Goal: Task Accomplishment & Management: Complete application form

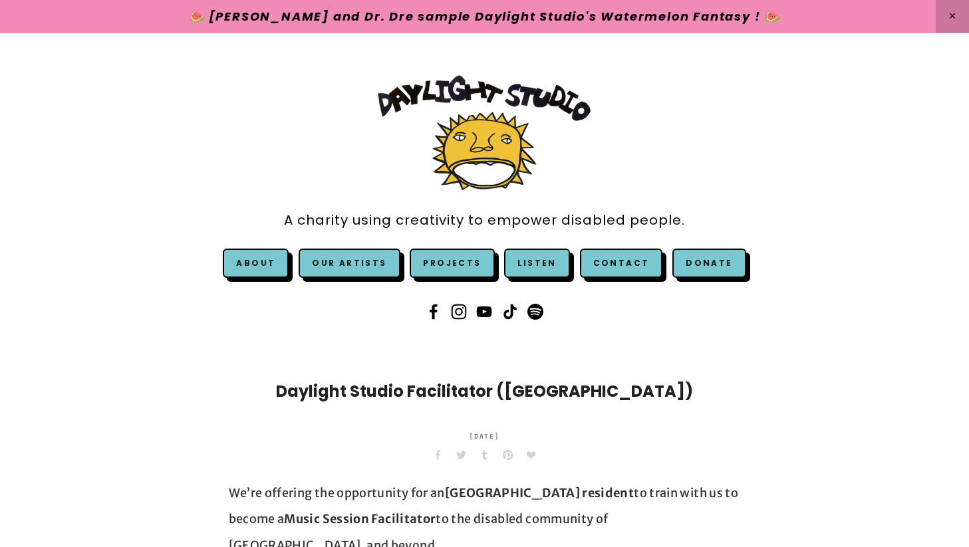
scroll to position [2182, 0]
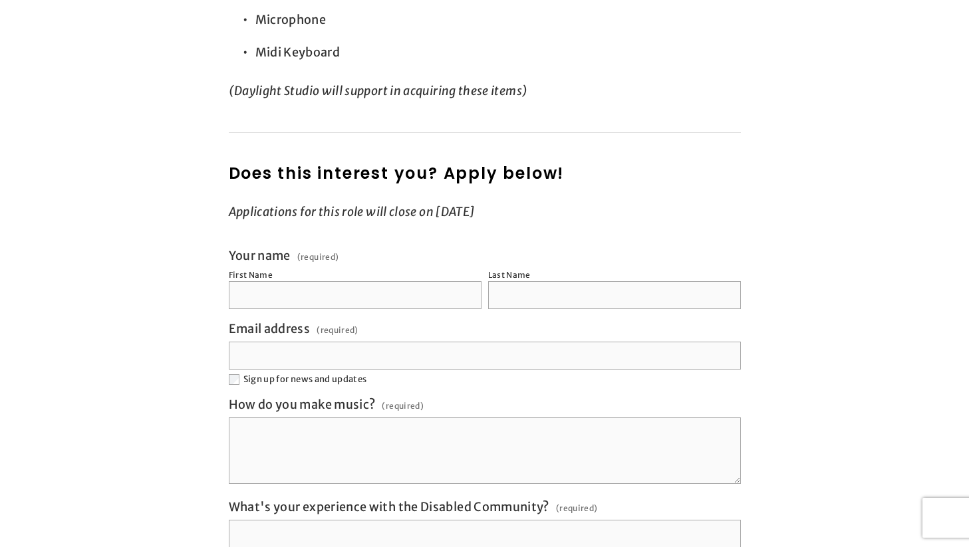
click at [340, 281] on input "First Name" at bounding box center [355, 295] width 253 height 28
type input "****"
type input "**"
type input "**********"
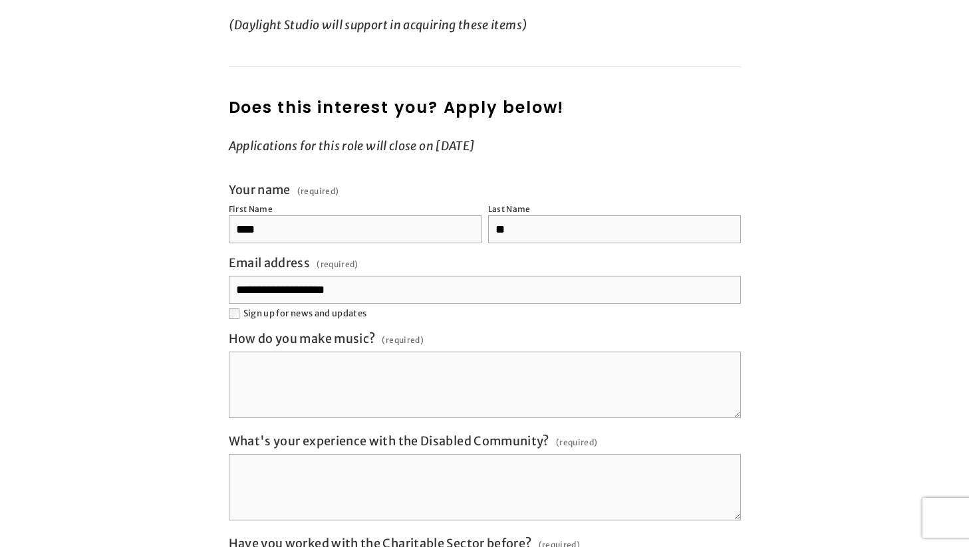
scroll to position [2249, 0]
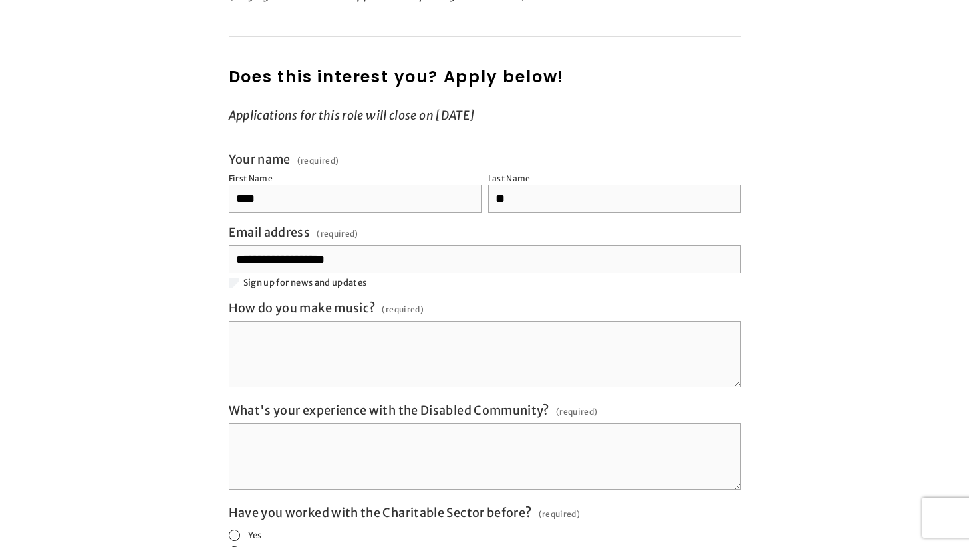
click at [308, 322] on textarea "How do you make music? (required)" at bounding box center [485, 354] width 512 height 66
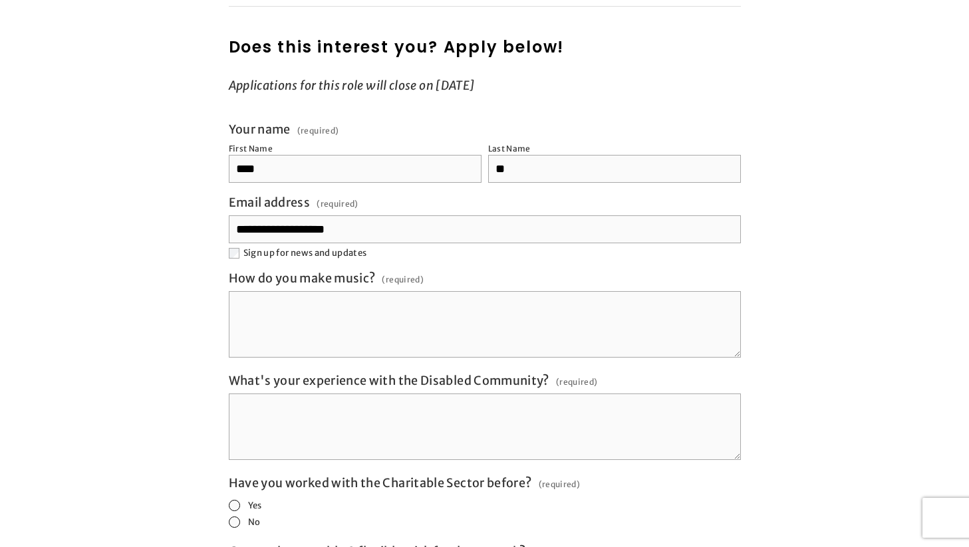
scroll to position [2310, 0]
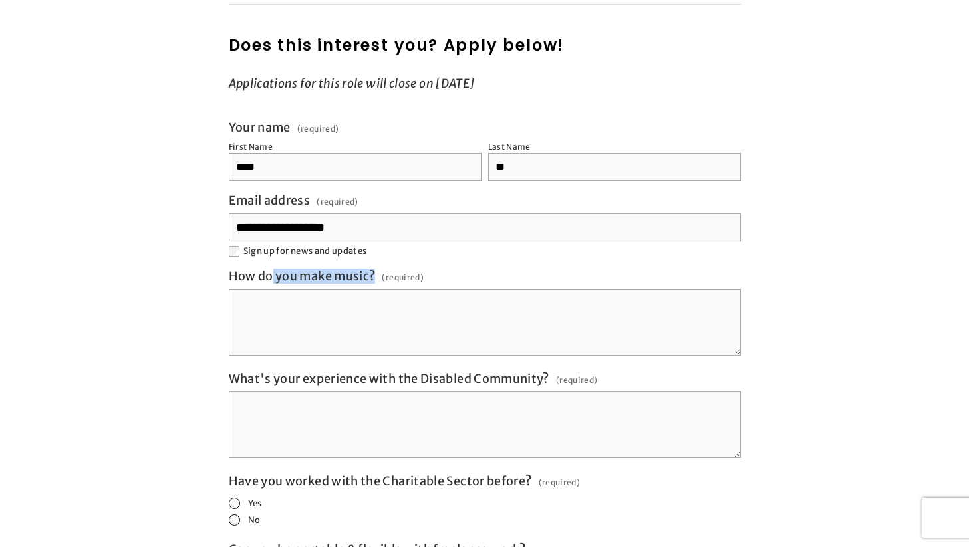
drag, startPoint x: 376, startPoint y: 250, endPoint x: 273, endPoint y: 253, distance: 103.1
click at [273, 269] on div "How do you make music? (required)" at bounding box center [326, 278] width 195 height 18
click at [398, 269] on span "(required)" at bounding box center [403, 278] width 42 height 18
click at [398, 289] on textarea "How do you make music? (required)" at bounding box center [485, 322] width 512 height 66
click at [394, 269] on span "(required)" at bounding box center [403, 278] width 42 height 18
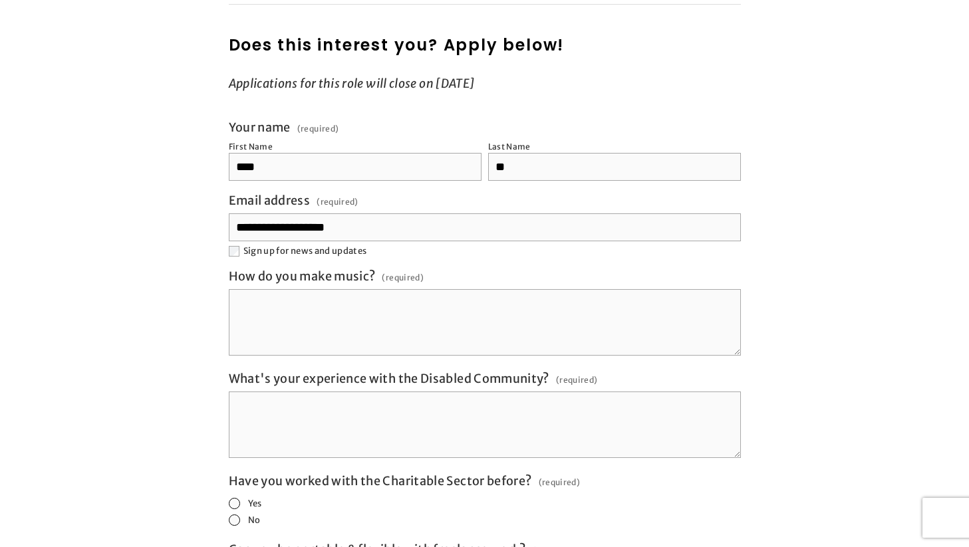
click at [394, 289] on textarea "How do you make music? (required)" at bounding box center [485, 322] width 512 height 66
click at [394, 269] on span "(required)" at bounding box center [403, 278] width 42 height 18
click at [394, 289] on textarea "How do you make music? (required)" at bounding box center [485, 322] width 512 height 66
click at [399, 269] on span "(required)" at bounding box center [403, 278] width 42 height 18
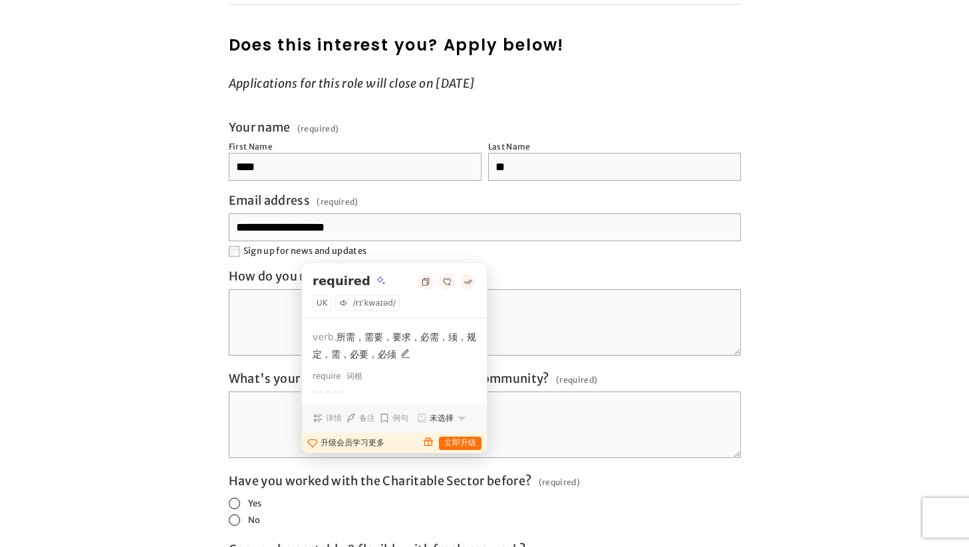
click at [406, 269] on span "(required)" at bounding box center [403, 278] width 42 height 18
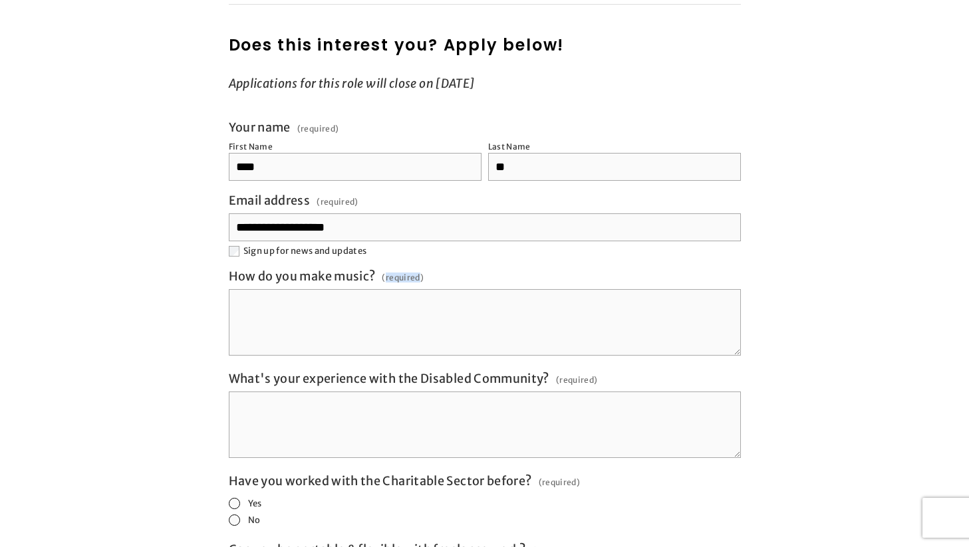
click at [396, 269] on span "(required)" at bounding box center [403, 278] width 42 height 18
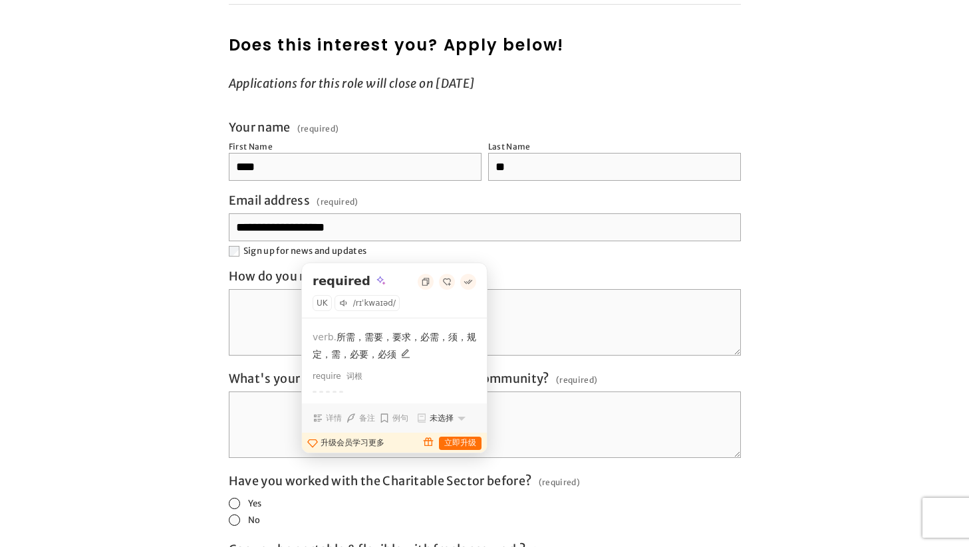
click at [372, 269] on span "How do you make music?" at bounding box center [302, 276] width 147 height 15
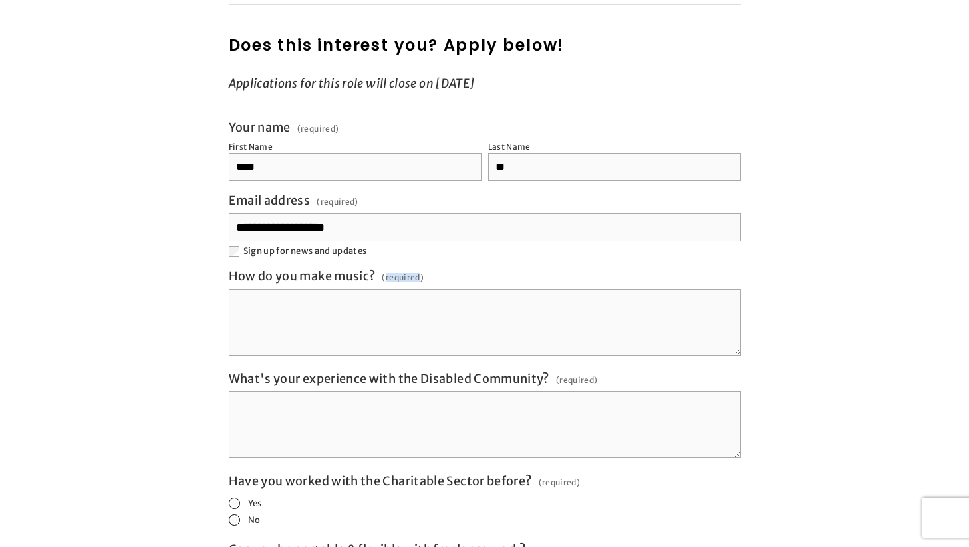
drag, startPoint x: 376, startPoint y: 252, endPoint x: 346, endPoint y: 251, distance: 29.9
click at [346, 269] on div "How do you make music? (required)" at bounding box center [326, 278] width 195 height 18
click at [346, 289] on textarea "How do you make music? (required)" at bounding box center [485, 322] width 512 height 66
click at [340, 269] on span "How do you make music?" at bounding box center [302, 276] width 147 height 15
click at [340, 289] on textarea "How do you make music? (required)" at bounding box center [485, 322] width 512 height 66
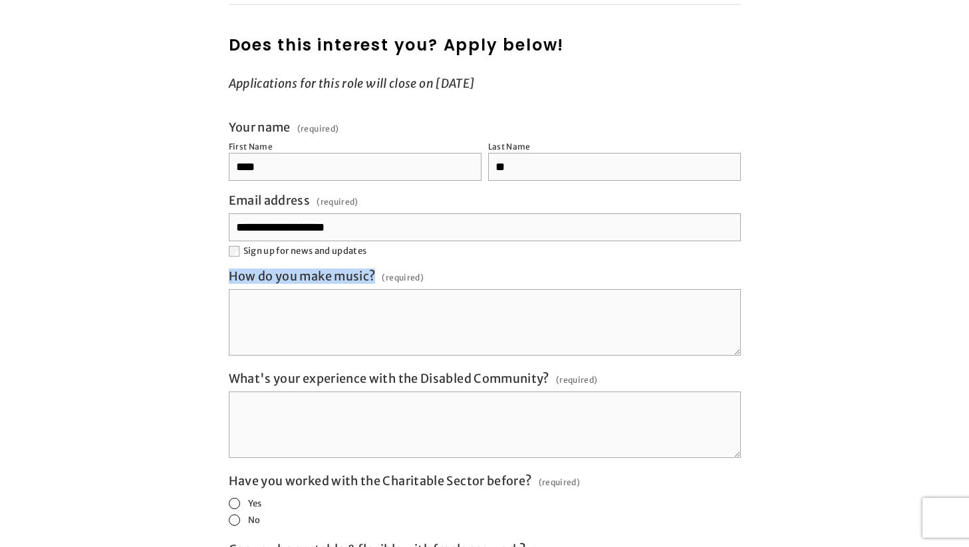
drag, startPoint x: 223, startPoint y: 253, endPoint x: 375, endPoint y: 249, distance: 151.6
click at [375, 249] on div "**********" at bounding box center [484, 526] width 535 height 836
copy span "How do you make music?"
click at [547, 269] on label "How do you make music? (required)" at bounding box center [485, 279] width 512 height 21
click at [547, 289] on textarea "How do you make music? (required)" at bounding box center [485, 322] width 512 height 66
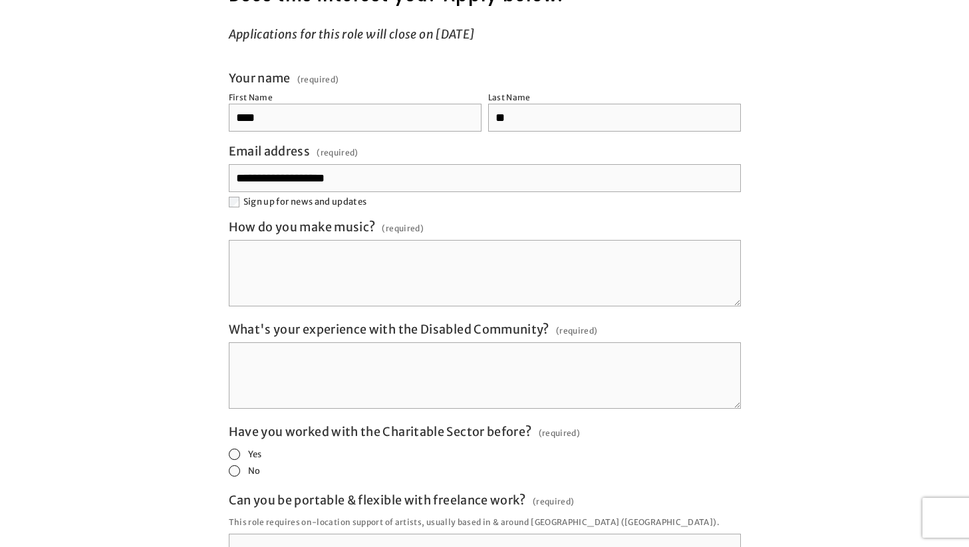
scroll to position [2361, 0]
click at [533, 245] on textarea "How do you make music? (required)" at bounding box center [485, 272] width 512 height 66
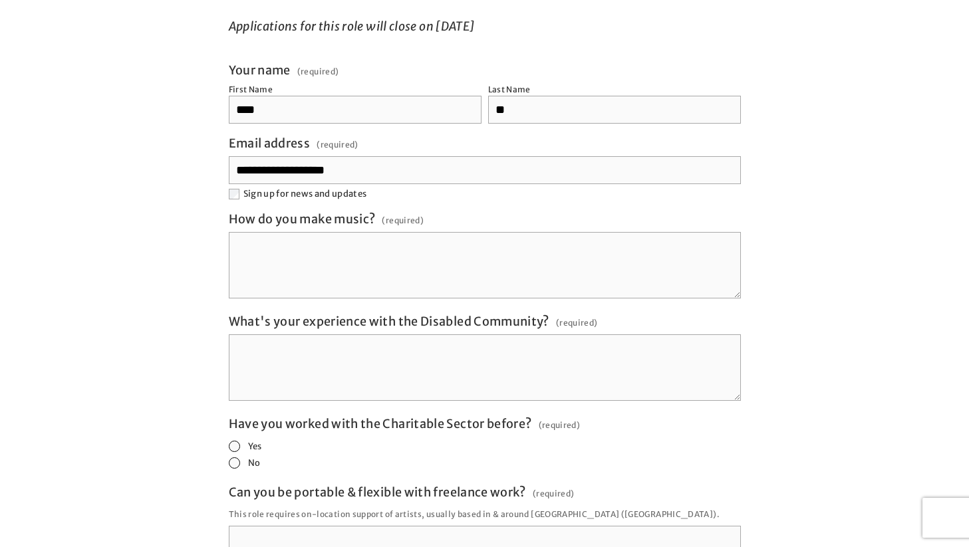
scroll to position [2378, 0]
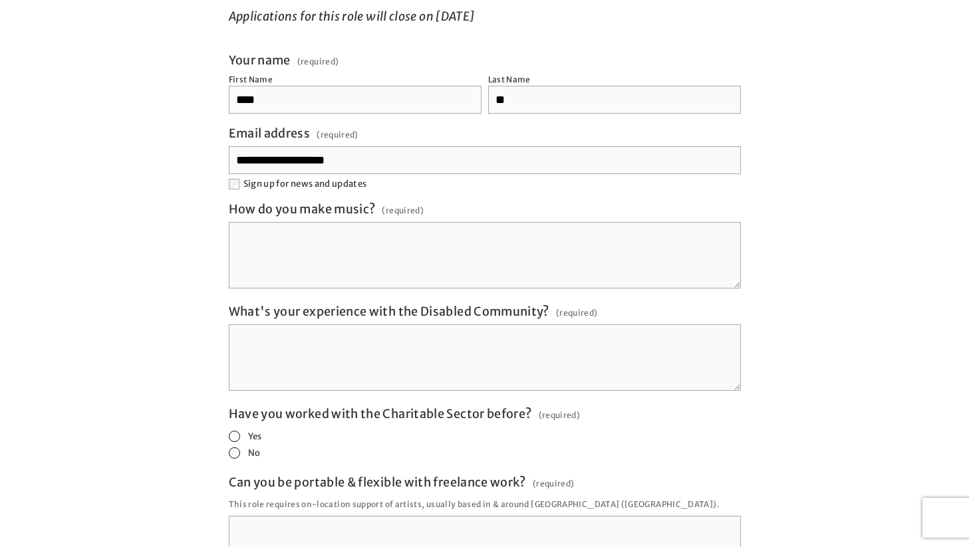
click at [563, 222] on textarea "How do you make music? (required)" at bounding box center [485, 255] width 512 height 66
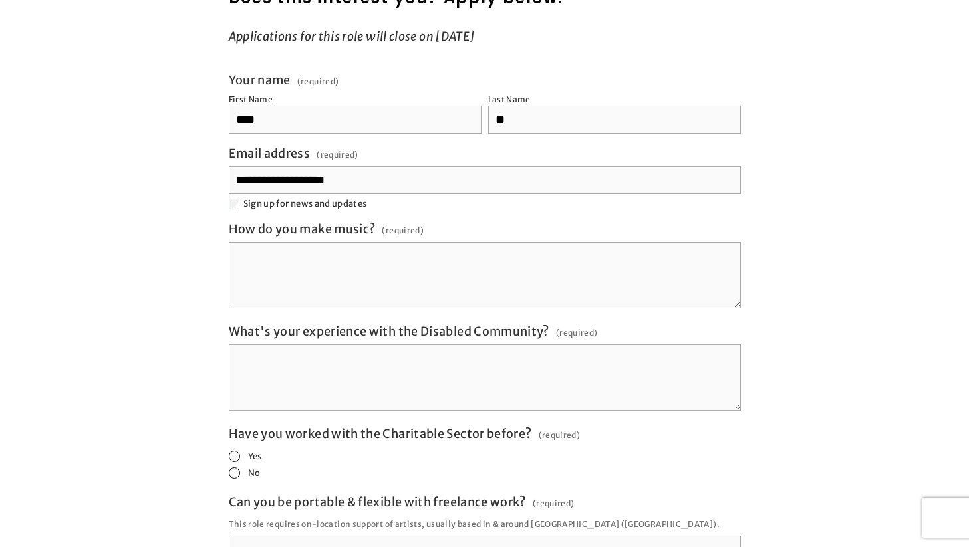
click at [356, 251] on textarea "How do you make music? (required)" at bounding box center [485, 275] width 512 height 66
click at [463, 242] on textarea "How do you make music? (required)" at bounding box center [485, 275] width 512 height 66
paste textarea "**********"
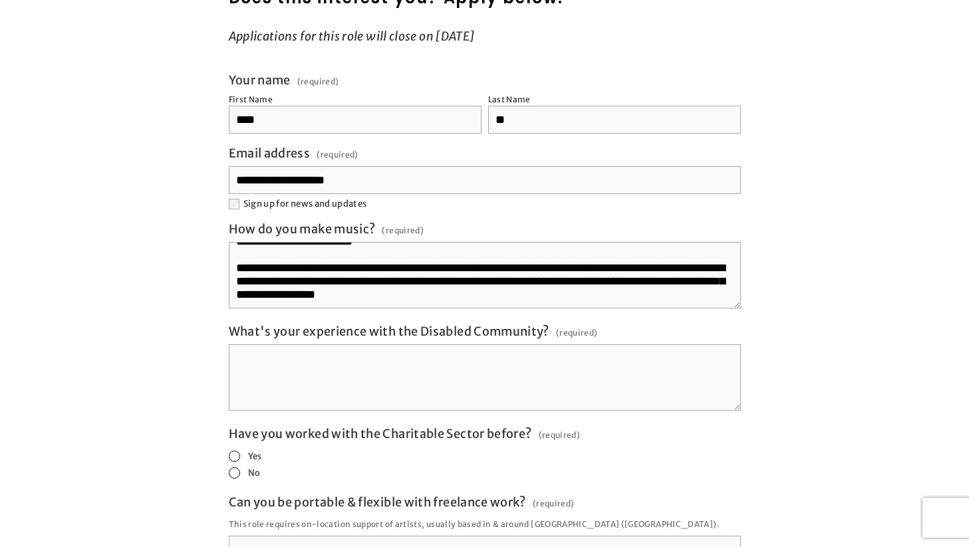
scroll to position [68, 0]
click at [451, 257] on textarea "**********" at bounding box center [485, 275] width 512 height 66
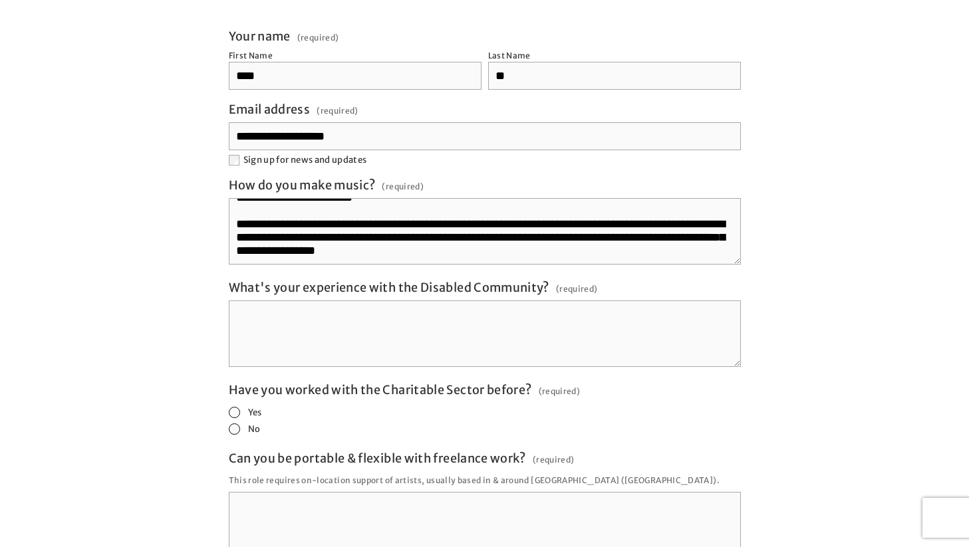
scroll to position [2406, 0]
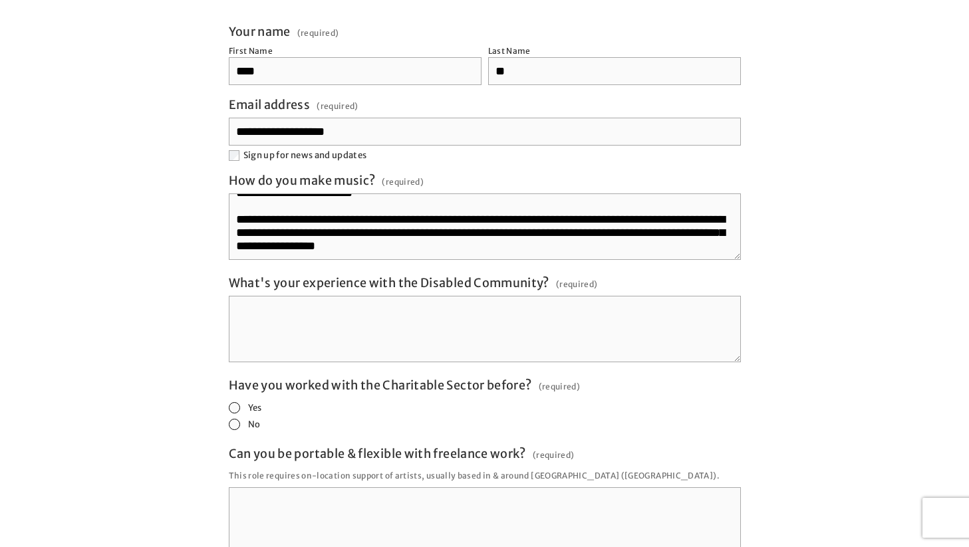
type textarea "**********"
click at [427, 296] on textarea "What's your experience with the Disabled Community? (required)" at bounding box center [485, 329] width 512 height 66
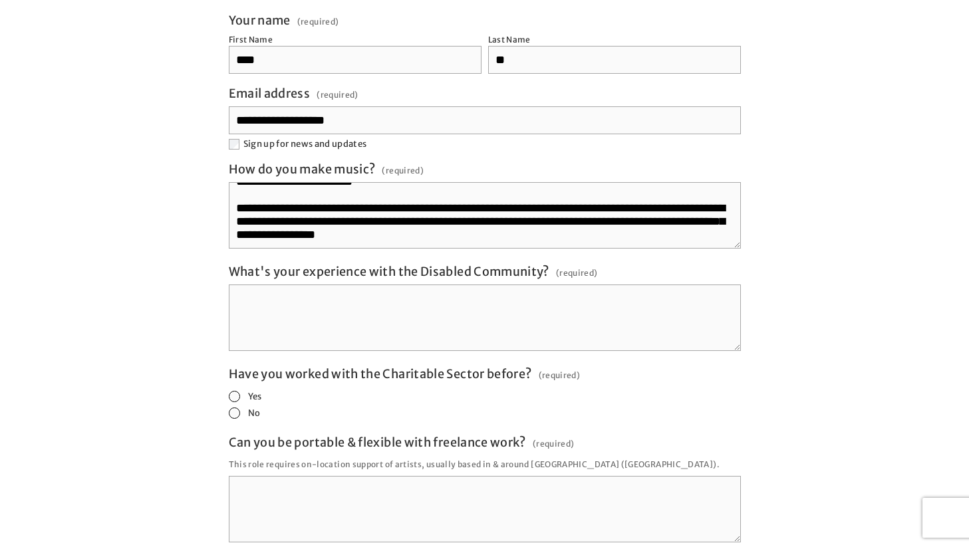
scroll to position [2421, 0]
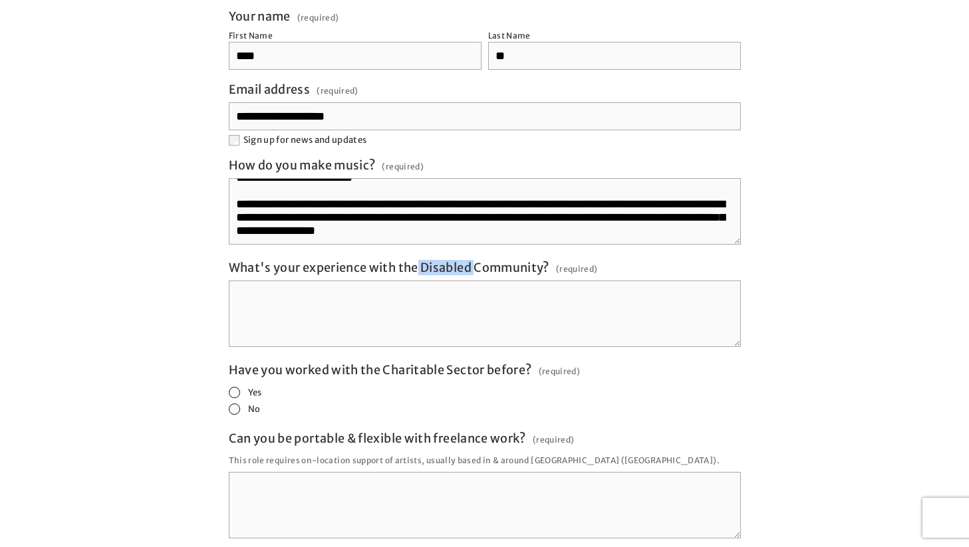
drag, startPoint x: 419, startPoint y: 243, endPoint x: 474, endPoint y: 243, distance: 55.2
click at [474, 260] on span "What's your experience with the Disabled Community?" at bounding box center [389, 267] width 320 height 15
click at [637, 281] on textarea "What's your experience with the Disabled Community? (required)" at bounding box center [485, 314] width 512 height 66
click at [509, 281] on textarea "What's your experience with the Disabled Community? (required)" at bounding box center [485, 314] width 512 height 66
click at [356, 287] on textarea "What's your experience with the Disabled Community? (required)" at bounding box center [485, 314] width 512 height 66
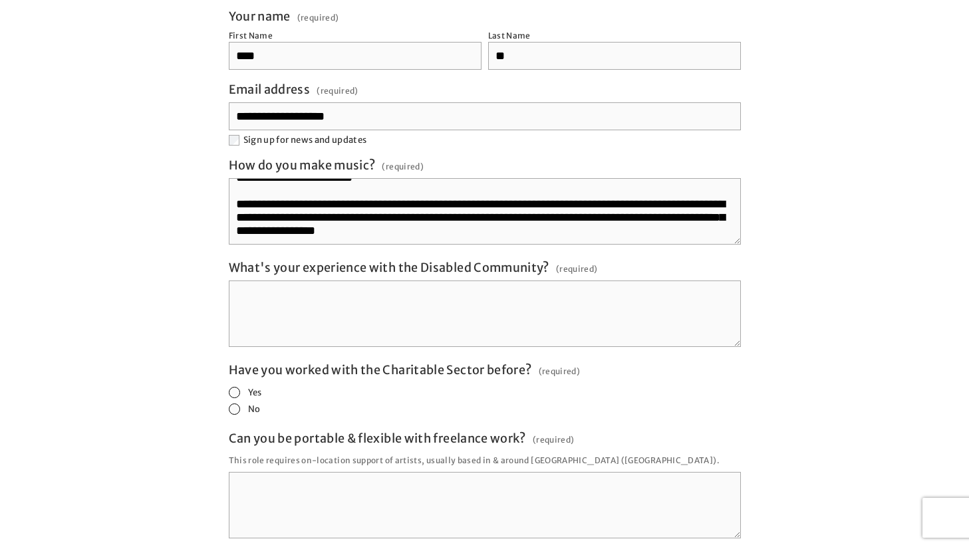
paste textarea "**********"
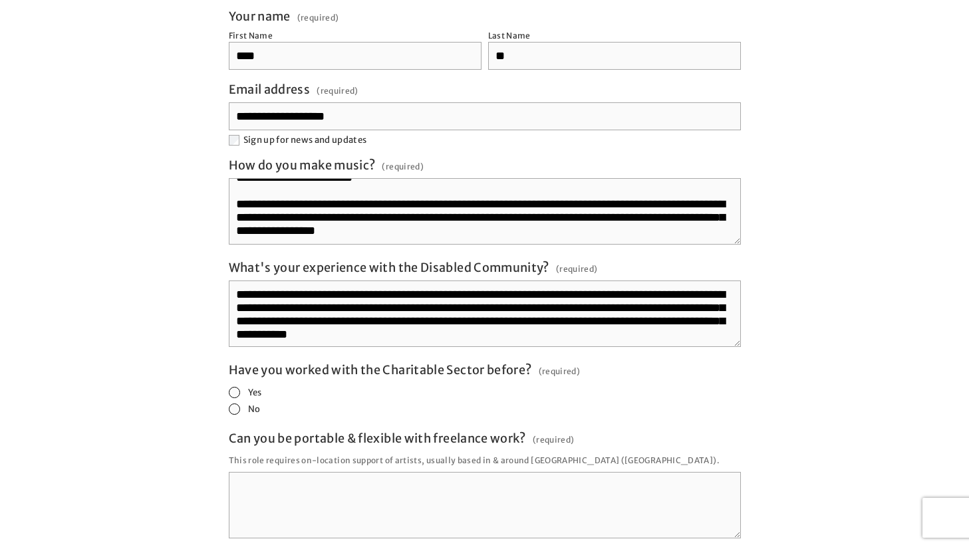
scroll to position [8, 0]
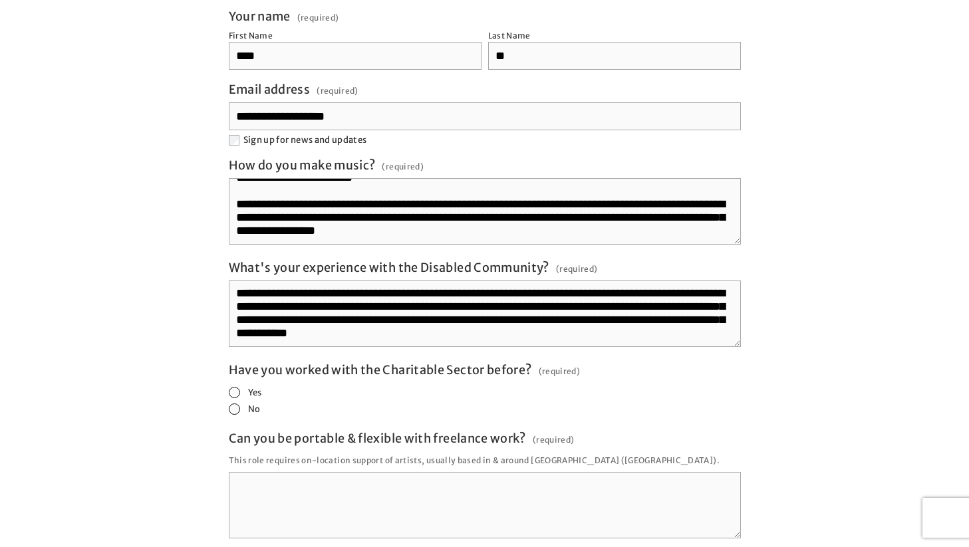
click at [443, 260] on span "What's your experience with the Disabled Community?" at bounding box center [389, 267] width 320 height 15
click at [443, 281] on textarea "**********" at bounding box center [485, 314] width 512 height 66
click at [443, 260] on span "What's your experience with the Disabled Community?" at bounding box center [389, 267] width 320 height 15
click at [443, 281] on textarea "**********" at bounding box center [485, 314] width 512 height 66
click at [555, 297] on textarea "**********" at bounding box center [485, 314] width 512 height 66
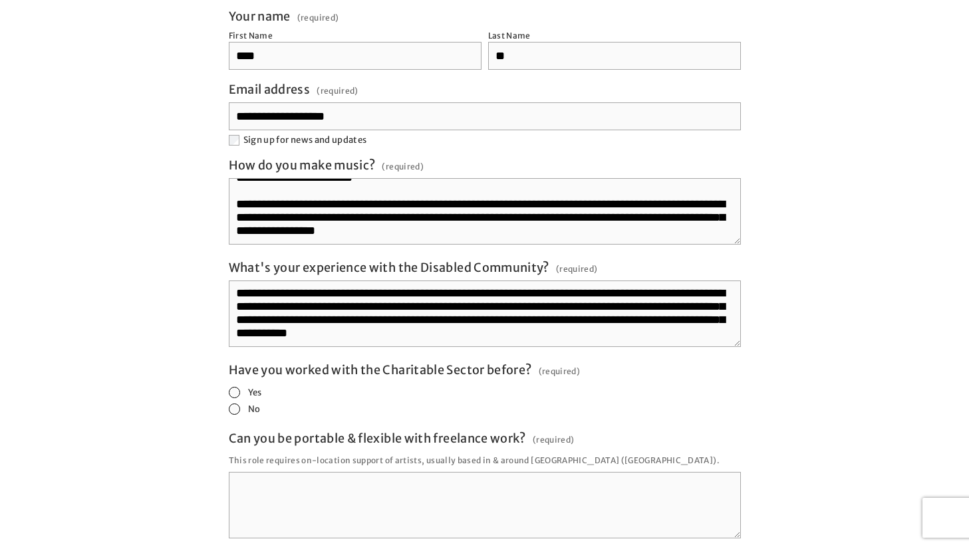
click at [555, 297] on textarea "**********" at bounding box center [485, 314] width 512 height 66
click at [620, 297] on textarea "**********" at bounding box center [485, 314] width 512 height 66
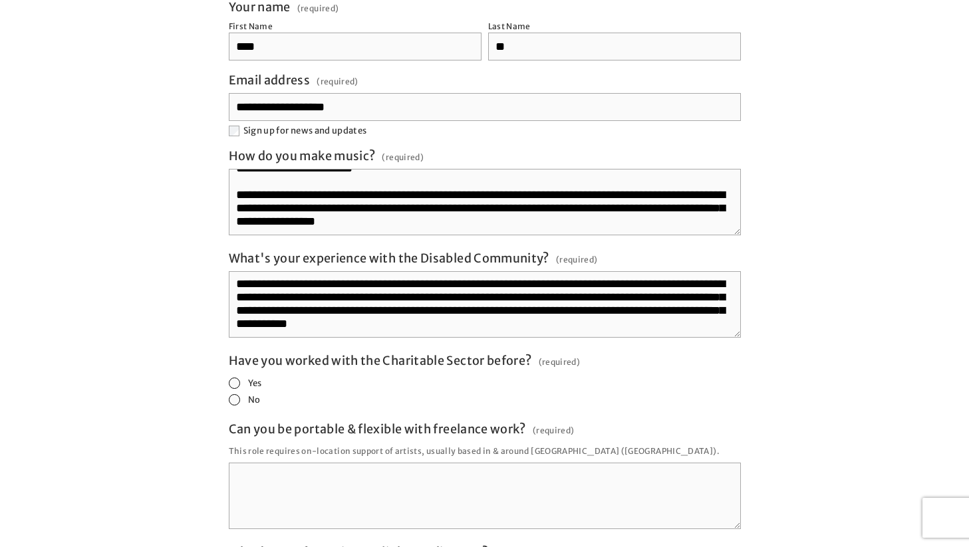
click at [653, 303] on textarea "**********" at bounding box center [485, 304] width 512 height 66
click at [660, 299] on textarea "**********" at bounding box center [485, 304] width 512 height 66
click at [652, 300] on textarea "**********" at bounding box center [485, 304] width 512 height 66
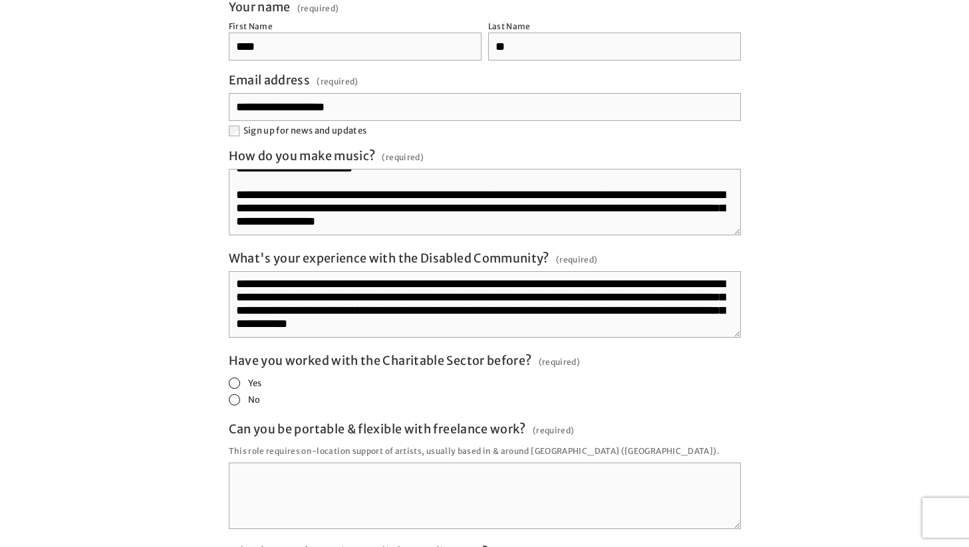
click at [652, 300] on textarea "**********" at bounding box center [485, 304] width 512 height 66
click at [646, 296] on textarea "**********" at bounding box center [485, 304] width 512 height 66
drag, startPoint x: 620, startPoint y: 299, endPoint x: 556, endPoint y: 299, distance: 63.8
click at [555, 299] on textarea "**********" at bounding box center [485, 304] width 512 height 66
click at [628, 299] on textarea "**********" at bounding box center [485, 304] width 512 height 66
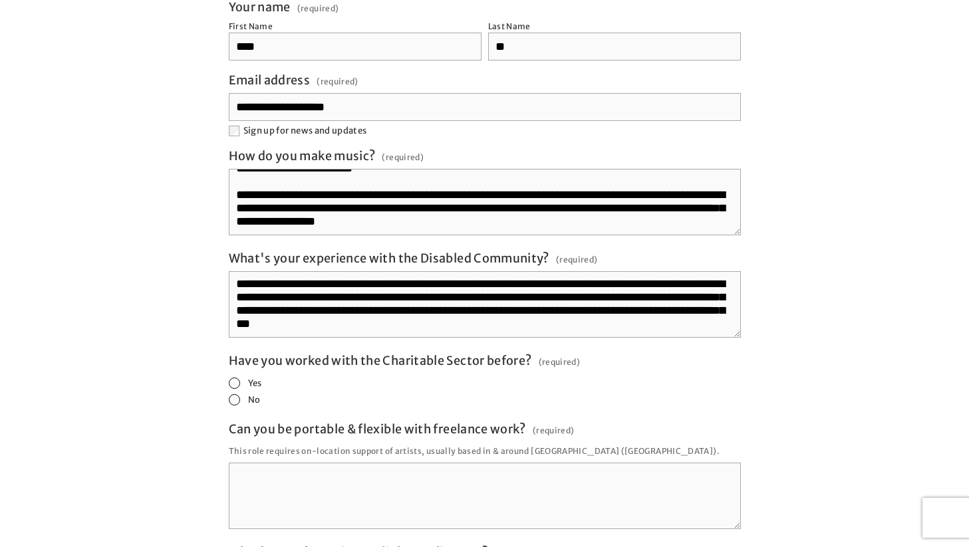
drag, startPoint x: 628, startPoint y: 299, endPoint x: 660, endPoint y: 271, distance: 41.9
click at [660, 271] on textarea "**********" at bounding box center [485, 304] width 512 height 66
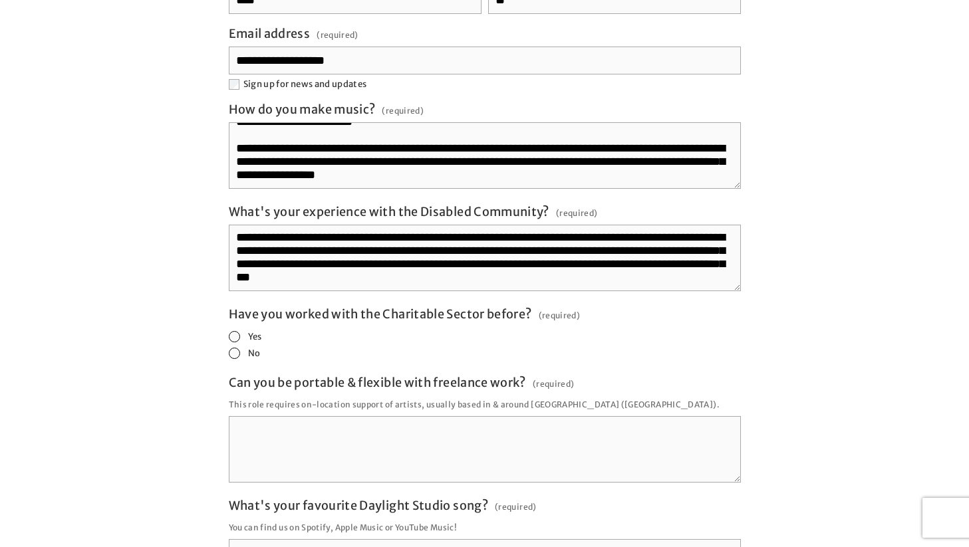
scroll to position [2485, 0]
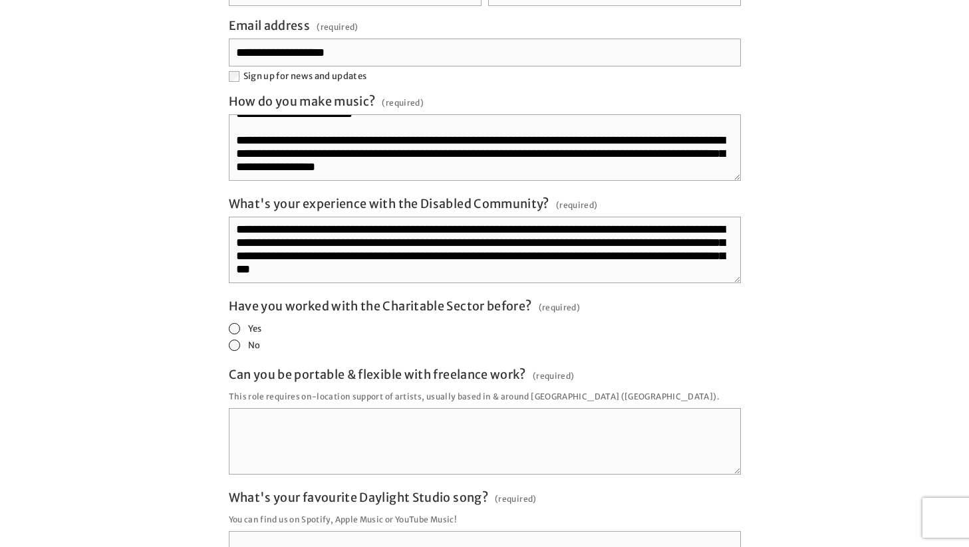
click at [283, 299] on span "Have you worked with the Charitable Sector before?" at bounding box center [380, 306] width 303 height 15
drag, startPoint x: 523, startPoint y: 287, endPoint x: 512, endPoint y: 272, distance: 18.5
click at [512, 272] on div "**********" at bounding box center [485, 323] width 512 height 756
click at [507, 299] on span "Have you worked with the Charitable Sector before?" at bounding box center [380, 306] width 303 height 15
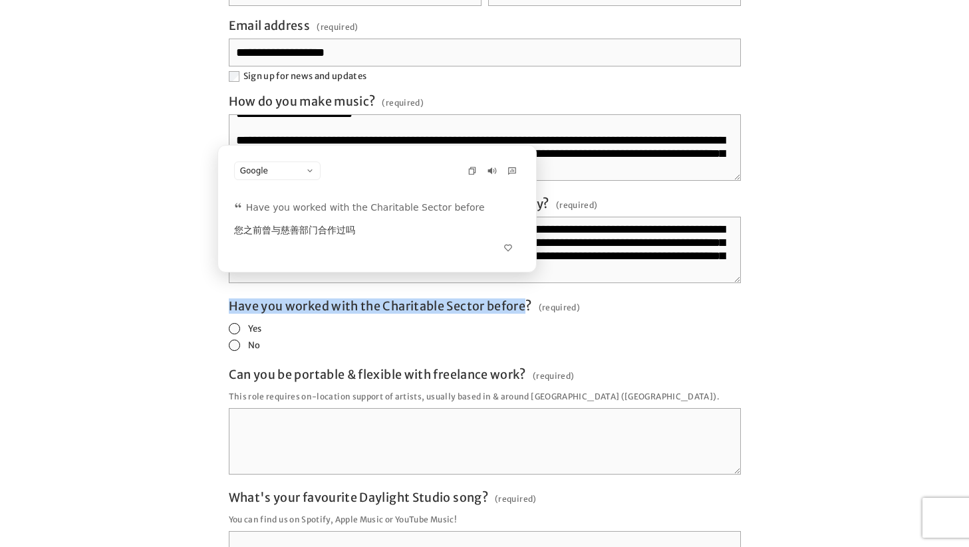
click at [494, 299] on span "Have you worked with the Charitable Sector before?" at bounding box center [380, 306] width 303 height 15
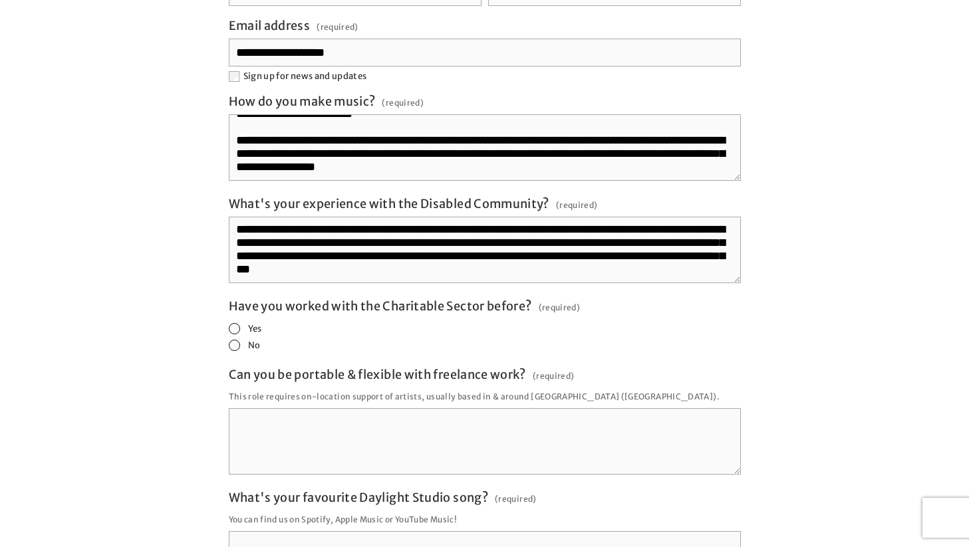
click at [243, 340] on label "No" at bounding box center [245, 345] width 32 height 11
click at [437, 408] on textarea "Can you be portable & flexible with freelance work? (required)" at bounding box center [485, 441] width 512 height 66
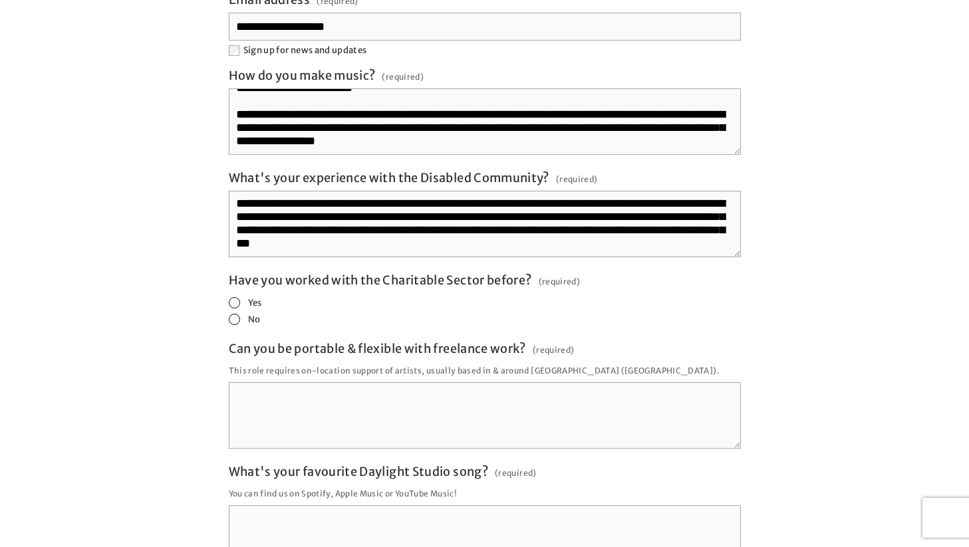
scroll to position [2512, 0]
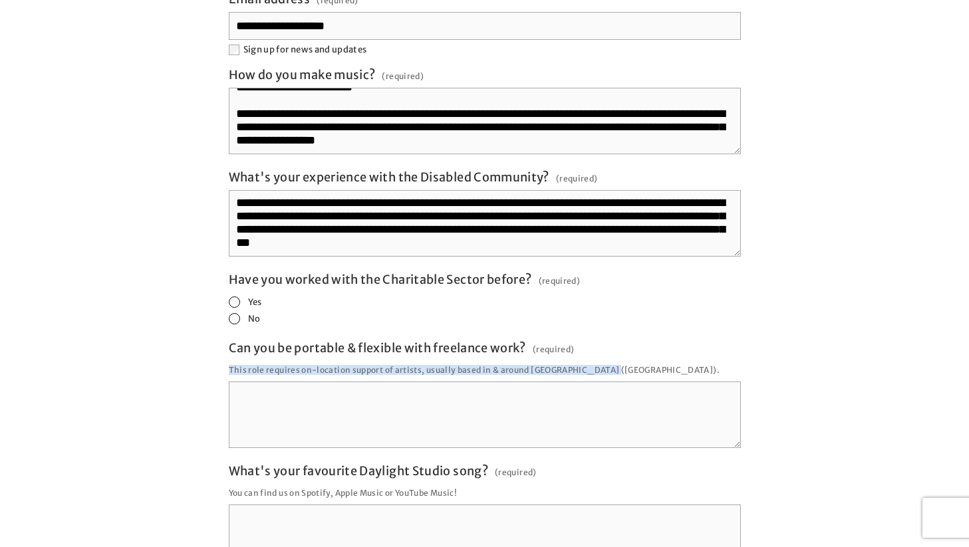
drag, startPoint x: 600, startPoint y: 352, endPoint x: 594, endPoint y: 339, distance: 14.0
click at [594, 361] on p "This role requires on-location support of artists, usually based in & around Is…" at bounding box center [485, 370] width 512 height 18
click at [588, 361] on p "This role requires on-location support of artists, usually based in & around Is…" at bounding box center [485, 370] width 512 height 18
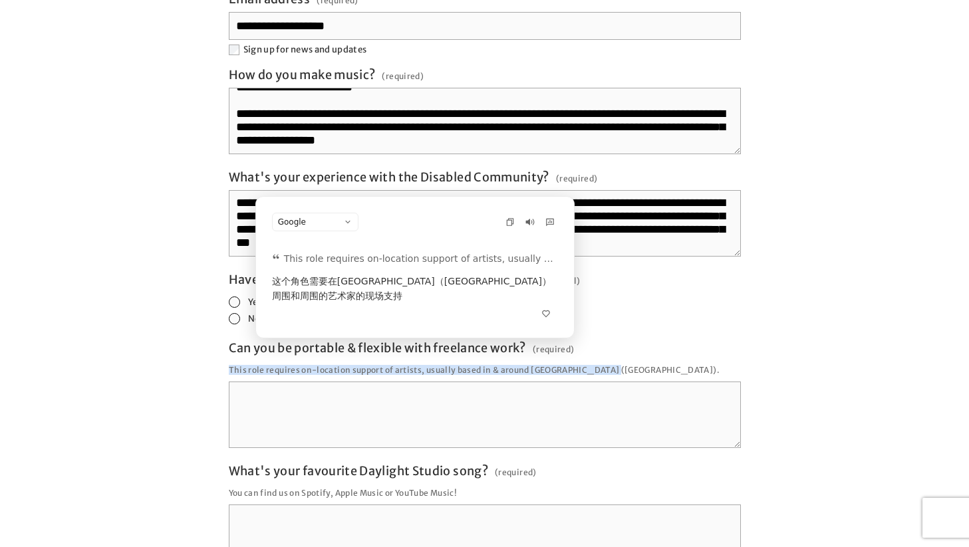
click at [588, 361] on p "This role requires on-location support of artists, usually based in & around Is…" at bounding box center [485, 370] width 512 height 18
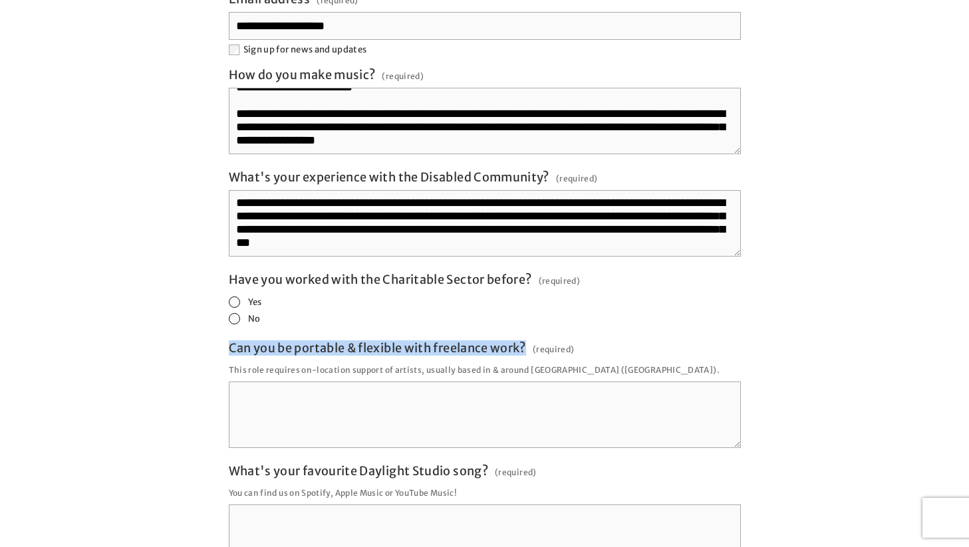
drag, startPoint x: 228, startPoint y: 323, endPoint x: 531, endPoint y: 326, distance: 302.5
click at [531, 340] on div "Can you be portable & flexible with freelance work? (required)" at bounding box center [402, 349] width 346 height 18
click at [506, 340] on span "Can you be portable & flexible with freelance work?" at bounding box center [377, 347] width 297 height 15
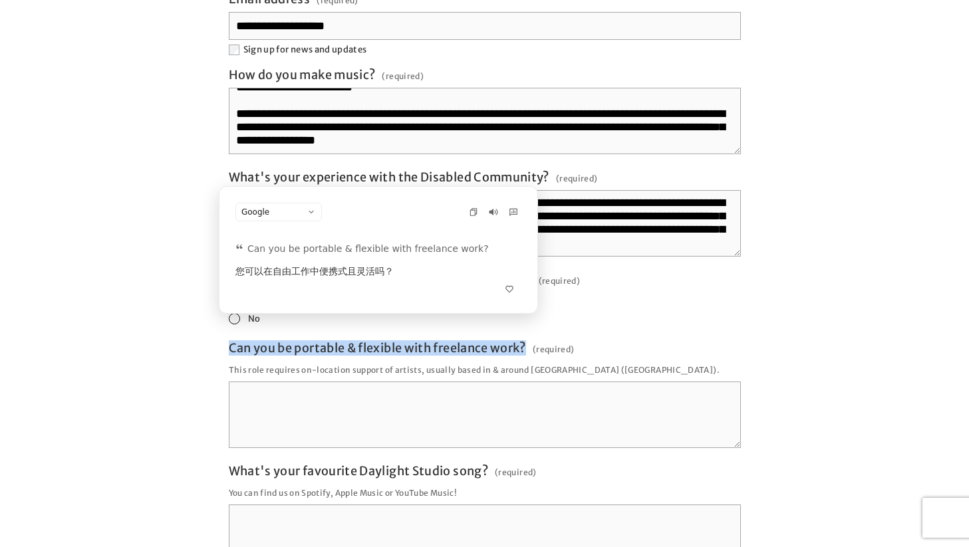
click at [506, 340] on span "Can you be portable & flexible with freelance work?" at bounding box center [377, 347] width 297 height 15
click at [506, 382] on textarea "Can you be portable & flexible with freelance work? (required)" at bounding box center [485, 415] width 512 height 66
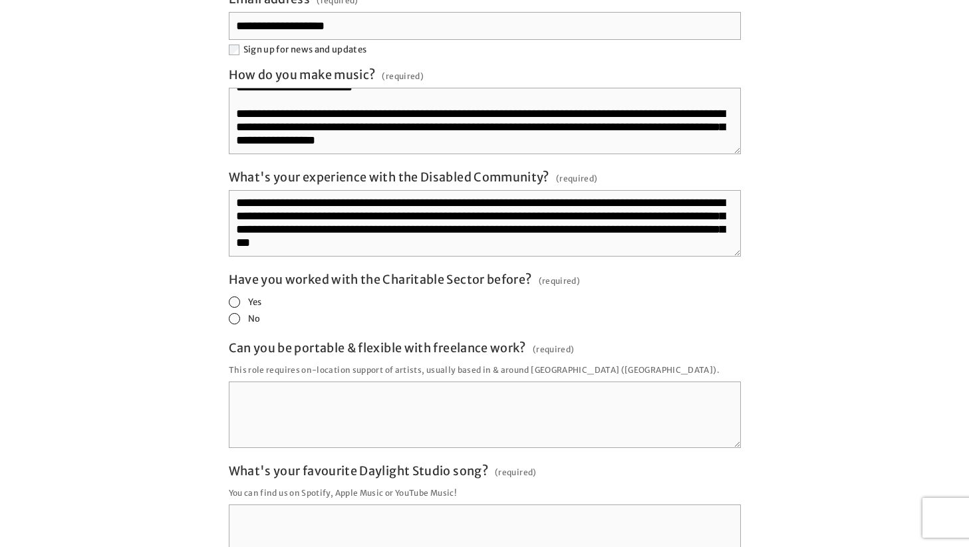
click at [459, 382] on textarea "Can you be portable & flexible with freelance work? (required)" at bounding box center [485, 415] width 512 height 66
click at [459, 316] on div "**********" at bounding box center [485, 296] width 512 height 756
click at [459, 340] on span "Can you be portable & flexible with freelance work?" at bounding box center [377, 347] width 297 height 15
click at [459, 382] on textarea "Can you be portable & flexible with freelance work? (required)" at bounding box center [485, 415] width 512 height 66
click at [459, 340] on span "Can you be portable & flexible with freelance work?" at bounding box center [377, 347] width 297 height 15
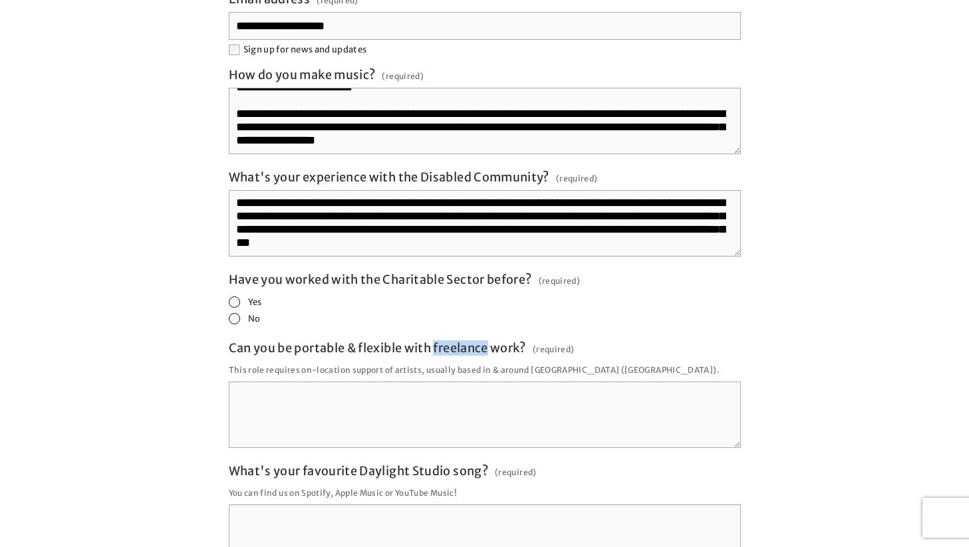
click at [459, 382] on textarea "Can you be portable & flexible with freelance work? (required)" at bounding box center [485, 415] width 512 height 66
click at [459, 340] on span "Can you be portable & flexible with freelance work?" at bounding box center [377, 347] width 297 height 15
click at [459, 382] on textarea "Can you be portable & flexible with freelance work? (required)" at bounding box center [485, 415] width 512 height 66
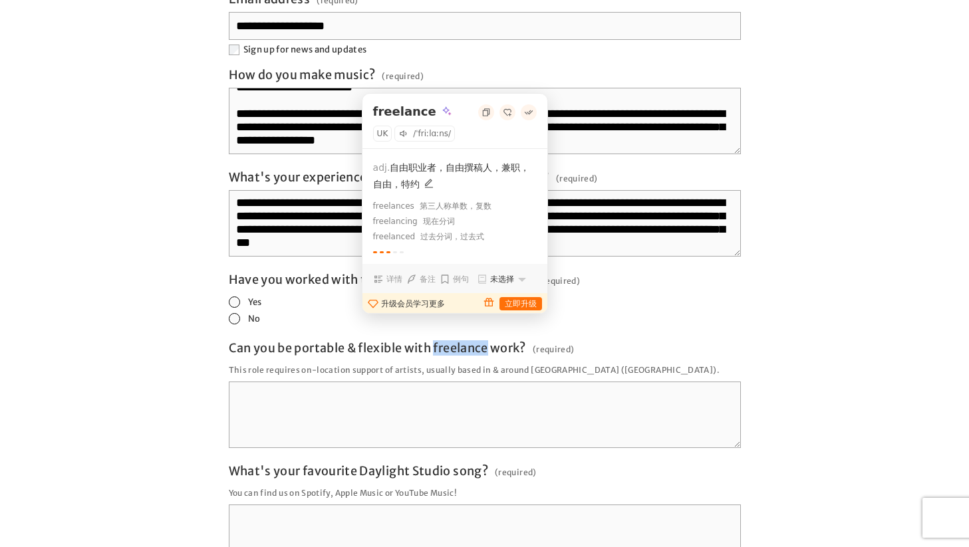
click at [459, 340] on span "Can you be portable & flexible with freelance work?" at bounding box center [377, 347] width 297 height 15
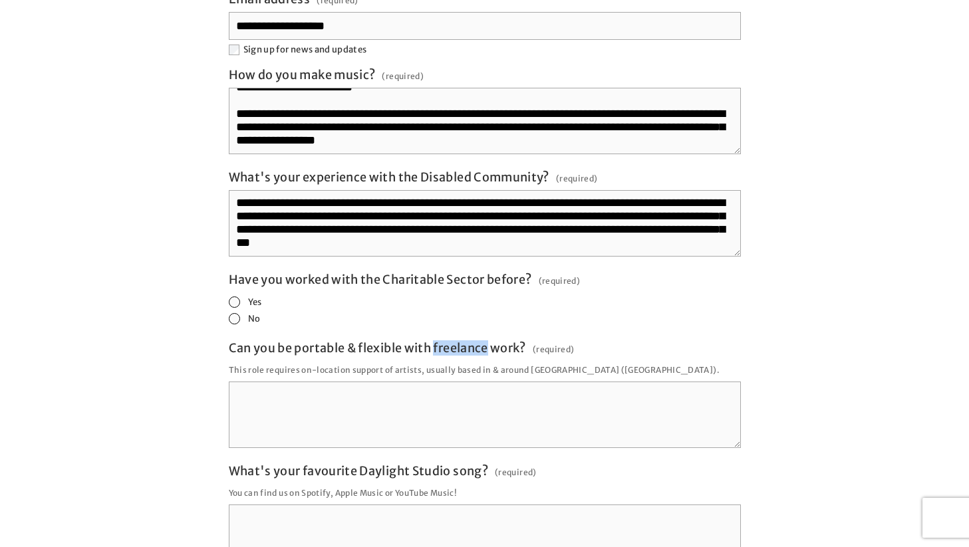
click at [423, 361] on p "This role requires on-location support of artists, usually based in & around Is…" at bounding box center [485, 370] width 512 height 18
click at [397, 382] on textarea "Can you be portable & flexible with freelance work? (required)" at bounding box center [485, 415] width 512 height 66
click at [536, 361] on p "This role requires on-location support of artists, usually based in & around Is…" at bounding box center [485, 370] width 512 height 18
copy p "Islington"
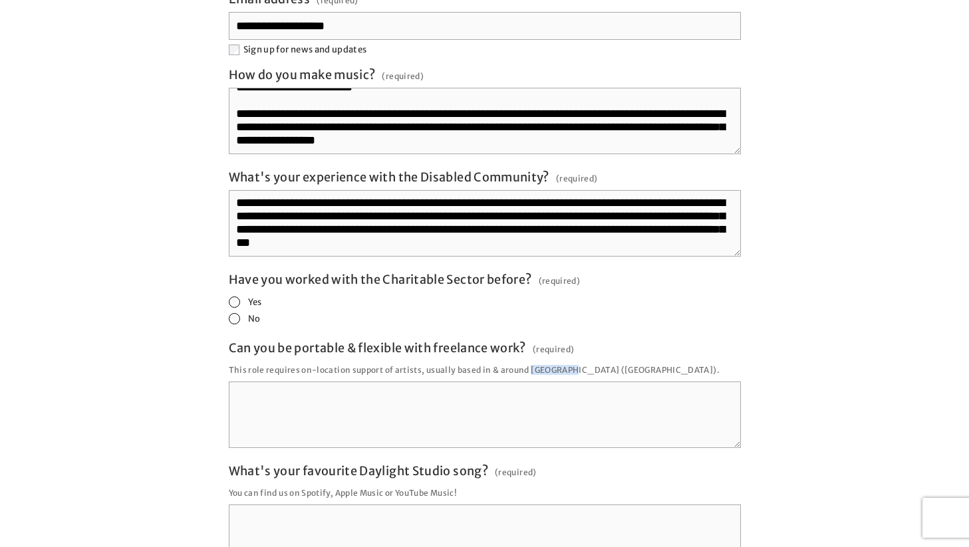
click at [386, 297] on div "Yes" at bounding box center [485, 303] width 512 height 13
click at [533, 361] on p "This role requires on-location support of artists, usually based in & around Is…" at bounding box center [485, 370] width 512 height 18
copy p "Islington"
click at [616, 218] on textarea "**********" at bounding box center [485, 223] width 512 height 66
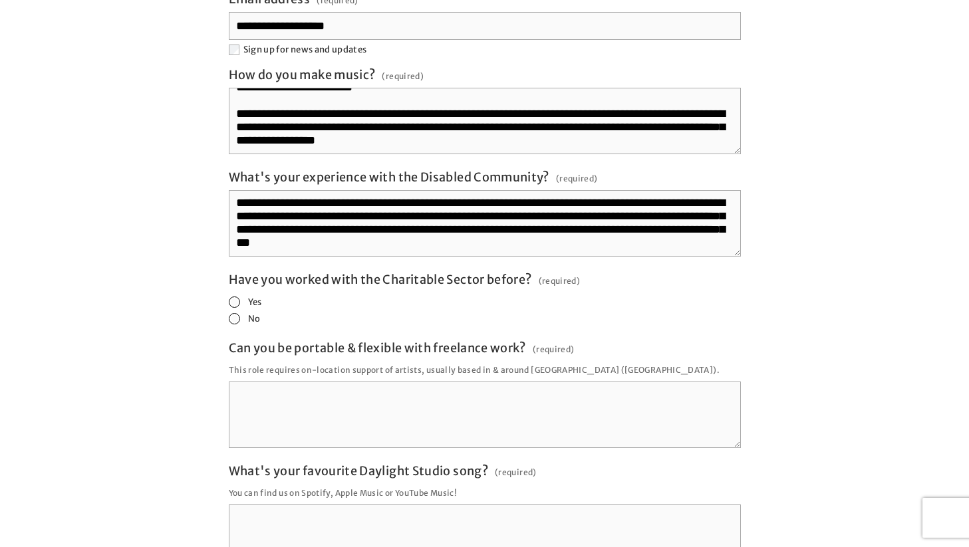
scroll to position [0, 0]
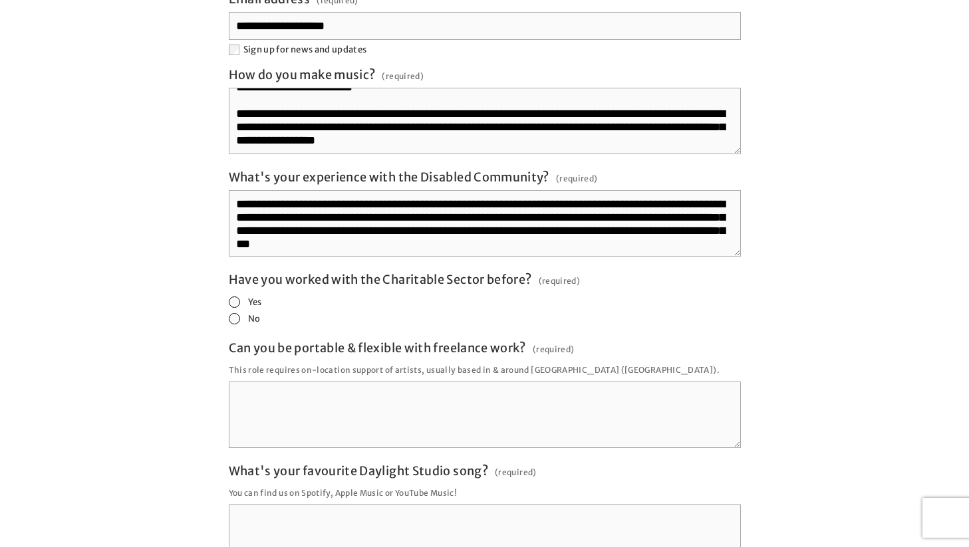
drag, startPoint x: 618, startPoint y: 219, endPoint x: 549, endPoint y: 101, distance: 137.4
click at [549, 101] on div "**********" at bounding box center [485, 296] width 512 height 756
paste textarea
click at [636, 227] on textarea "**********" at bounding box center [485, 223] width 512 height 66
drag, startPoint x: 636, startPoint y: 227, endPoint x: 662, endPoint y: 197, distance: 39.6
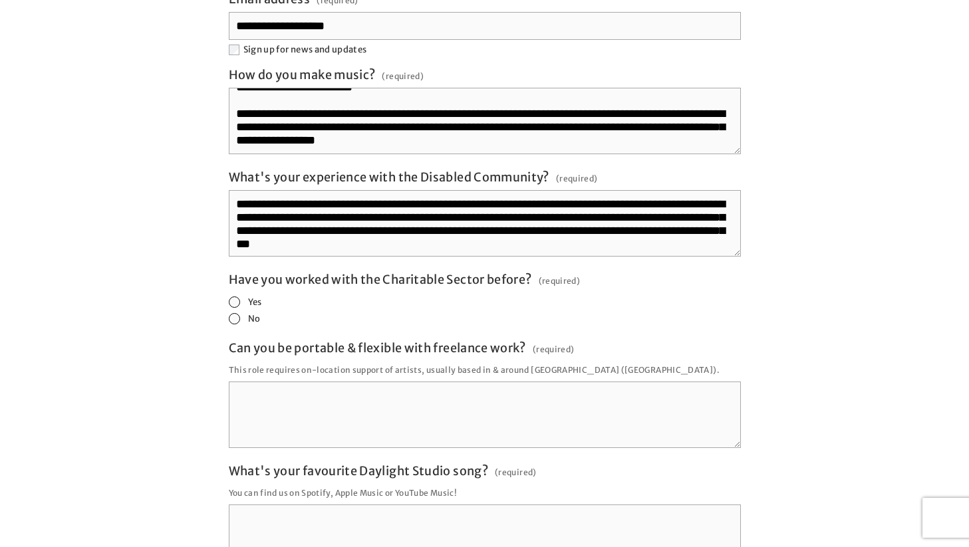
click at [662, 197] on textarea "**********" at bounding box center [485, 223] width 512 height 66
paste textarea
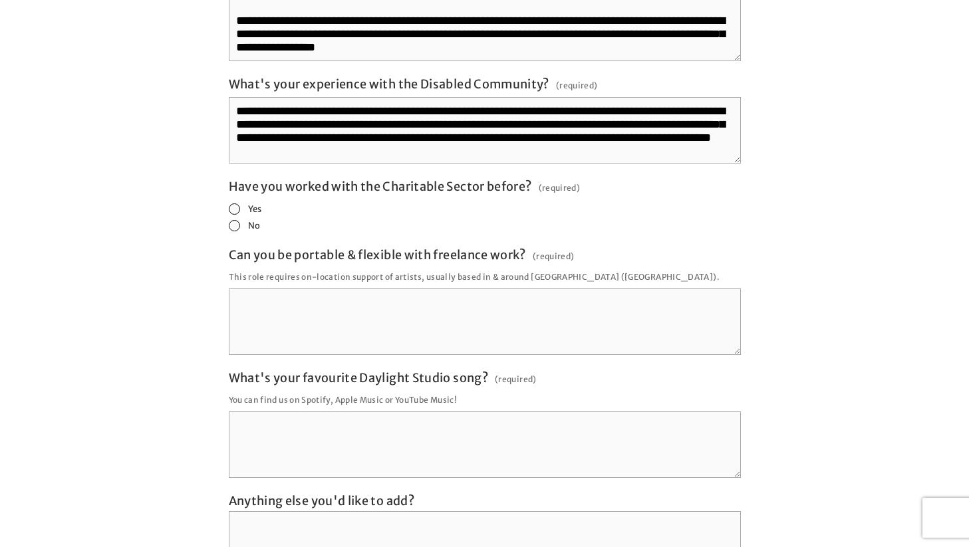
scroll to position [2607, 0]
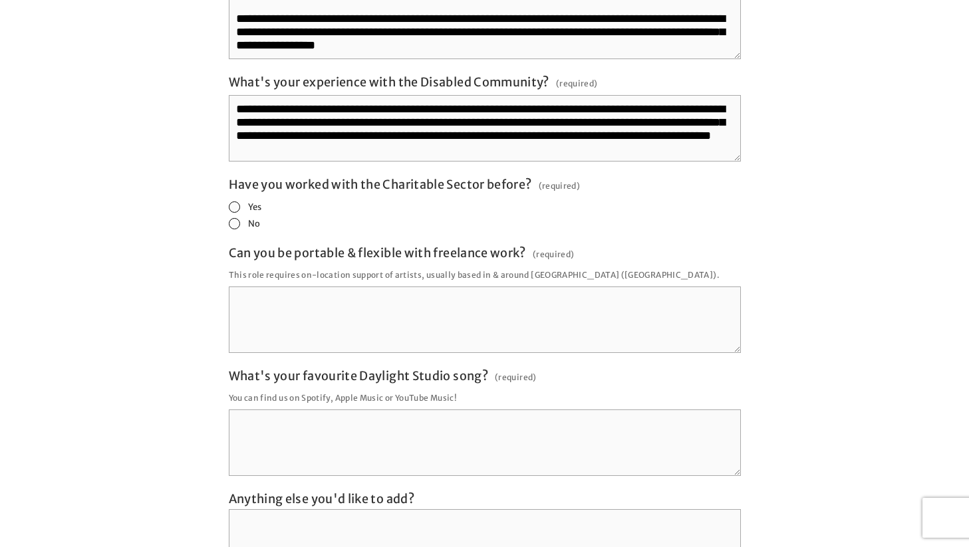
type textarea "**********"
click at [463, 289] on textarea "Can you be portable & flexible with freelance work? (required)" at bounding box center [485, 320] width 512 height 66
drag, startPoint x: 526, startPoint y: 250, endPoint x: 562, endPoint y: 252, distance: 36.6
click at [562, 266] on p "This role requires on-location support of artists, usually based in & around Is…" at bounding box center [485, 275] width 512 height 18
copy p "Islington"
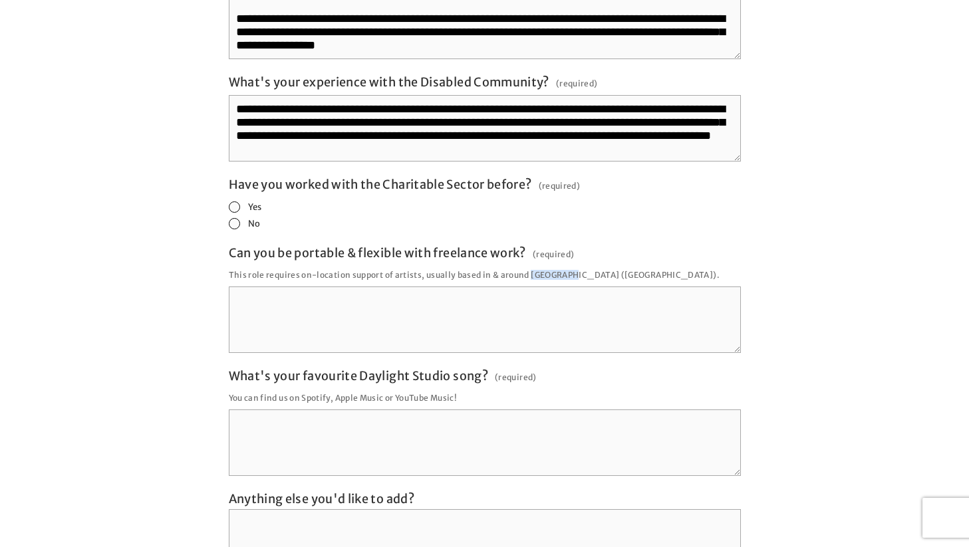
click at [408, 287] on textarea "Can you be portable & flexible with freelance work? (required)" at bounding box center [485, 320] width 512 height 66
click at [546, 287] on textarea "Can you be portable & flexible with freelance work? (required)" at bounding box center [485, 320] width 512 height 66
paste textarea "**********"
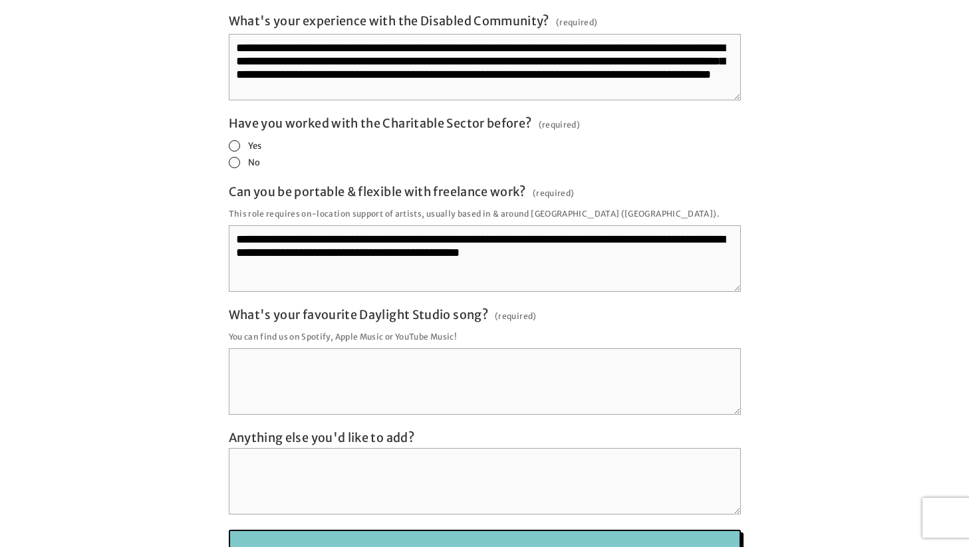
scroll to position [2672, 0]
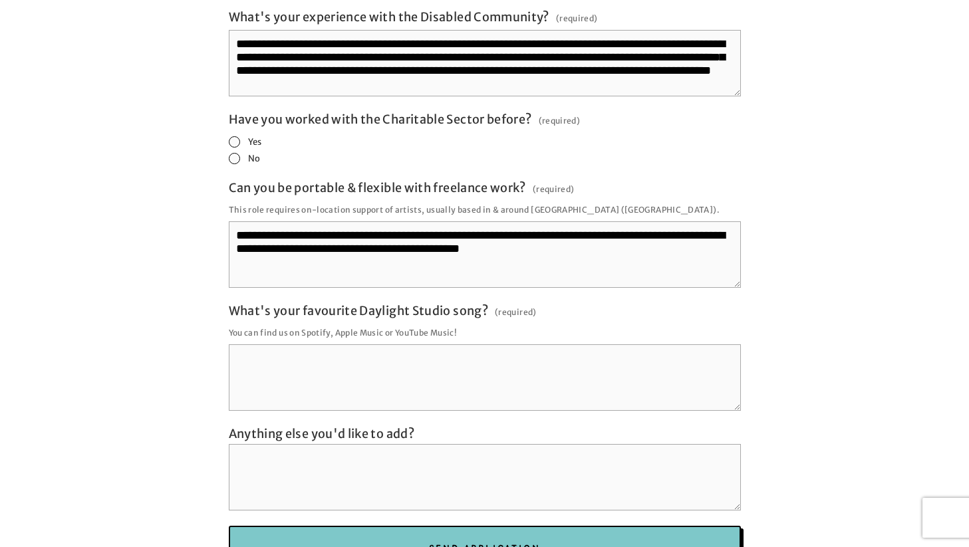
type textarea "**********"
click at [459, 344] on textarea "What's your favourite Daylight Studio song? (required)" at bounding box center [485, 377] width 512 height 66
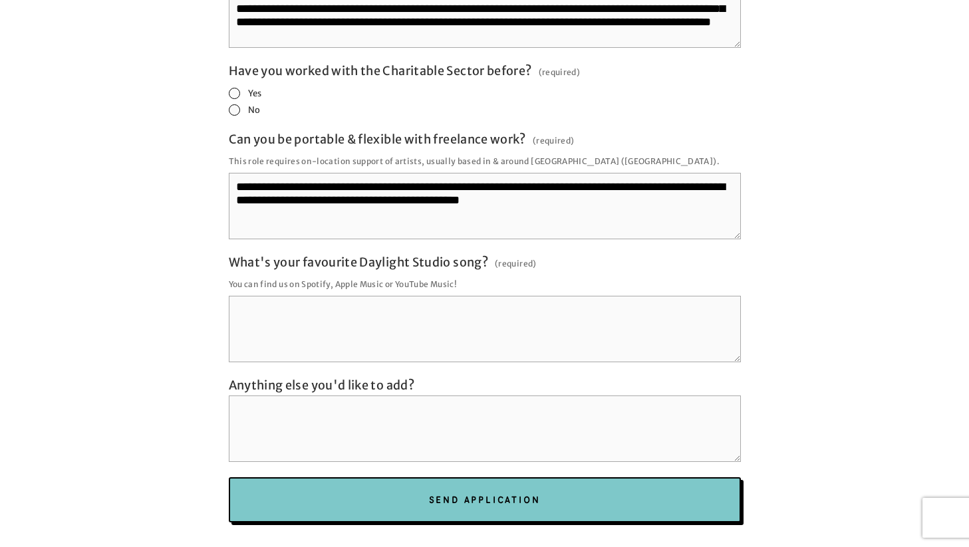
scroll to position [2725, 0]
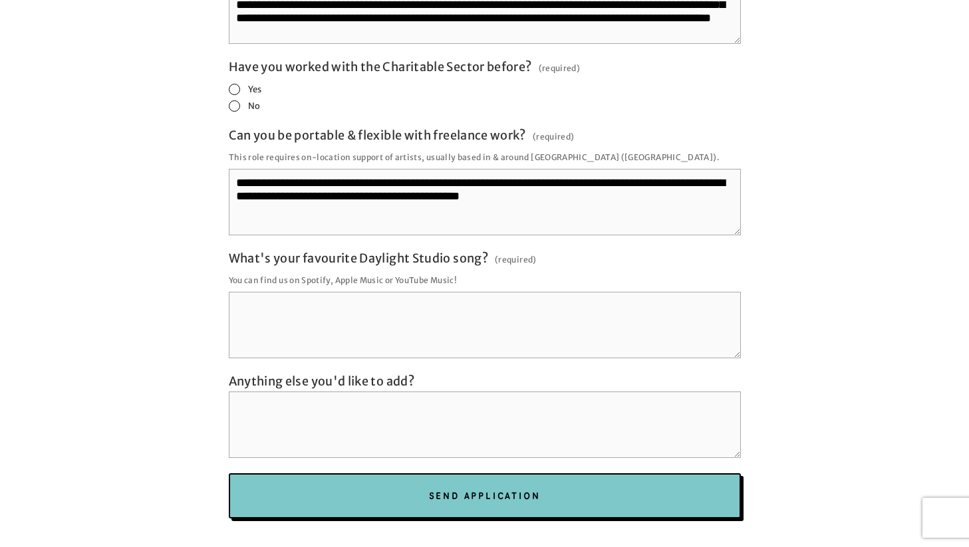
click at [570, 303] on textarea "What's your favourite Daylight Studio song? (required)" at bounding box center [485, 325] width 512 height 66
type textarea "*"
paste textarea "**********"
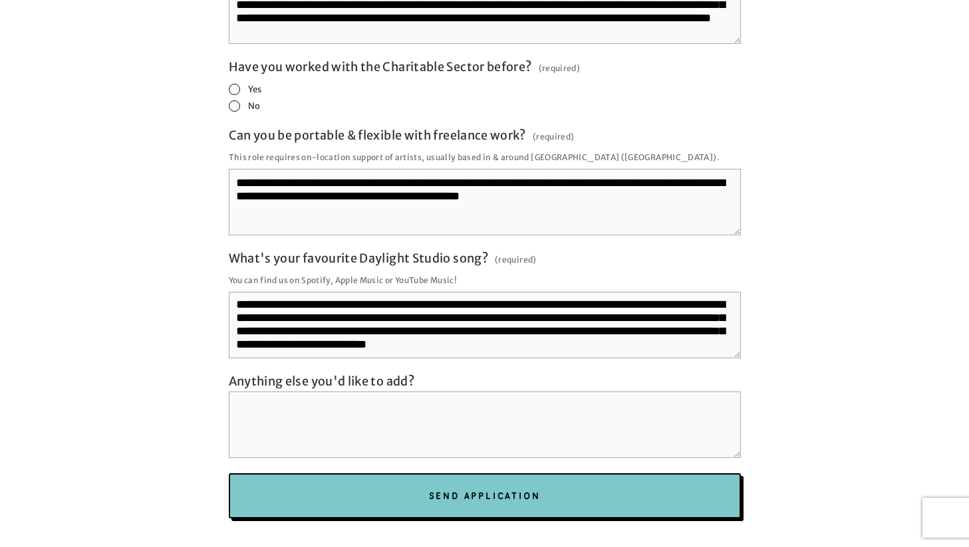
scroll to position [8, 0]
type textarea "**********"
click at [446, 398] on textarea "Anything else you'd like to add?" at bounding box center [485, 425] width 512 height 66
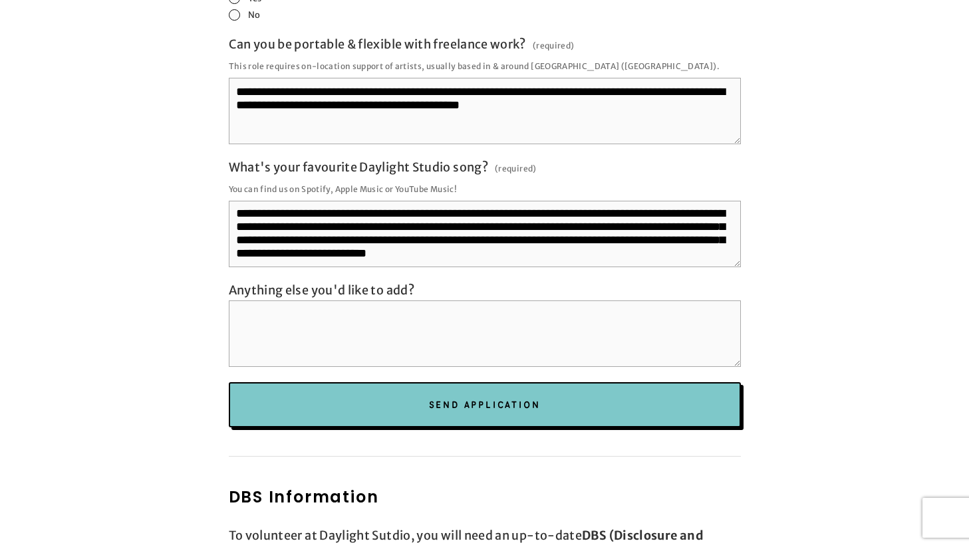
scroll to position [2847, 0]
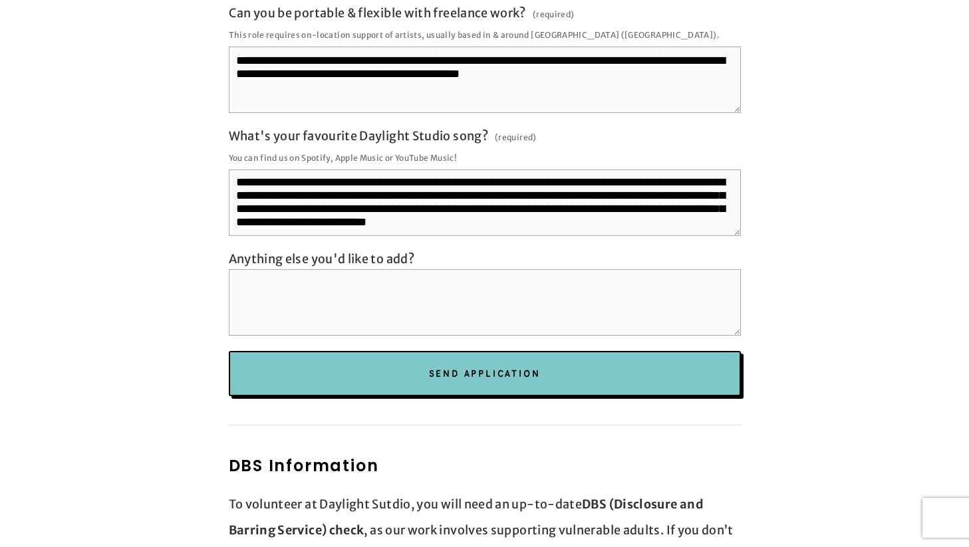
click at [560, 274] on textarea "Anything else you'd like to add?" at bounding box center [485, 302] width 512 height 66
paste textarea "**********"
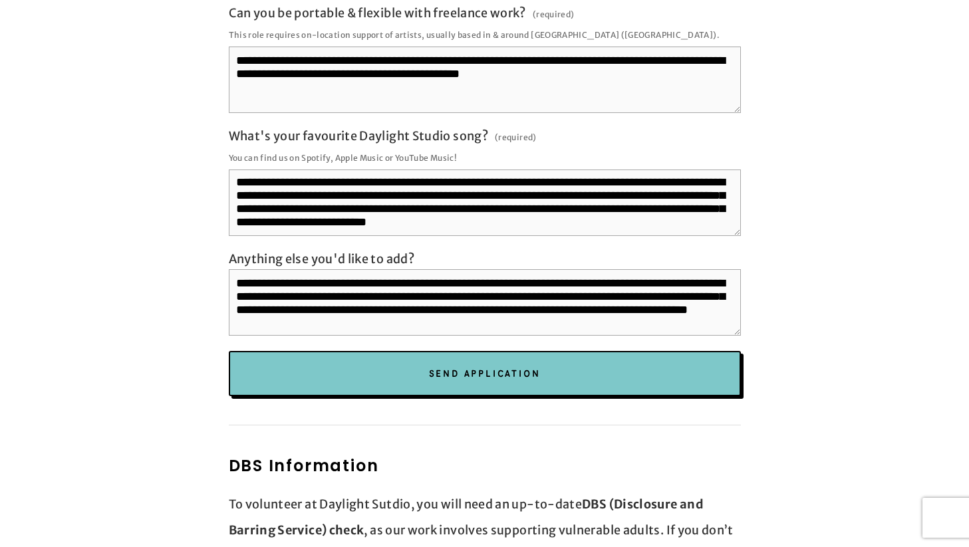
scroll to position [1, 0]
click at [305, 269] on textarea "**********" at bounding box center [485, 302] width 512 height 66
click at [314, 273] on textarea "**********" at bounding box center [485, 302] width 512 height 66
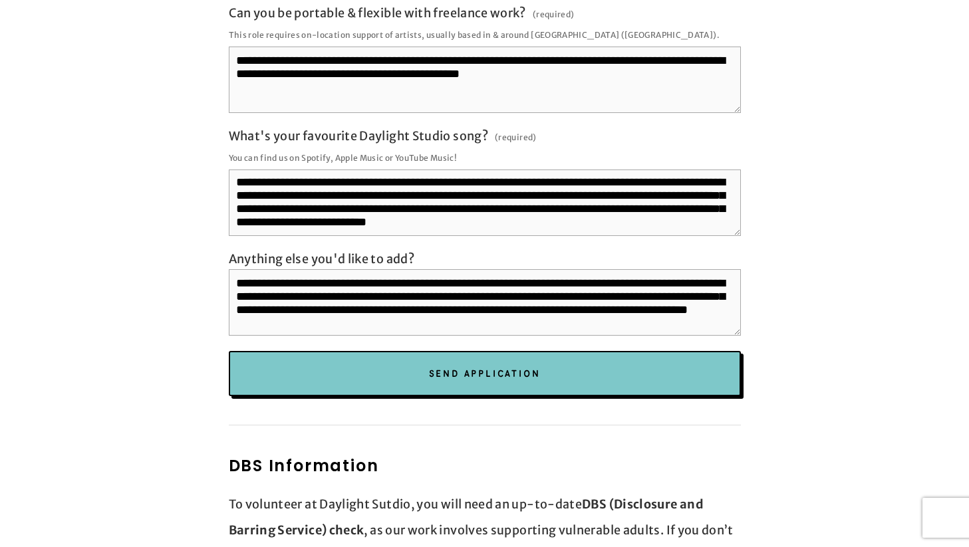
click at [597, 298] on textarea "**********" at bounding box center [485, 302] width 512 height 66
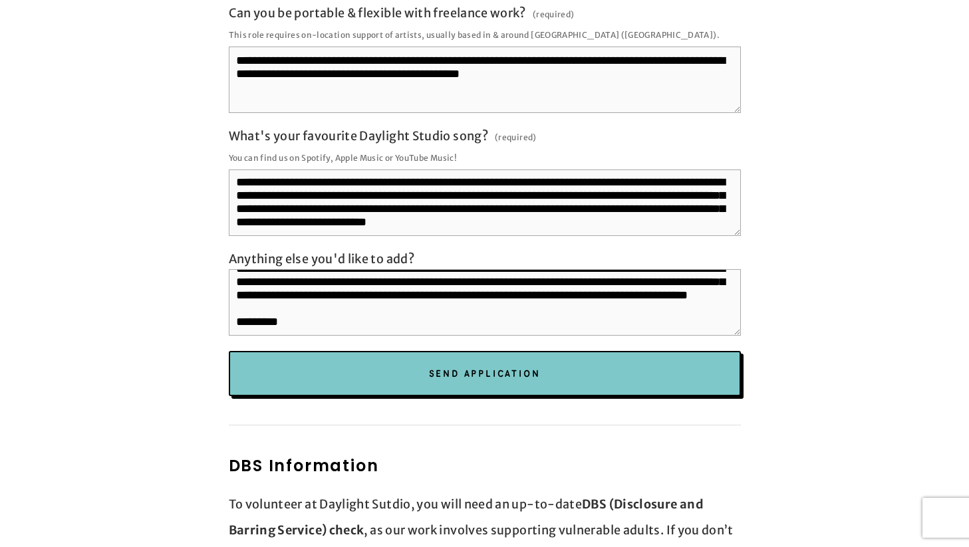
scroll to position [46, 0]
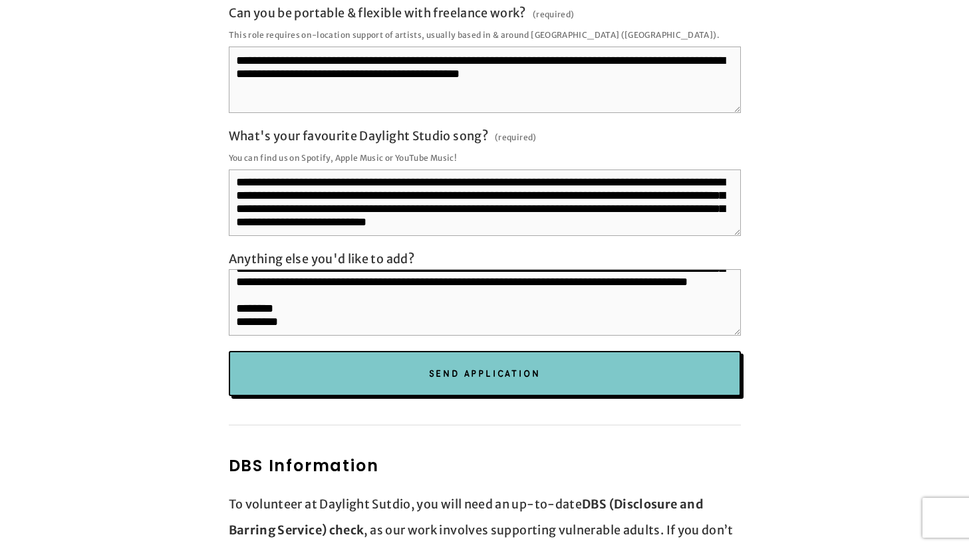
click at [578, 287] on textarea "**********" at bounding box center [485, 302] width 512 height 66
paste textarea "**********"
click at [471, 302] on textarea "**********" at bounding box center [485, 302] width 512 height 66
paste textarea "**********"
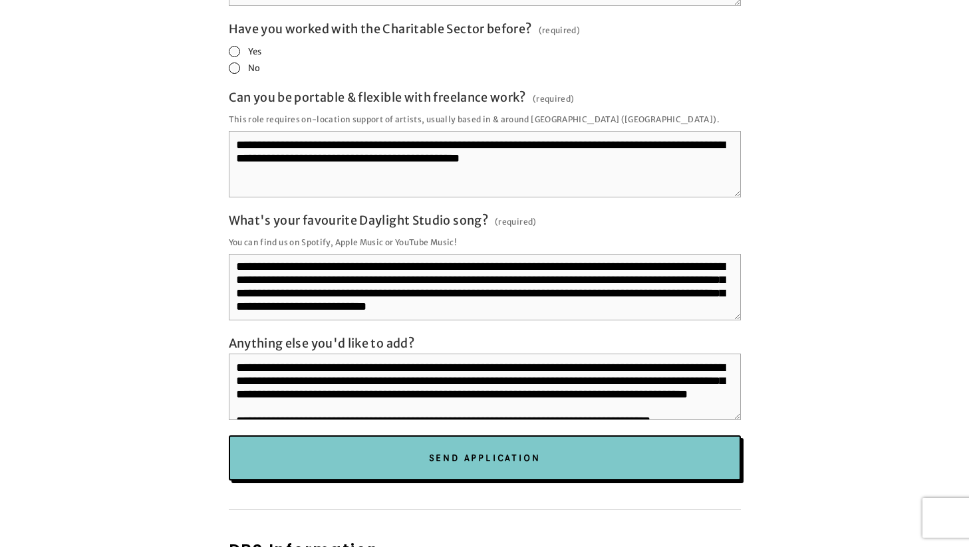
scroll to position [2772, 0]
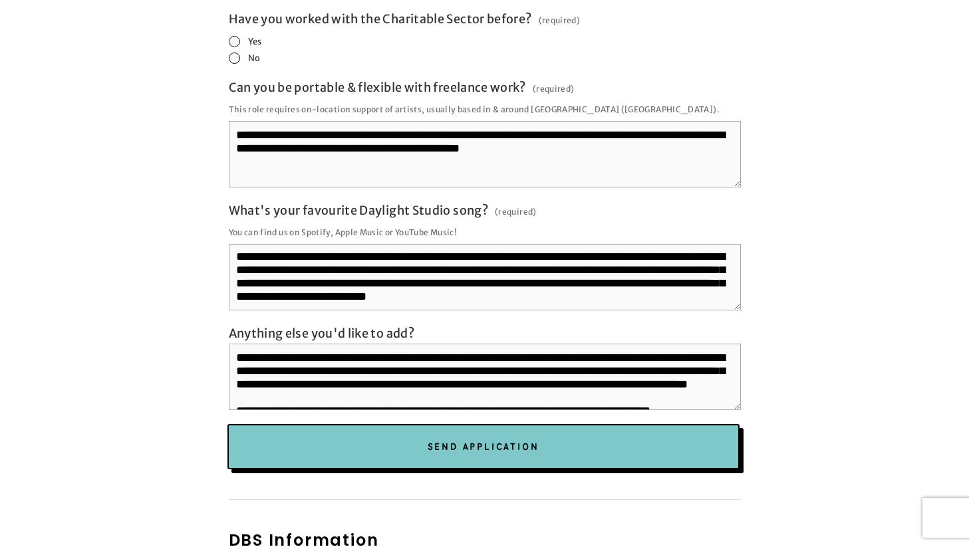
type textarea "**********"
click at [317, 436] on button "Send Application Send Application" at bounding box center [483, 446] width 512 height 45
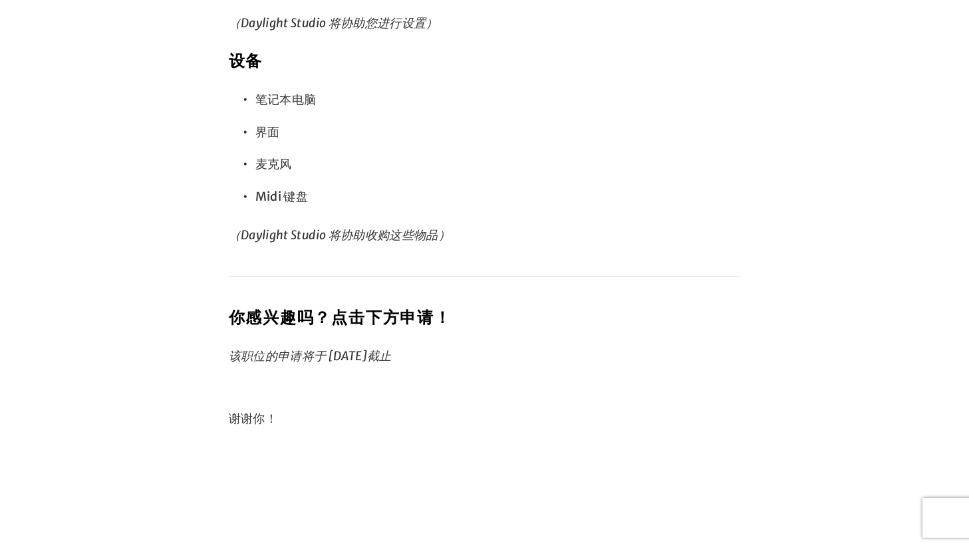
scroll to position [1751, 0]
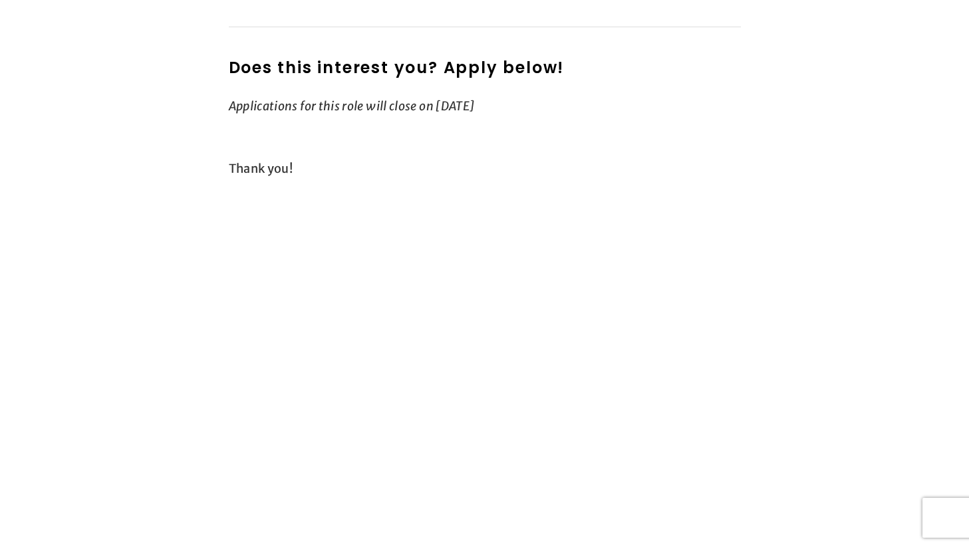
click at [522, 156] on p "Thank you!" at bounding box center [485, 169] width 512 height 27
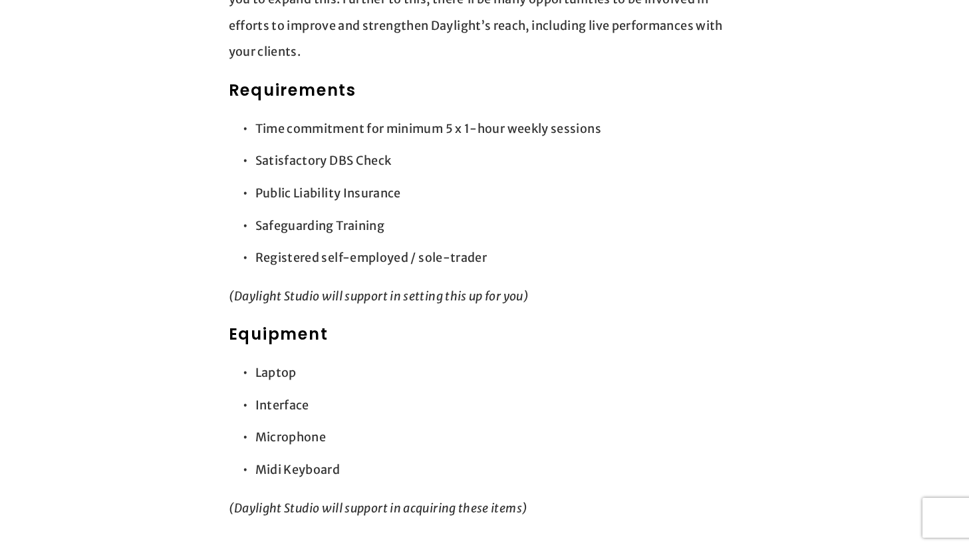
scroll to position [1730, 0]
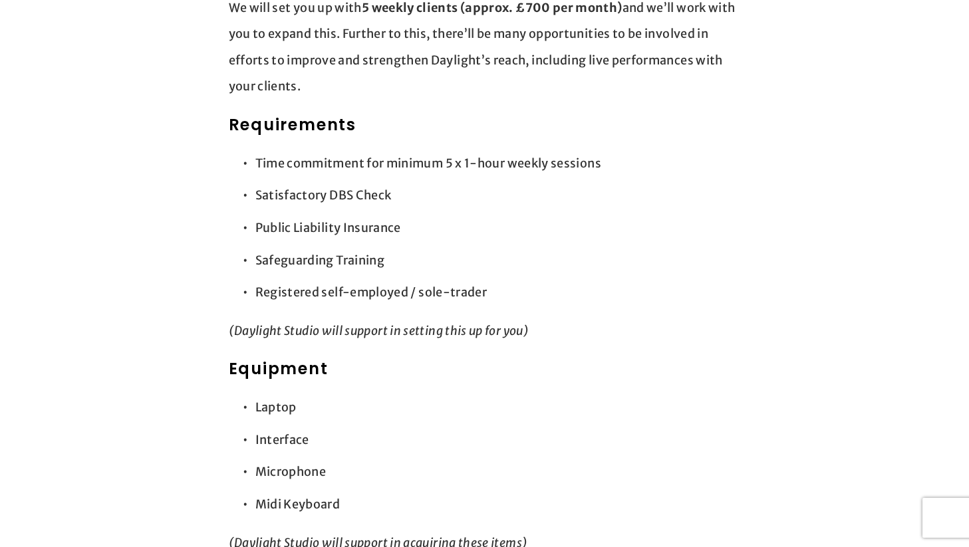
click at [437, 535] on em "(Daylight Studio will support in acquiring these items)" at bounding box center [378, 542] width 299 height 15
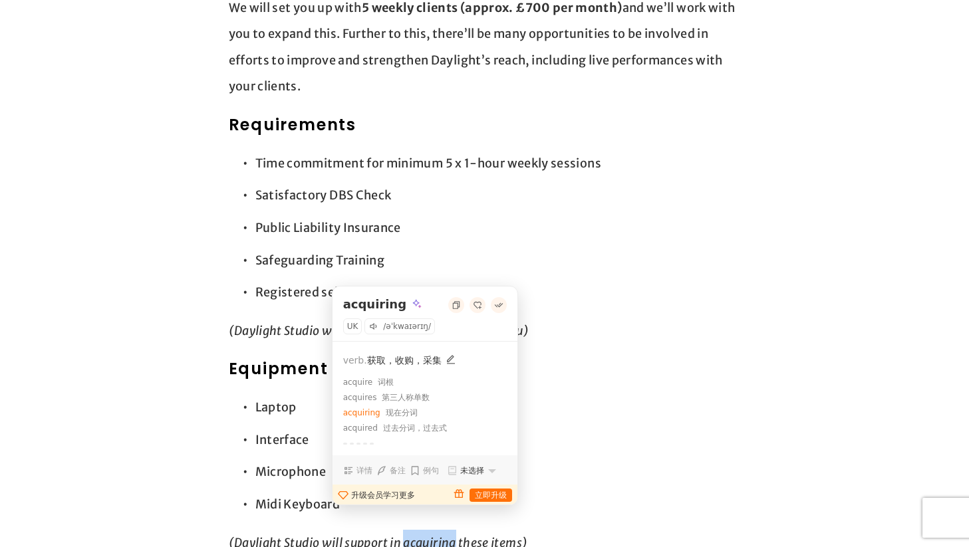
click at [573, 459] on p "Microphone" at bounding box center [497, 472] width 485 height 27
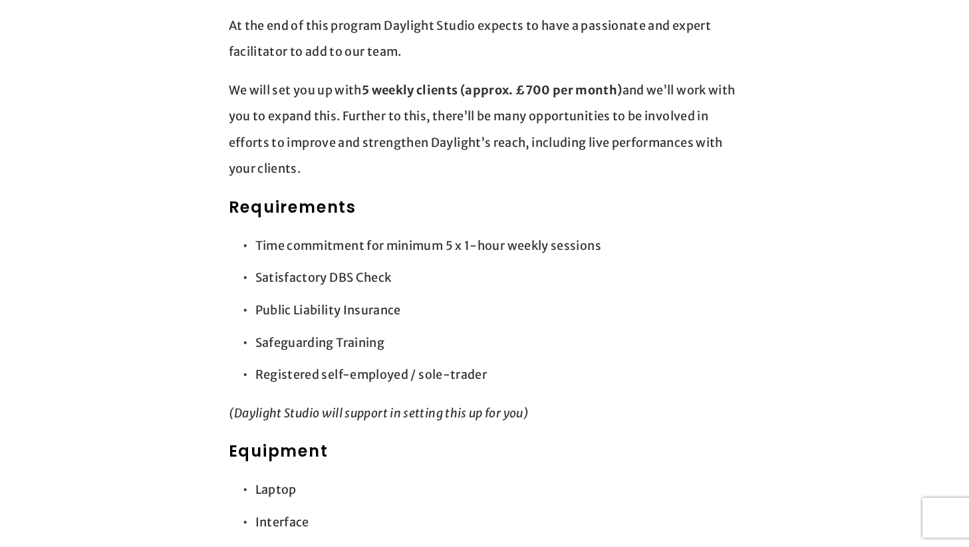
click at [526, 400] on p "(Daylight Studio will support in setting this up for you)" at bounding box center [485, 413] width 512 height 27
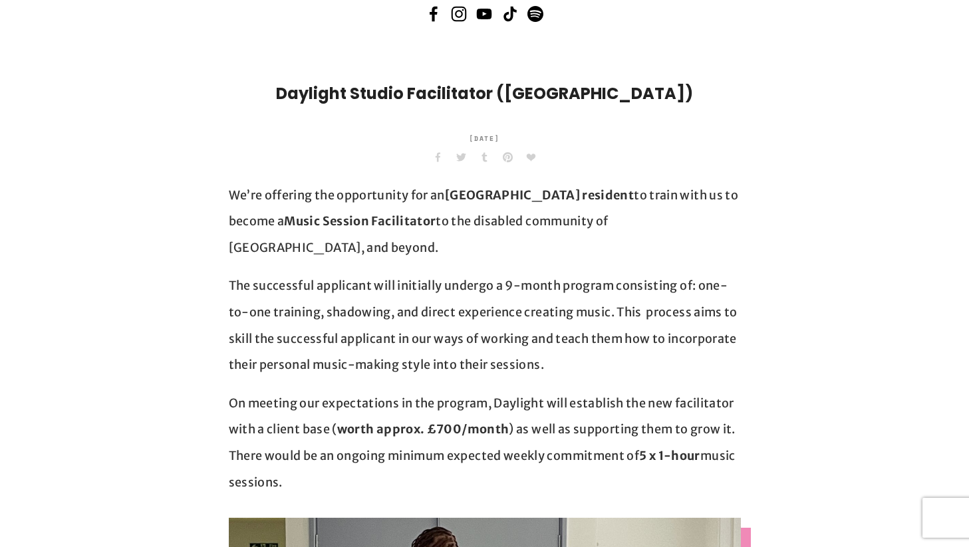
scroll to position [299, 0]
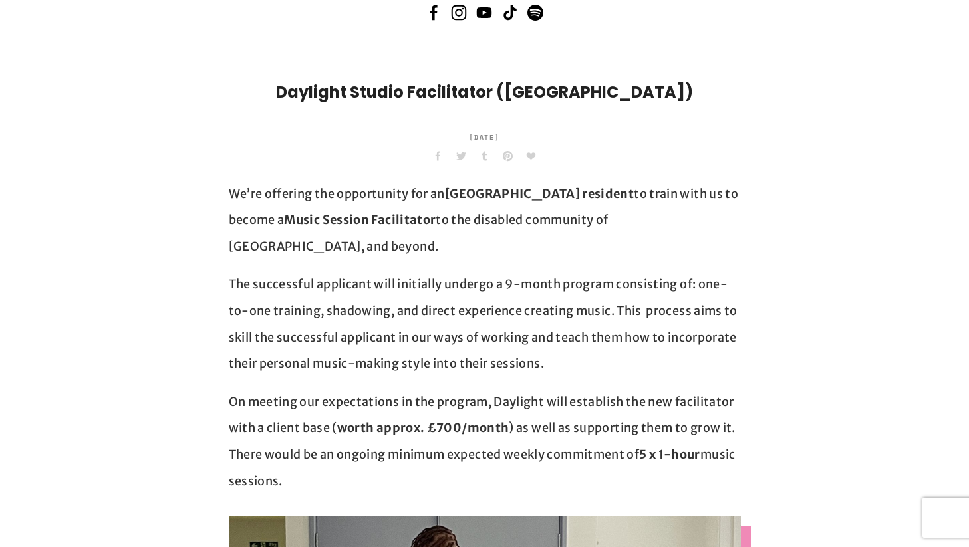
click at [517, 90] on h1 "Daylight Studio Facilitator (London)" at bounding box center [485, 92] width 512 height 24
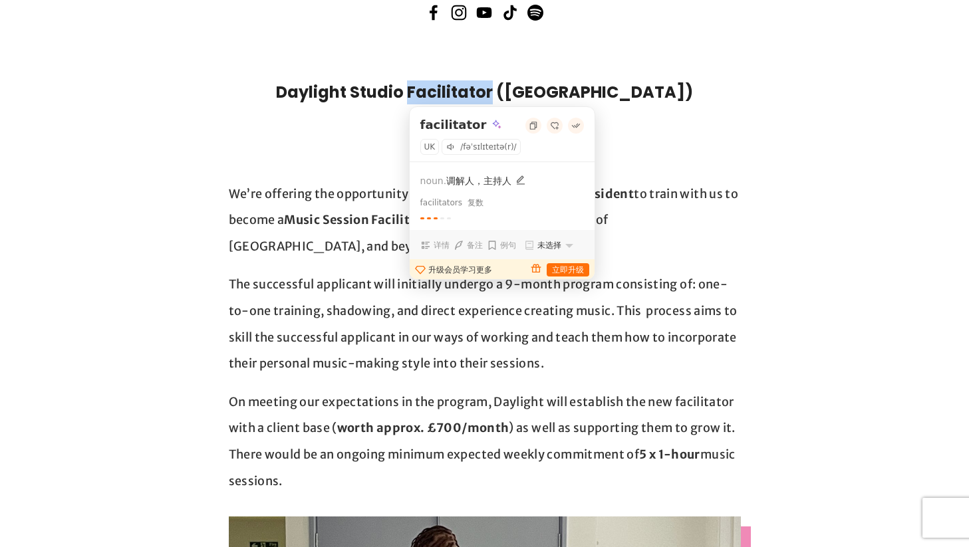
click at [338, 154] on div "Facebook 0 Twitter Tumblr Pinterest 0 0 Likes" at bounding box center [484, 155] width 525 height 23
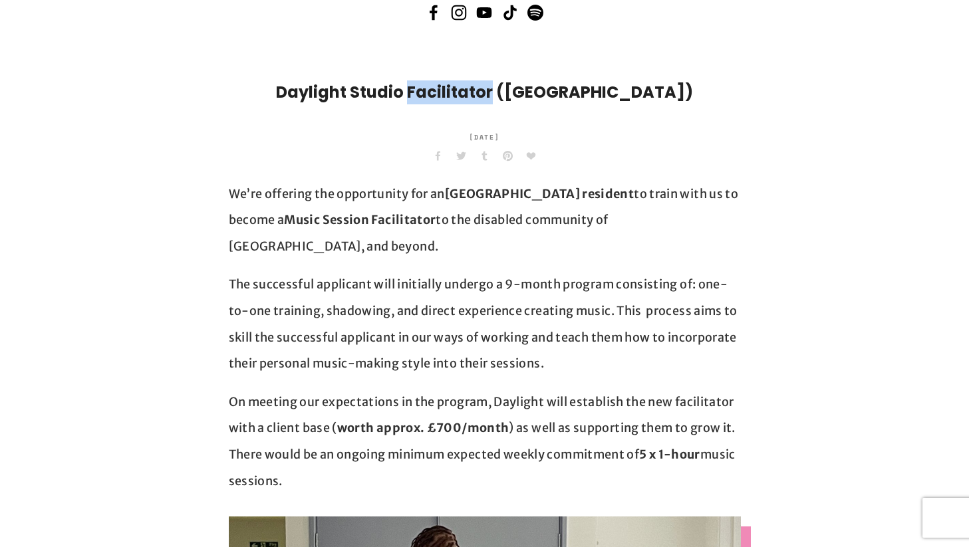
click at [346, 231] on p "We’re offering the opportunity for an Islington resident to train with us to be…" at bounding box center [485, 220] width 512 height 79
click at [517, 81] on h1 "Daylight Studio Facilitator (London)" at bounding box center [485, 92] width 512 height 24
copy h1 "Facilitator"
click at [489, 238] on div "We’re offering the opportunity for an Islington resident to train with us to be…" at bounding box center [485, 338] width 512 height 314
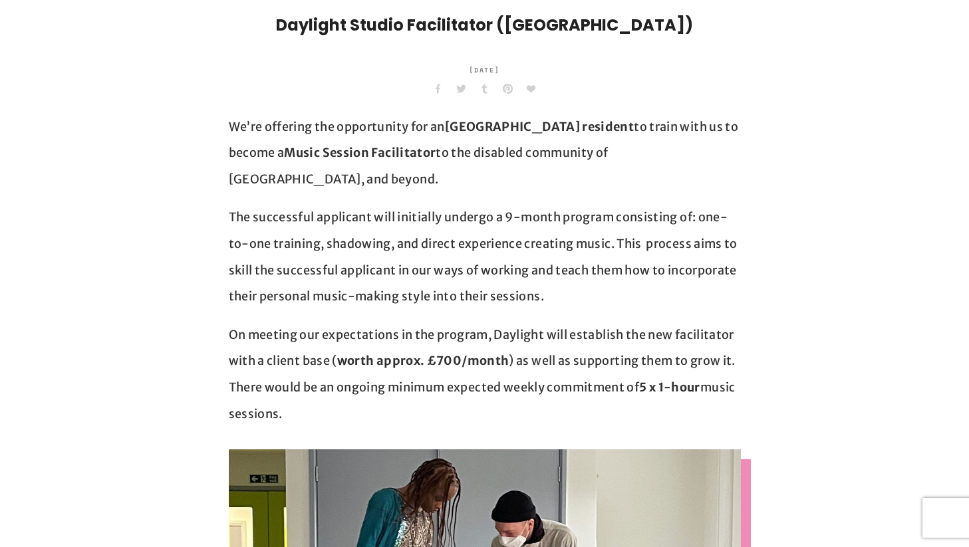
scroll to position [368, 0]
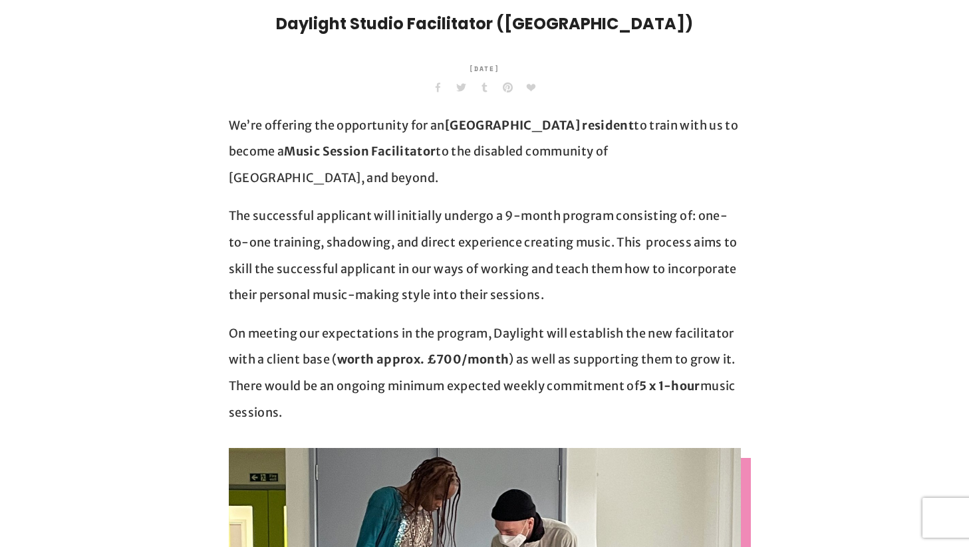
click at [616, 256] on p "The successful applicant will initially undergo a 9-month program consisting of…" at bounding box center [485, 255] width 512 height 105
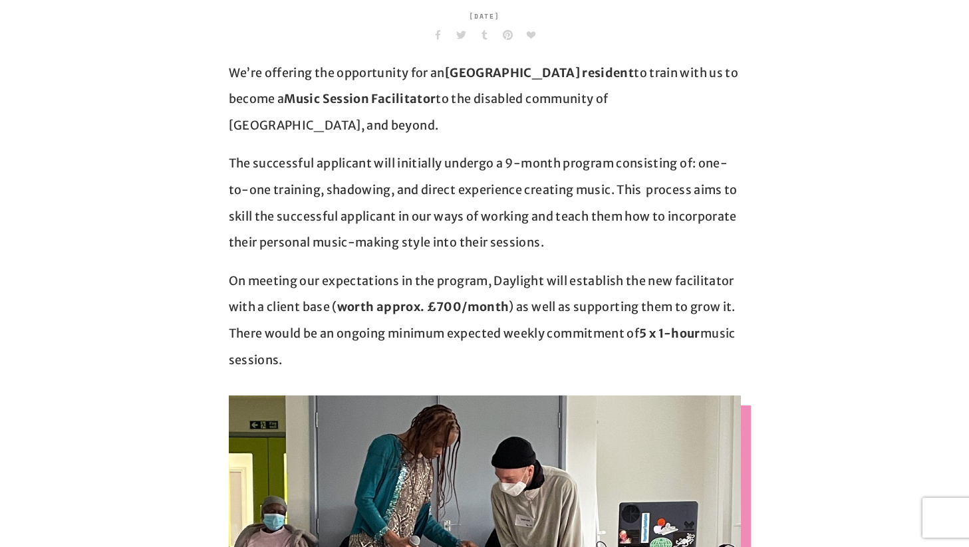
scroll to position [423, 0]
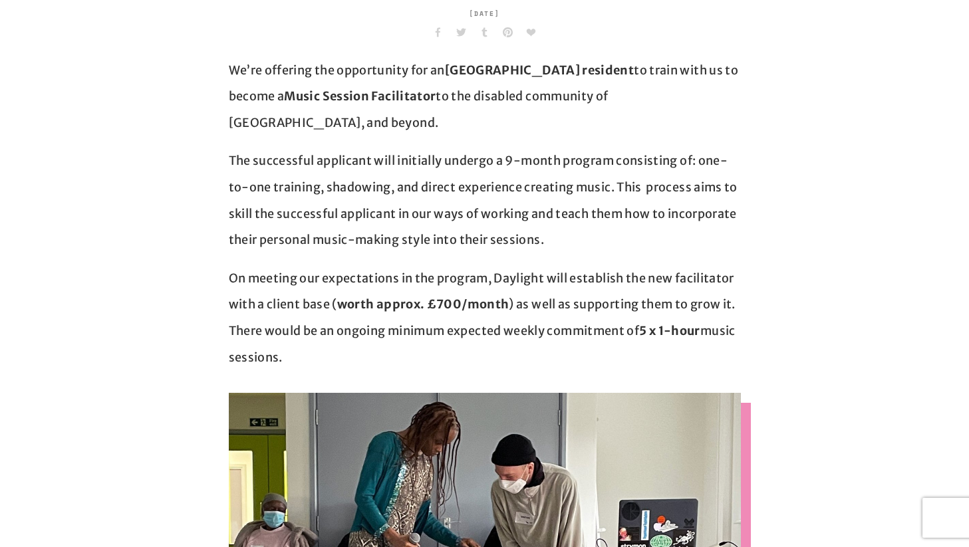
drag, startPoint x: 562, startPoint y: 209, endPoint x: 543, endPoint y: 116, distance: 95.1
click at [543, 116] on div "We’re offering the opportunity for an Islington resident to train with us to be…" at bounding box center [485, 214] width 512 height 314
click at [539, 148] on p "The successful applicant will initially undergo a 9-month program consisting of…" at bounding box center [485, 200] width 512 height 105
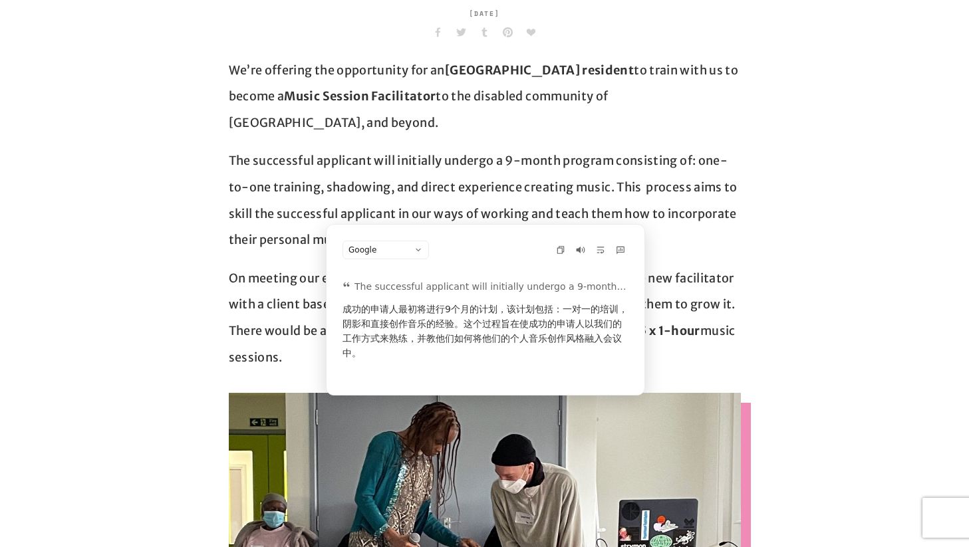
click at [539, 148] on p "The successful applicant will initially undergo a 9-month program consisting of…" at bounding box center [485, 200] width 512 height 105
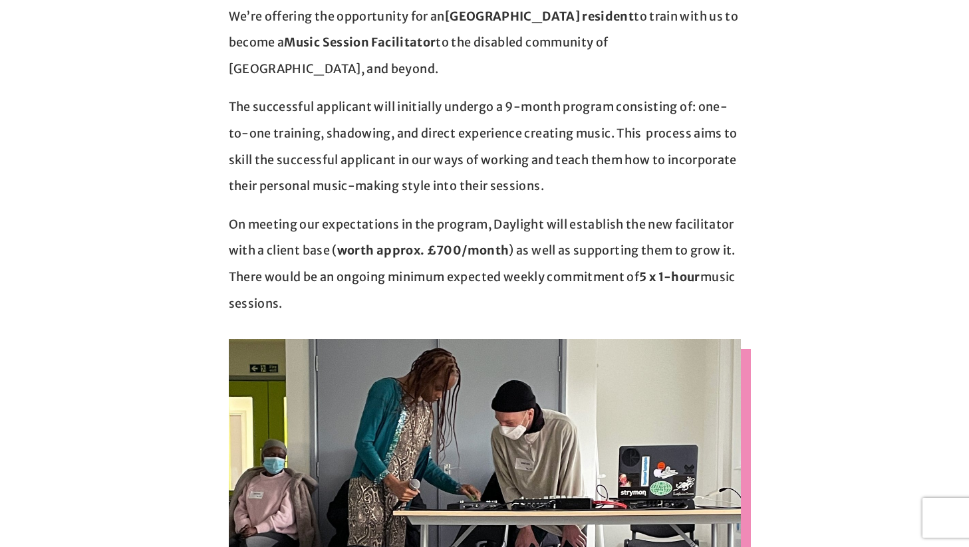
scroll to position [477, 0]
drag, startPoint x: 383, startPoint y: 272, endPoint x: 370, endPoint y: 195, distance: 78.2
click at [370, 211] on p "On meeting our expectations in the program, Daylight will establish the new fac…" at bounding box center [485, 263] width 512 height 105
click at [374, 231] on p "On meeting our expectations in the program, Daylight will establish the new fac…" at bounding box center [485, 263] width 512 height 105
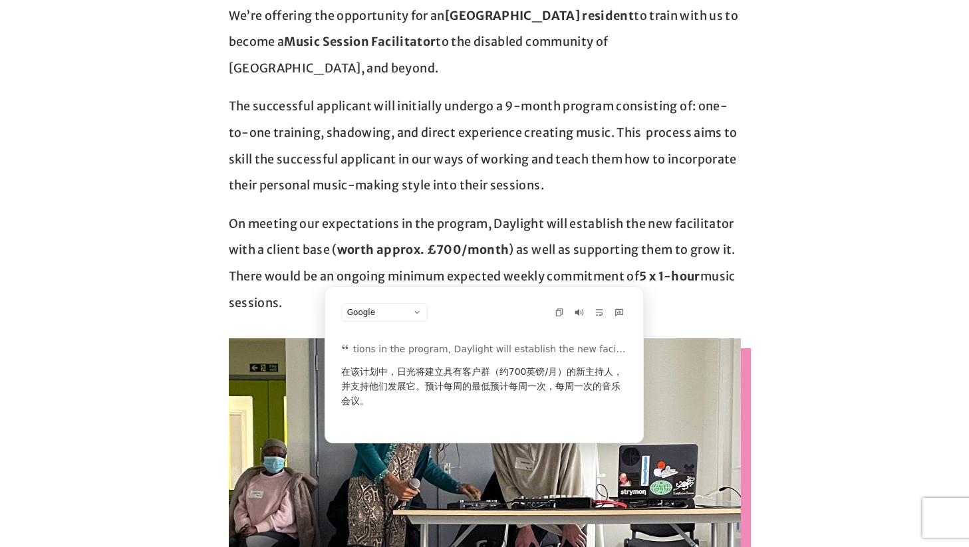
click at [374, 233] on p "On meeting our expectations in the program, Daylight will establish the new fac…" at bounding box center [485, 263] width 512 height 105
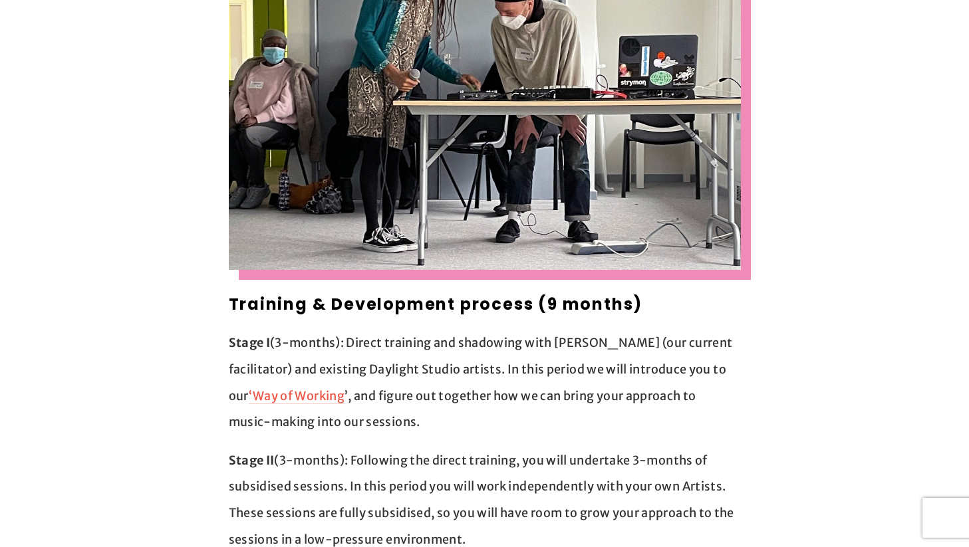
scroll to position [905, 0]
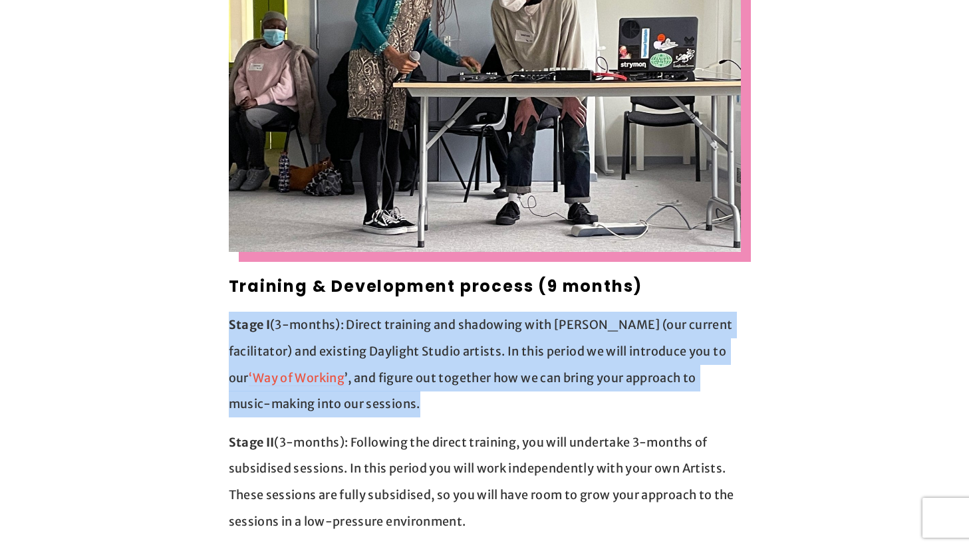
drag, startPoint x: 344, startPoint y: 367, endPoint x: 334, endPoint y: 280, distance: 87.7
click at [407, 337] on p "Stage I (3-months): Direct training and shadowing with Jack (our current facili…" at bounding box center [485, 364] width 512 height 105
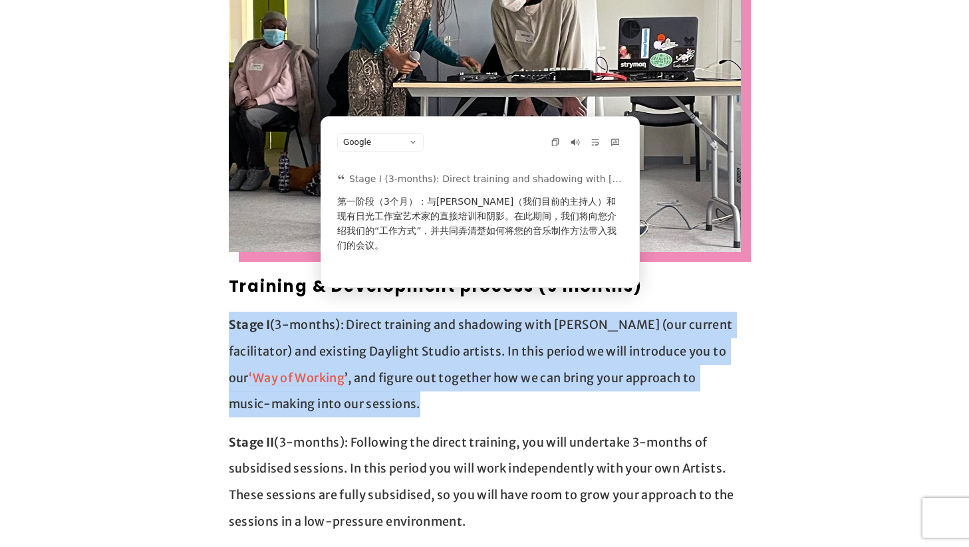
click at [404, 382] on p "Stage I (3-months): Direct training and shadowing with Jack (our current facili…" at bounding box center [485, 364] width 512 height 105
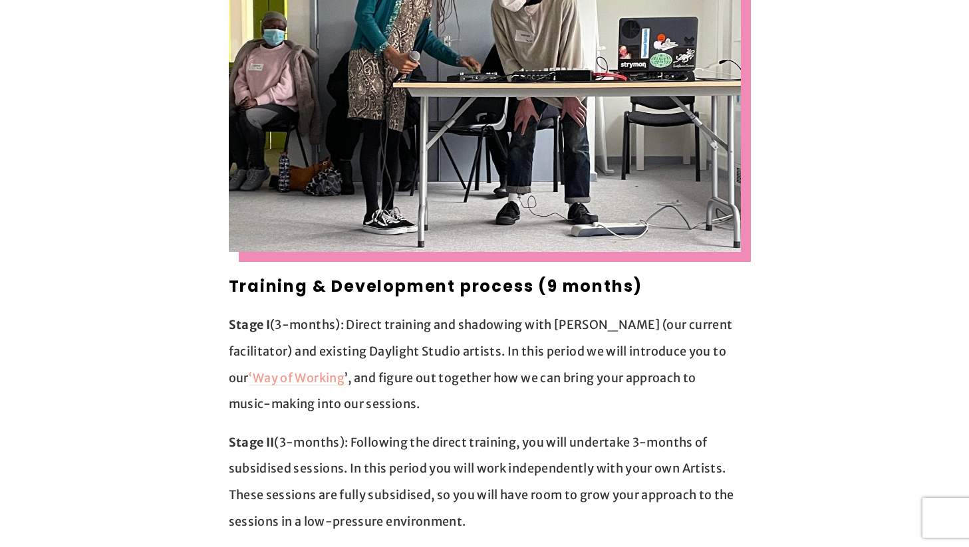
click at [265, 370] on link "‘Way of Working" at bounding box center [297, 378] width 96 height 17
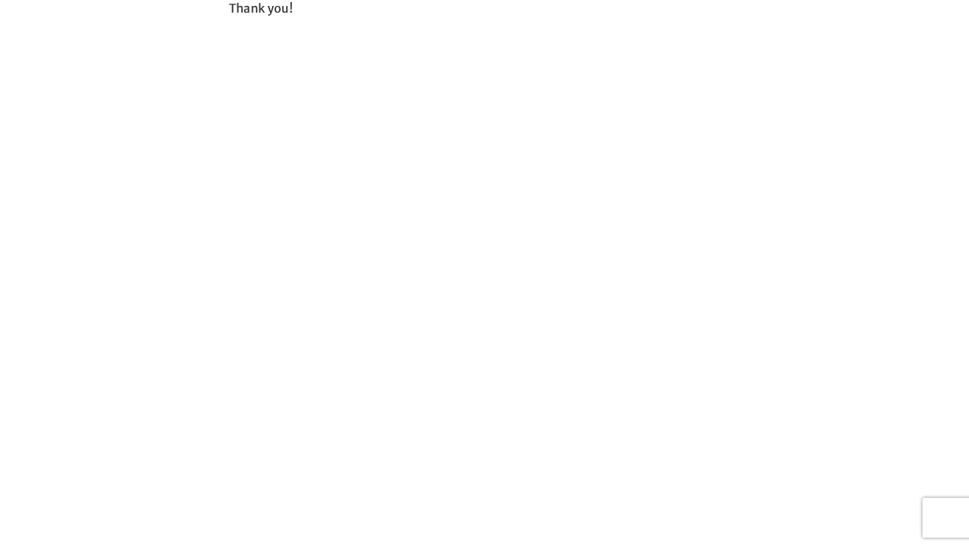
scroll to position [2139, 0]
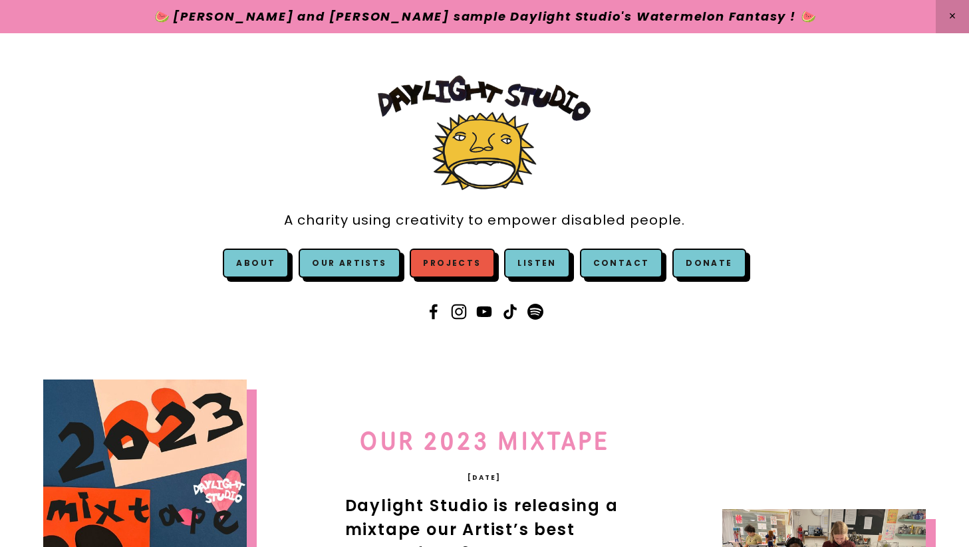
click at [462, 266] on link "Projects" at bounding box center [452, 263] width 84 height 29
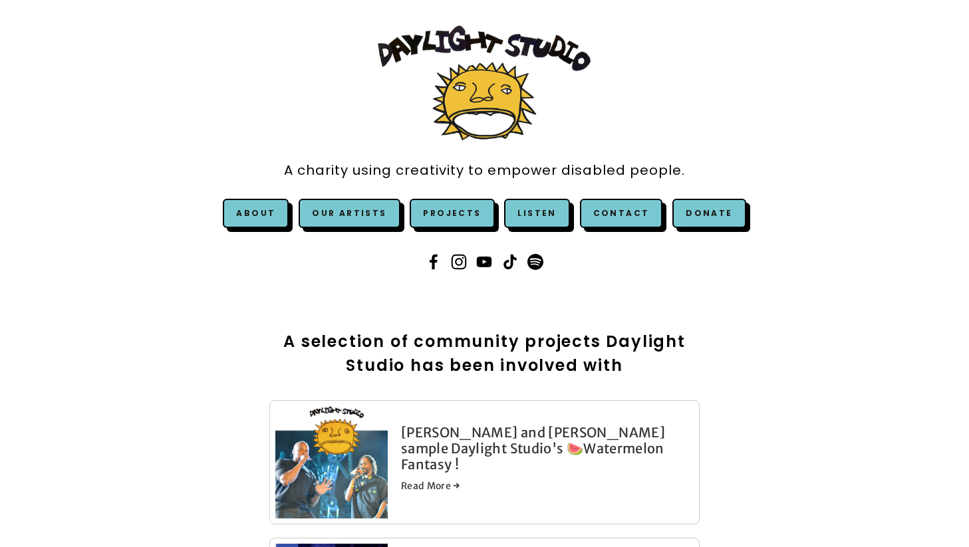
scroll to position [180, 0]
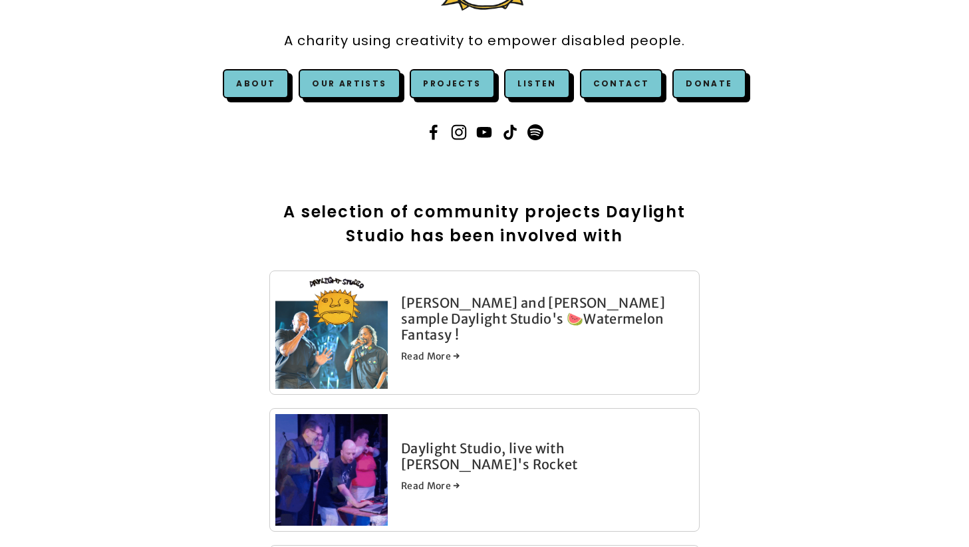
click at [462, 312] on link "Snoop Dogg and Dr. Dre sample Daylight Studio's 🍉Watermelon Fantasy !" at bounding box center [533, 319] width 264 height 49
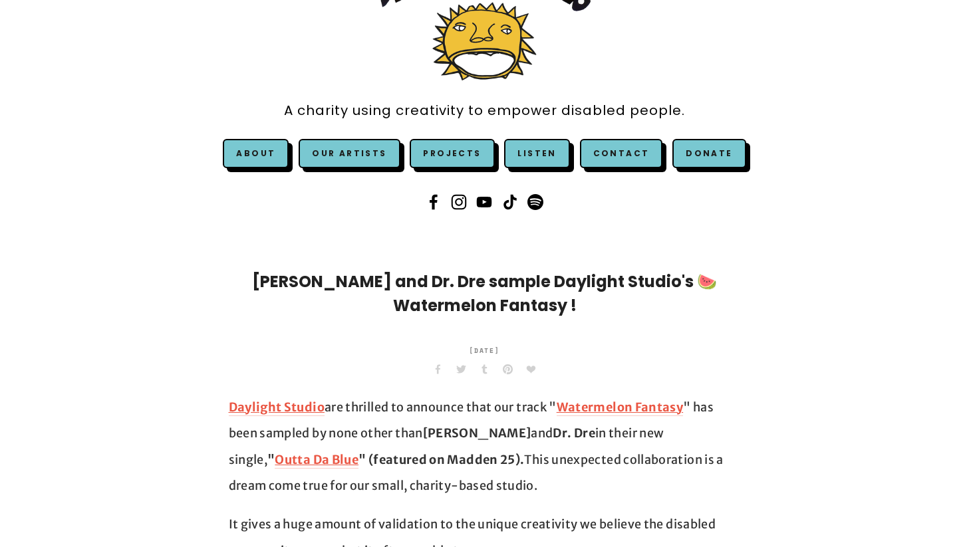
scroll to position [115, 0]
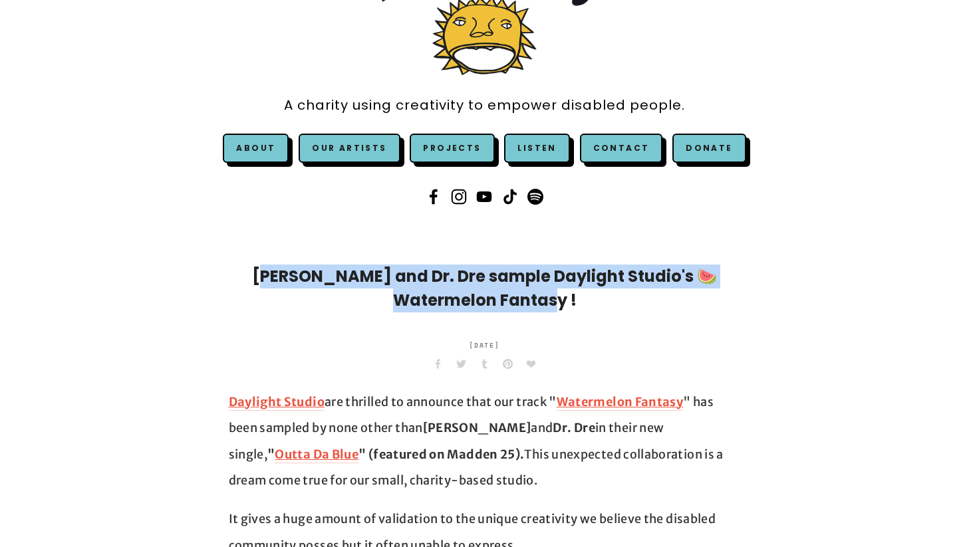
drag, startPoint x: 280, startPoint y: 274, endPoint x: 581, endPoint y: 316, distance: 304.2
click at [549, 295] on h1 "[PERSON_NAME] and Dr. Dre sample Daylight Studio's 🍉Watermelon Fantasy !" at bounding box center [485, 289] width 512 height 48
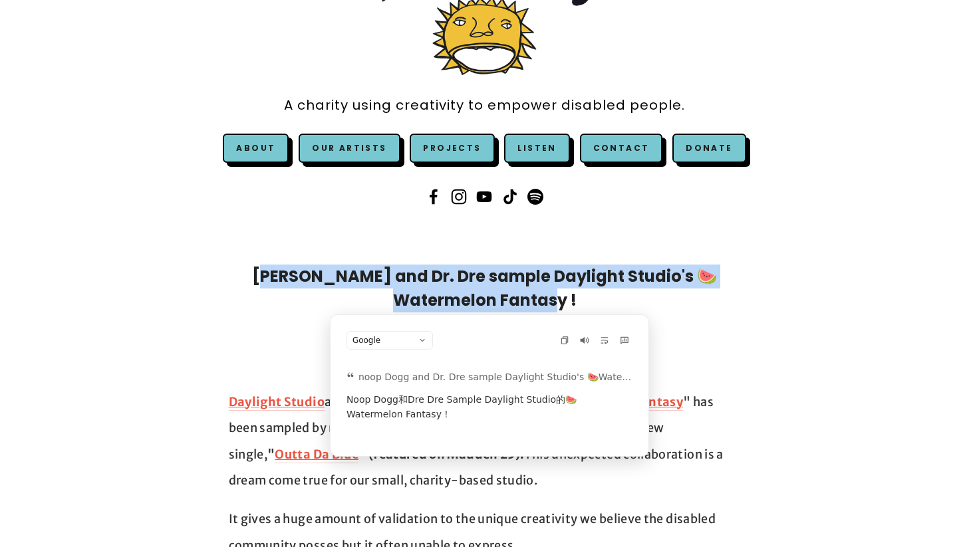
click at [600, 302] on h1 "[PERSON_NAME] and Dr. Dre sample Daylight Studio's 🍉Watermelon Fantasy !" at bounding box center [485, 289] width 512 height 48
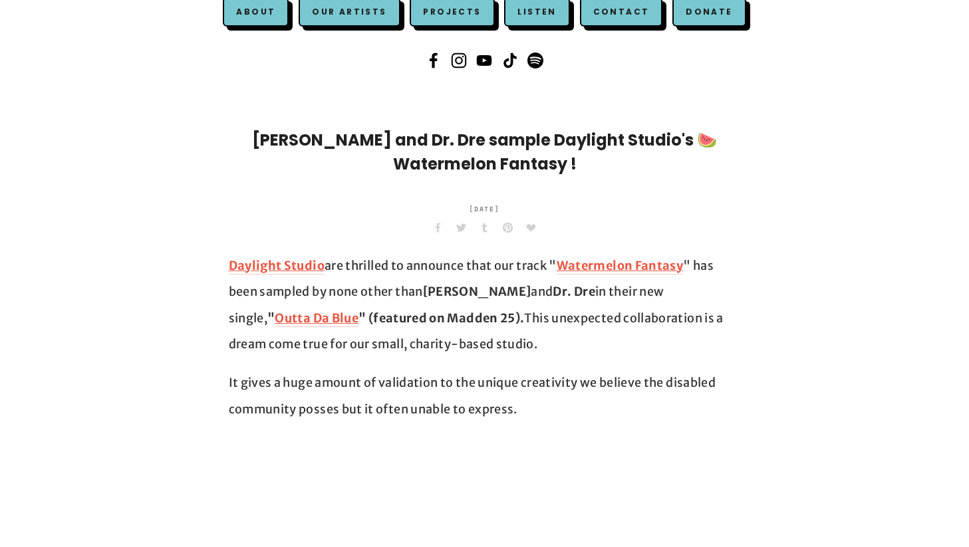
scroll to position [304, 0]
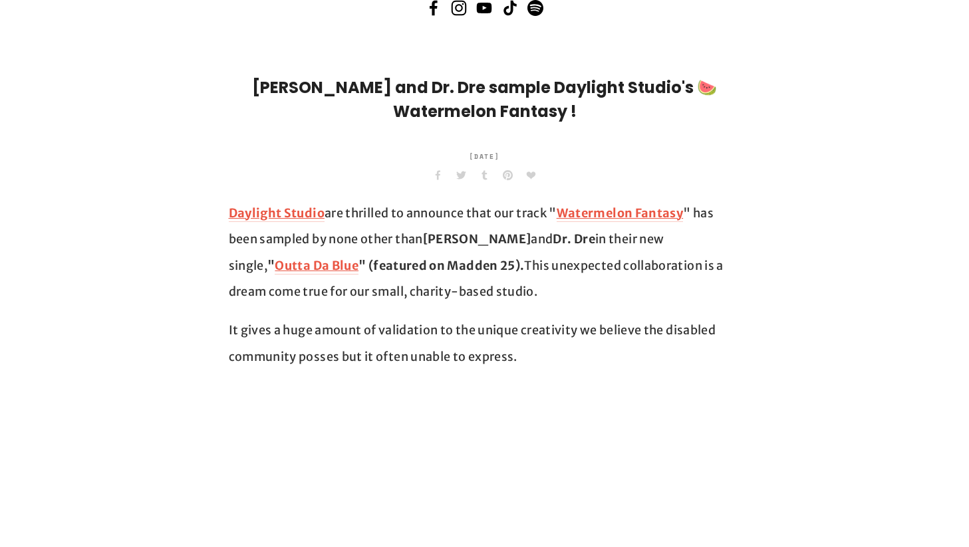
click at [444, 255] on p "Daylight Studio are thrilled to announce that our track " Watermelon Fantasy " …" at bounding box center [485, 252] width 512 height 105
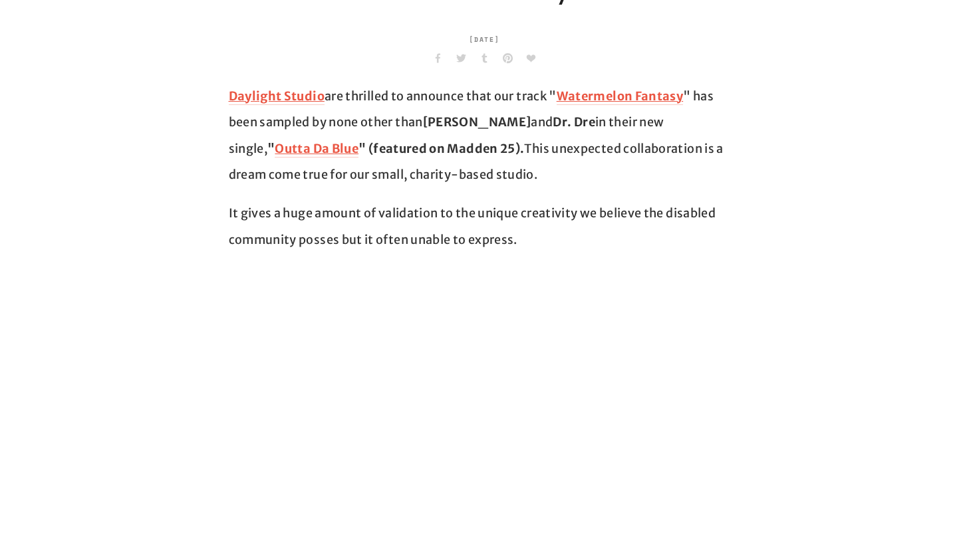
scroll to position [416, 0]
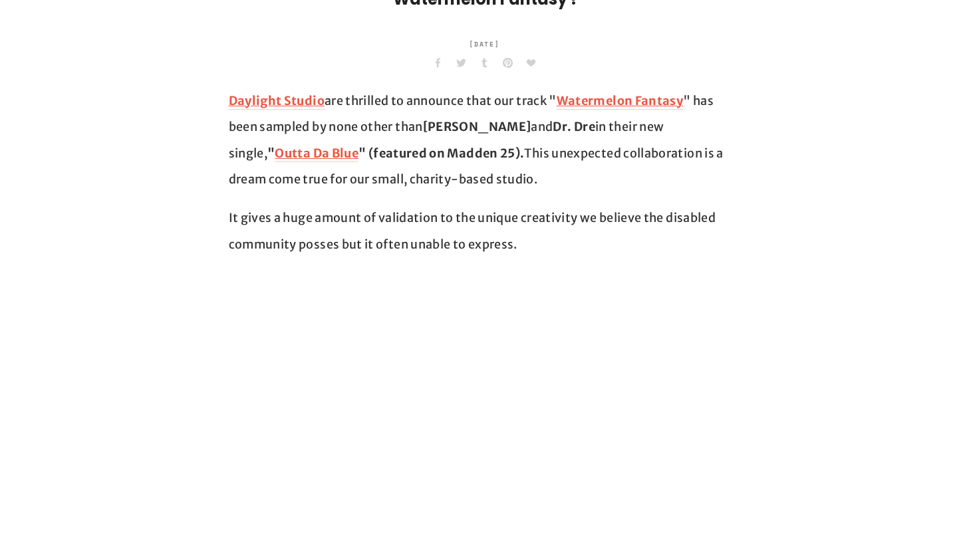
drag, startPoint x: 465, startPoint y: 173, endPoint x: 417, endPoint y: 86, distance: 98.8
click at [414, 117] on p "Daylight Studio are thrilled to announce that our track " Watermelon Fantasy " …" at bounding box center [485, 140] width 512 height 105
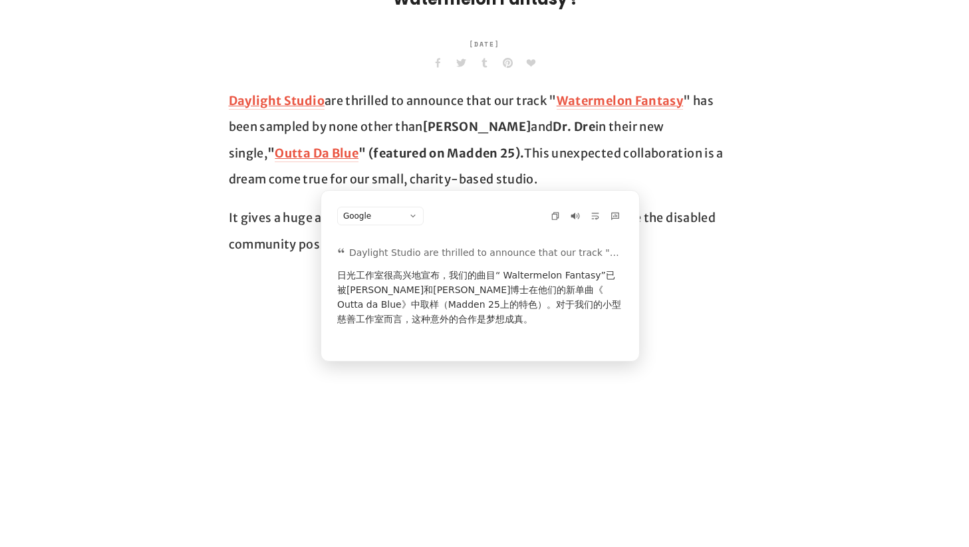
click at [473, 138] on p "Daylight Studio are thrilled to announce that our track " Watermelon Fantasy " …" at bounding box center [485, 140] width 512 height 105
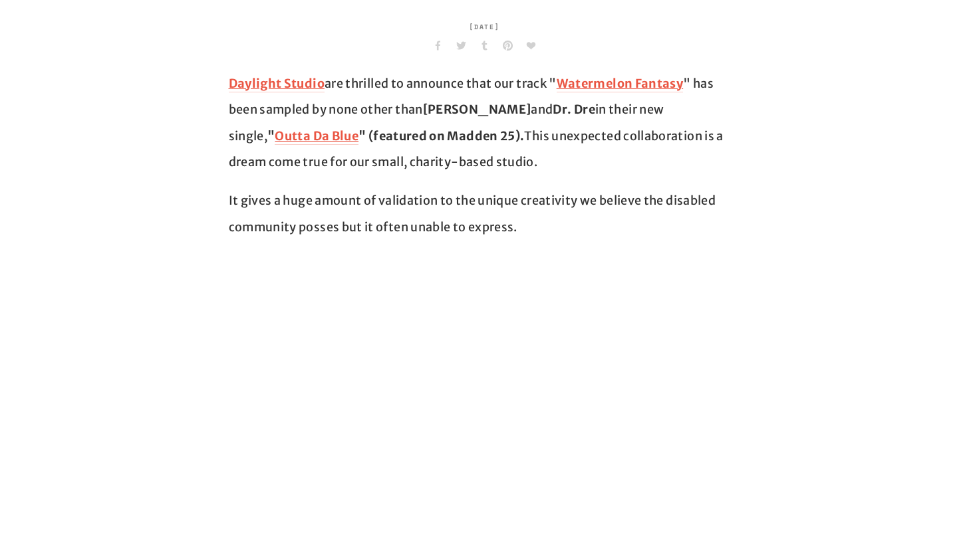
scroll to position [443, 0]
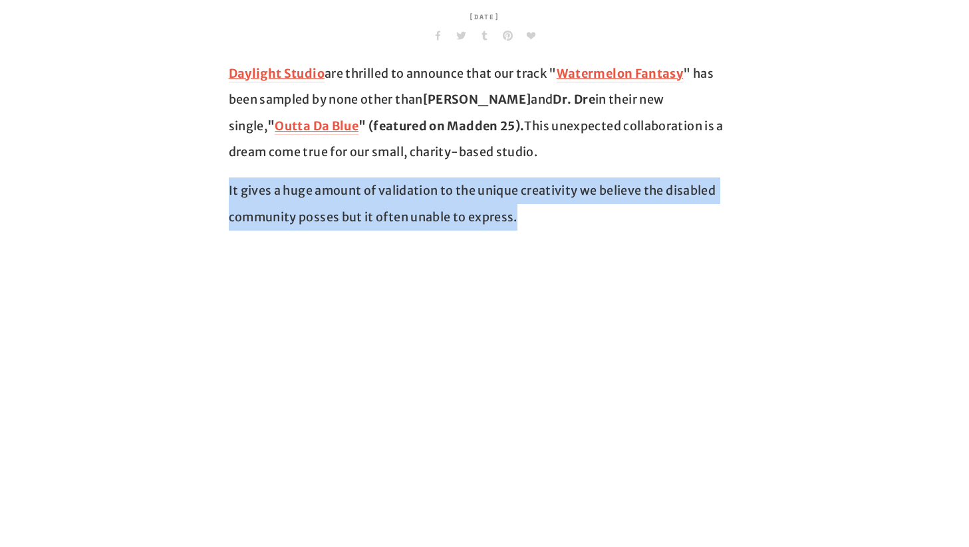
drag, startPoint x: 524, startPoint y: 219, endPoint x: 505, endPoint y: 174, distance: 49.1
click at [505, 174] on div "Daylight Studio are thrilled to announce that our track " Watermelon Fantasy " …" at bounding box center [485, 146] width 512 height 170
click at [497, 193] on p "It gives a huge amount of validation to the unique creativity we believe the di…" at bounding box center [485, 204] width 512 height 53
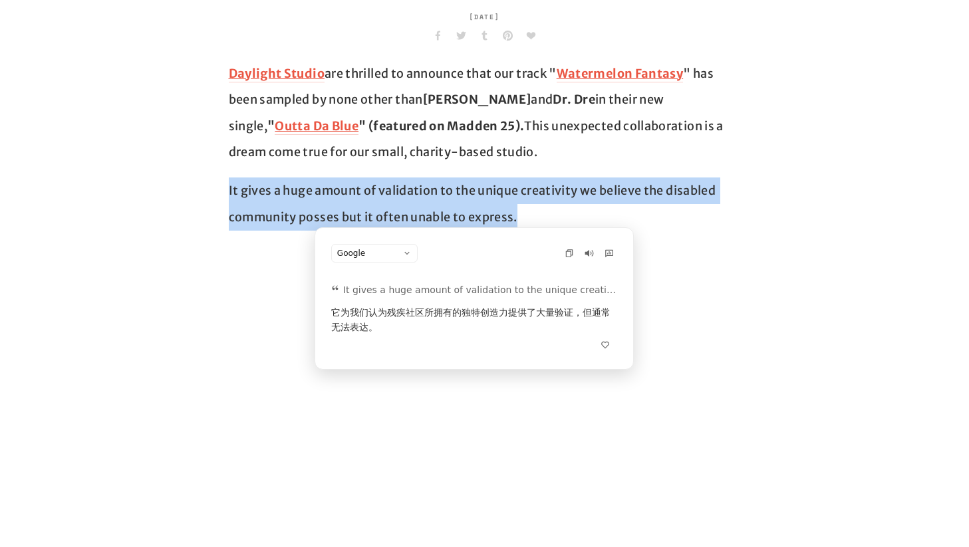
click at [497, 193] on p "It gives a huge amount of validation to the unique creativity we believe the di…" at bounding box center [485, 204] width 512 height 53
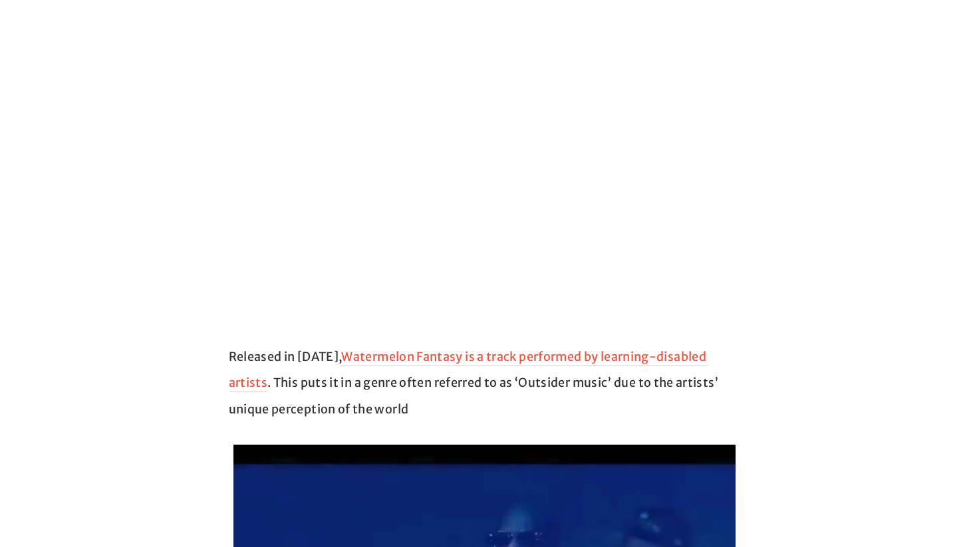
scroll to position [868, 0]
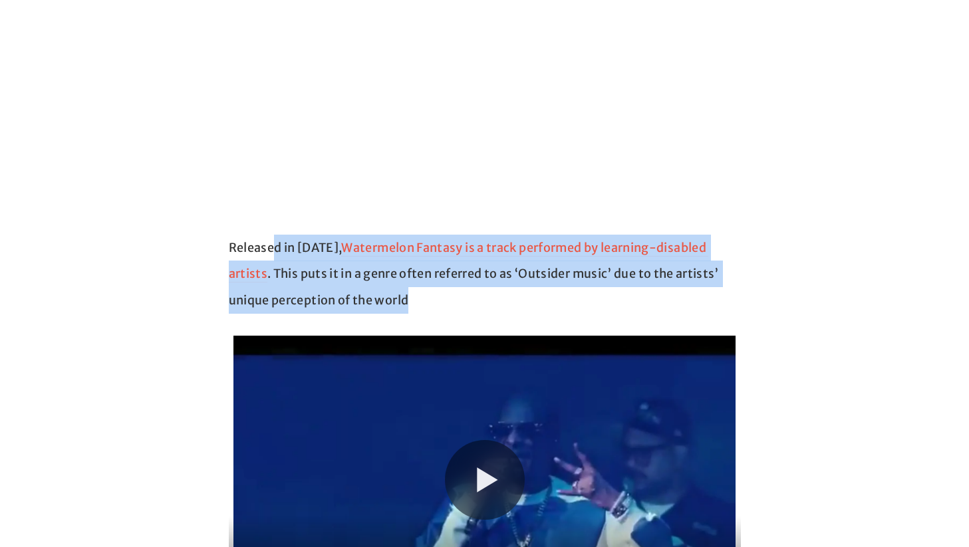
drag, startPoint x: 421, startPoint y: 301, endPoint x: 271, endPoint y: 257, distance: 155.7
click at [271, 257] on p "Released in [DATE], Watermelon Fantasy is a track performed by learning-disable…" at bounding box center [485, 274] width 512 height 79
click at [293, 278] on p "Released in [DATE], Watermelon Fantasy is a track performed by learning-disable…" at bounding box center [485, 274] width 512 height 79
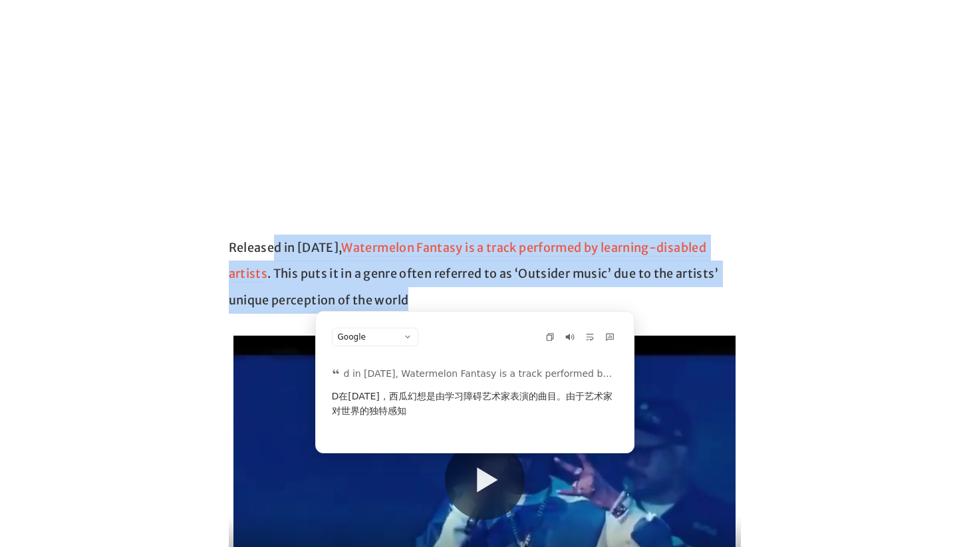
click at [418, 287] on p "Released in [DATE], Watermelon Fantasy is a track performed by learning-disable…" at bounding box center [485, 274] width 512 height 79
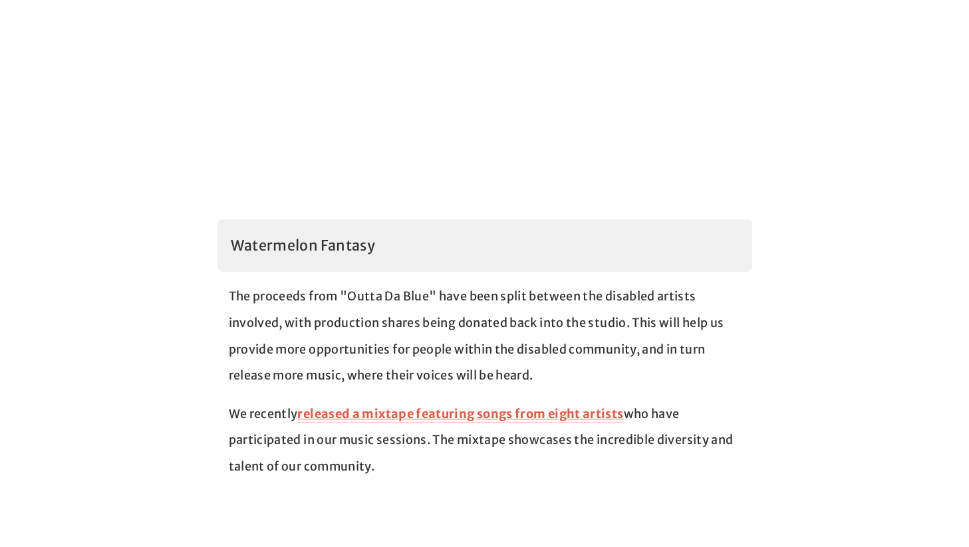
scroll to position [1623, 0]
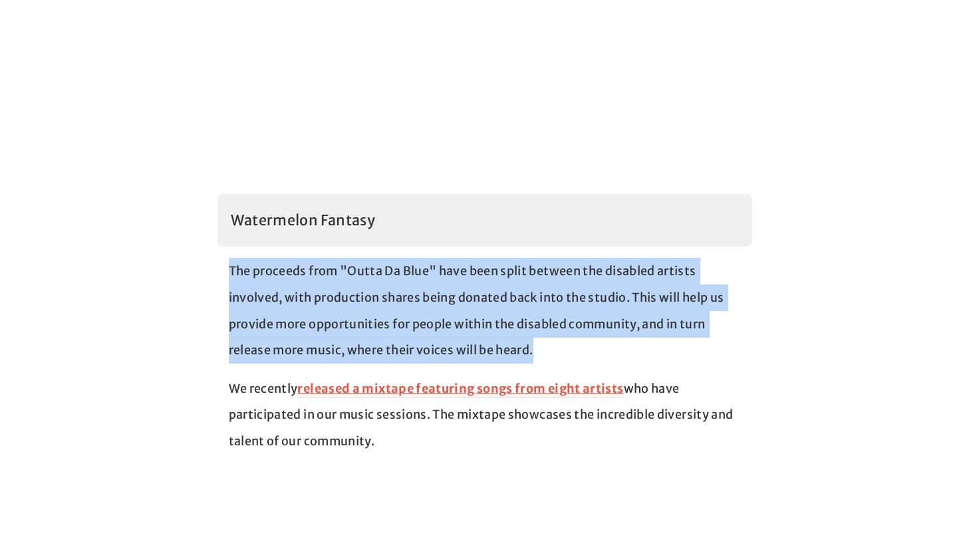
drag, startPoint x: 570, startPoint y: 349, endPoint x: 527, endPoint y: 257, distance: 102.0
click at [527, 257] on div "The proceeds from "Outta Da Blue" have been split between the disabled artists …" at bounding box center [484, 356] width 535 height 219
click at [514, 279] on p "The proceeds from "Outta Da Blue" have been split between the disabled artists …" at bounding box center [485, 310] width 512 height 105
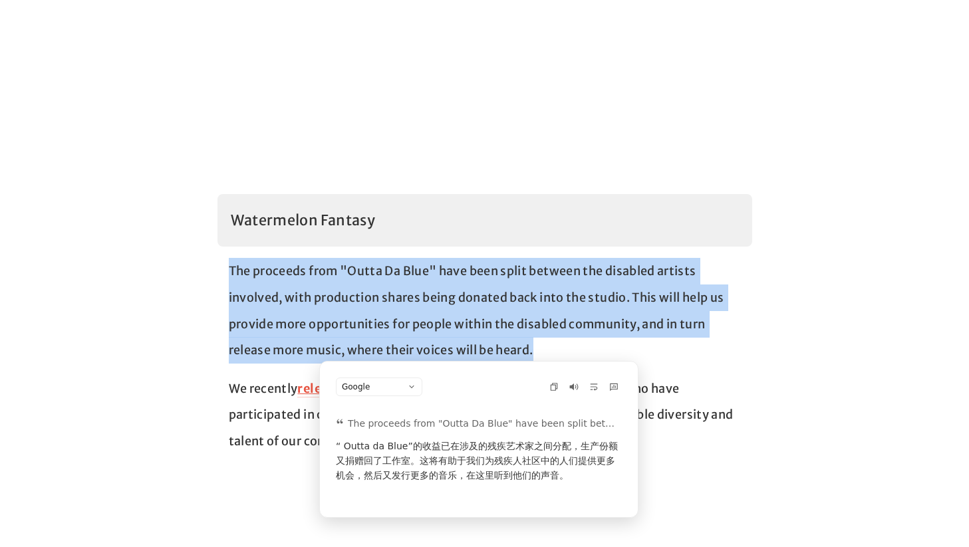
click at [514, 279] on p "The proceeds from "Outta Da Blue" have been split between the disabled artists …" at bounding box center [485, 310] width 512 height 105
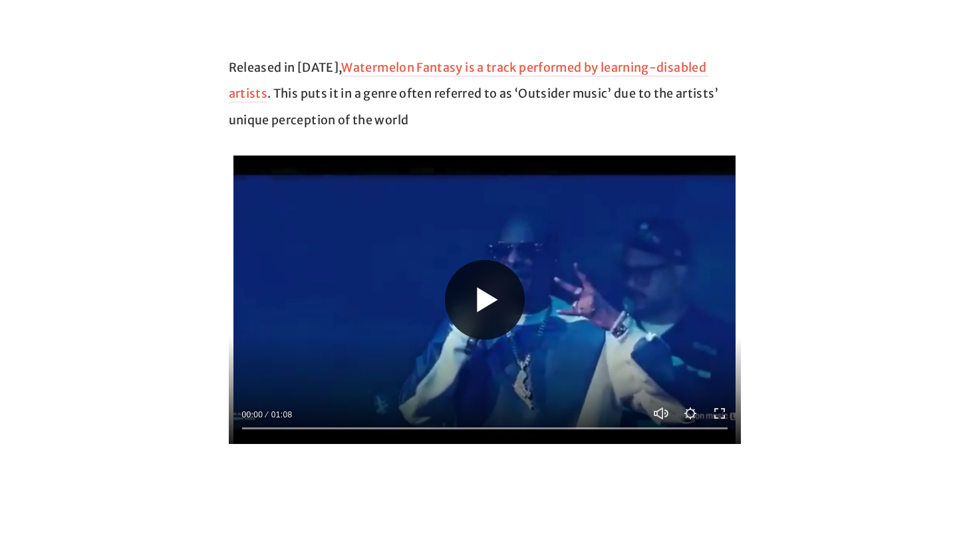
scroll to position [1085, 0]
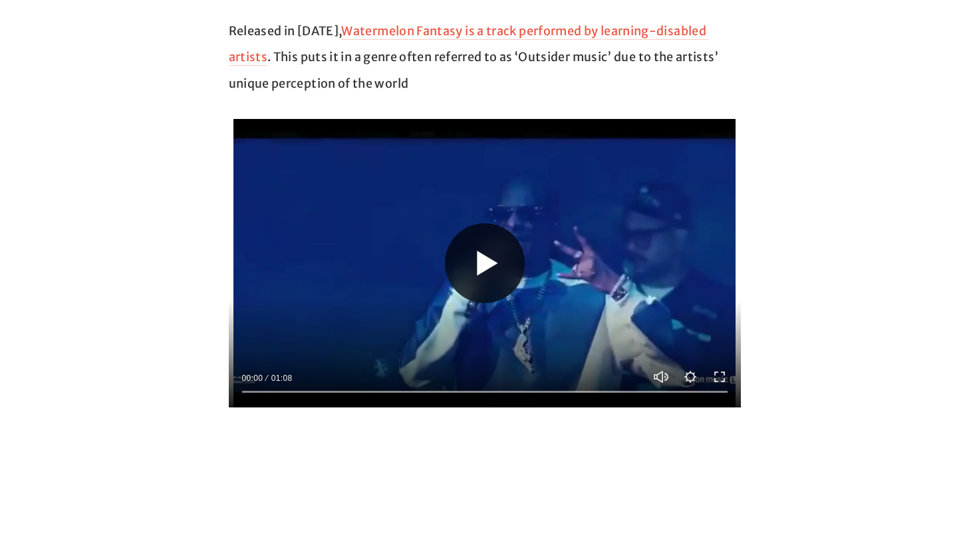
click at [461, 247] on button "Play" at bounding box center [485, 263] width 80 height 80
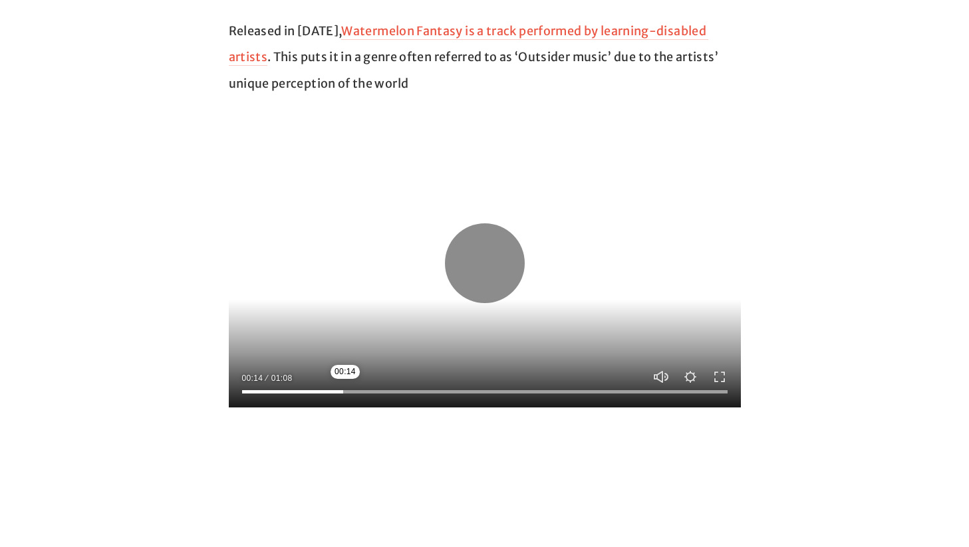
click at [345, 390] on input "Seek" at bounding box center [484, 391] width 485 height 9
click at [411, 390] on input "Seek" at bounding box center [484, 391] width 485 height 9
click at [511, 393] on input "Seek" at bounding box center [484, 391] width 485 height 9
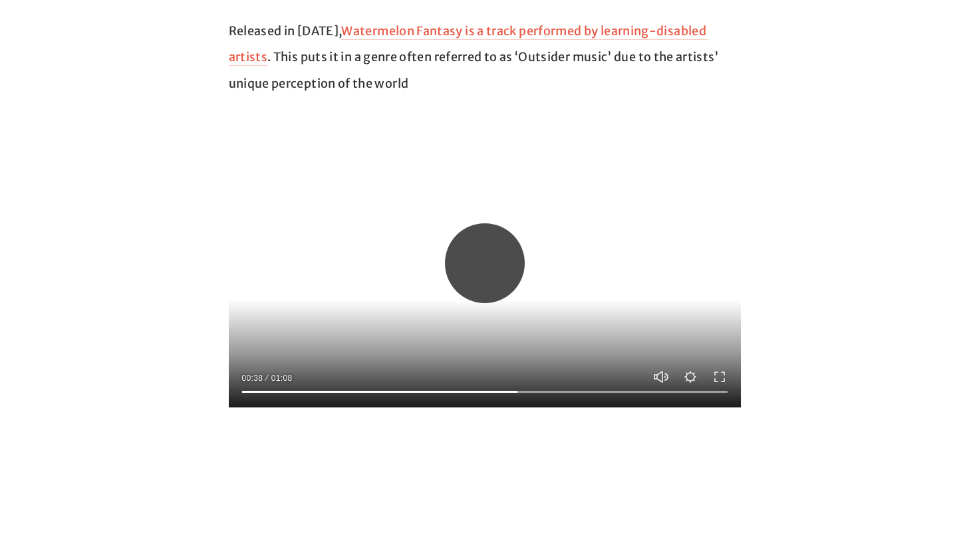
click at [497, 279] on button "Play" at bounding box center [485, 263] width 80 height 80
type input "*****"
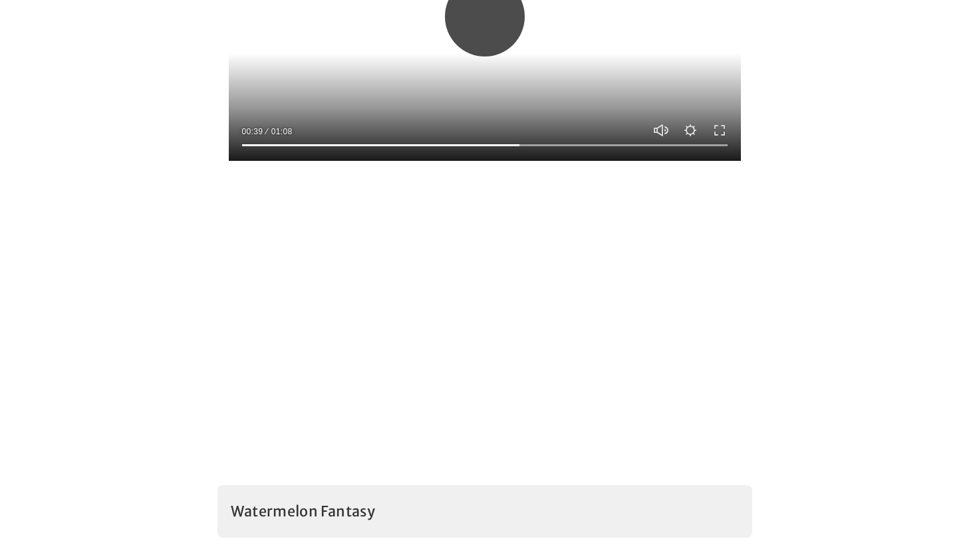
scroll to position [1390, 0]
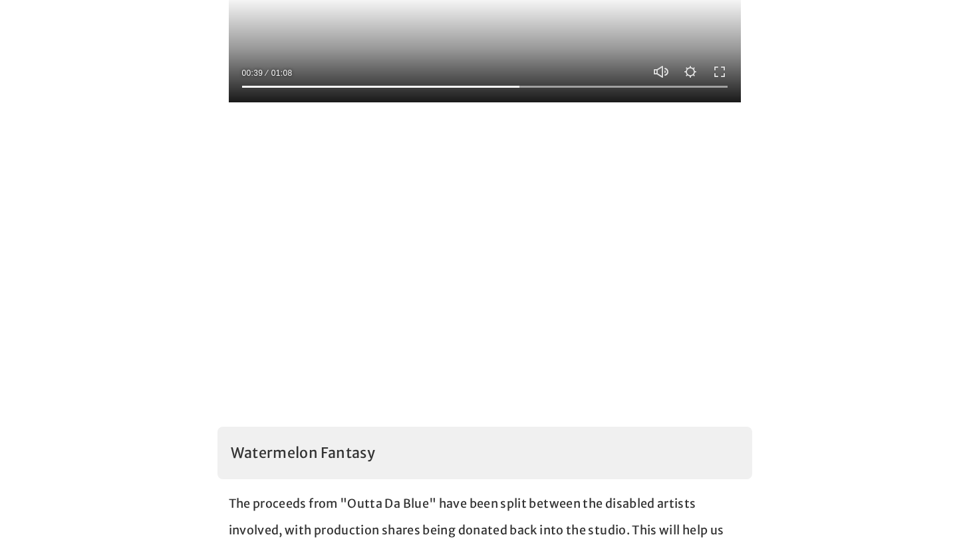
click at [336, 495] on p "The proceeds from "Outta Da Blue" have been split between the disabled artists …" at bounding box center [485, 543] width 512 height 105
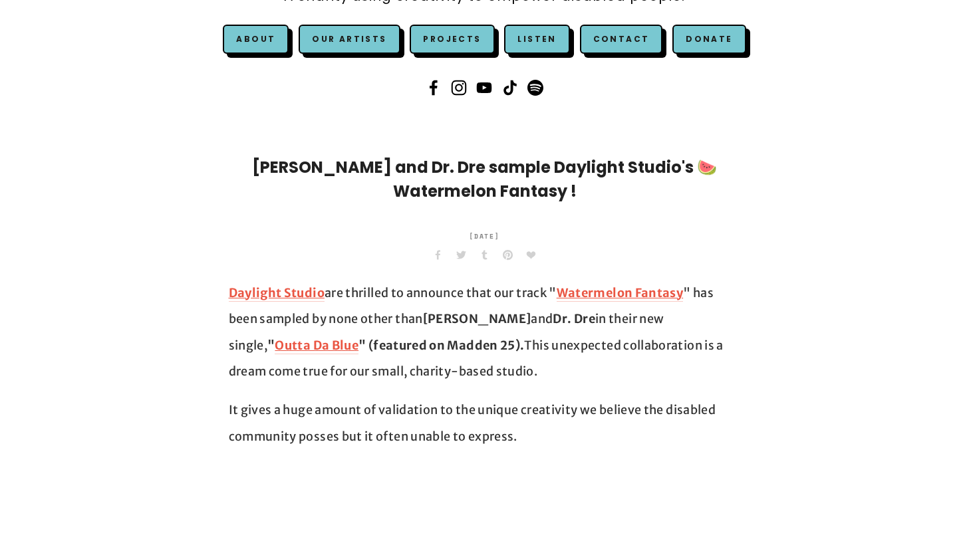
scroll to position [201, 0]
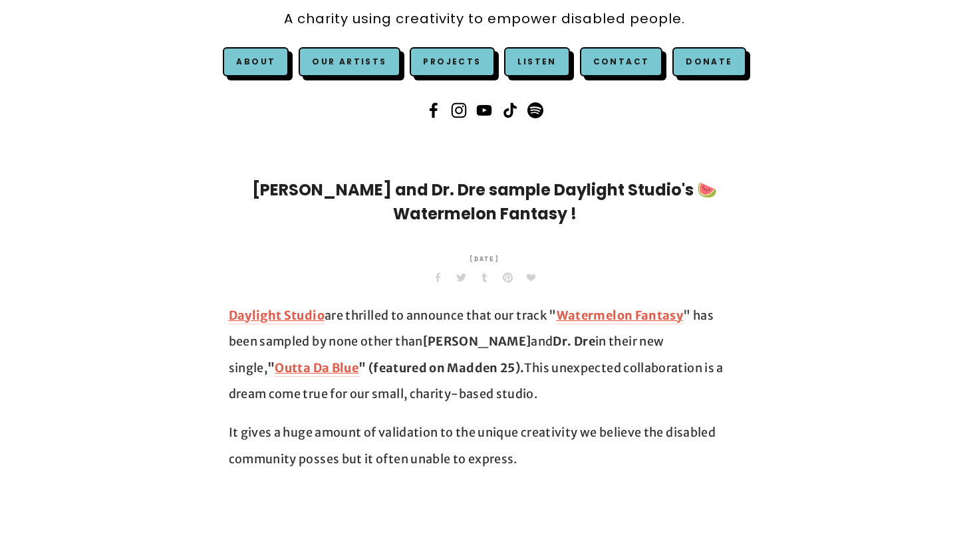
click at [555, 345] on strong "Dr. Dre" at bounding box center [573, 341] width 43 height 15
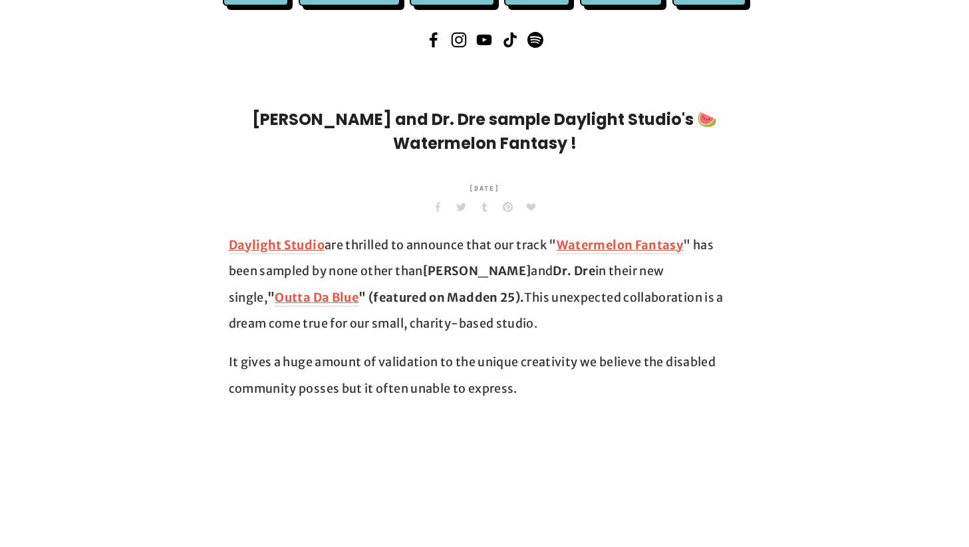
scroll to position [98, 0]
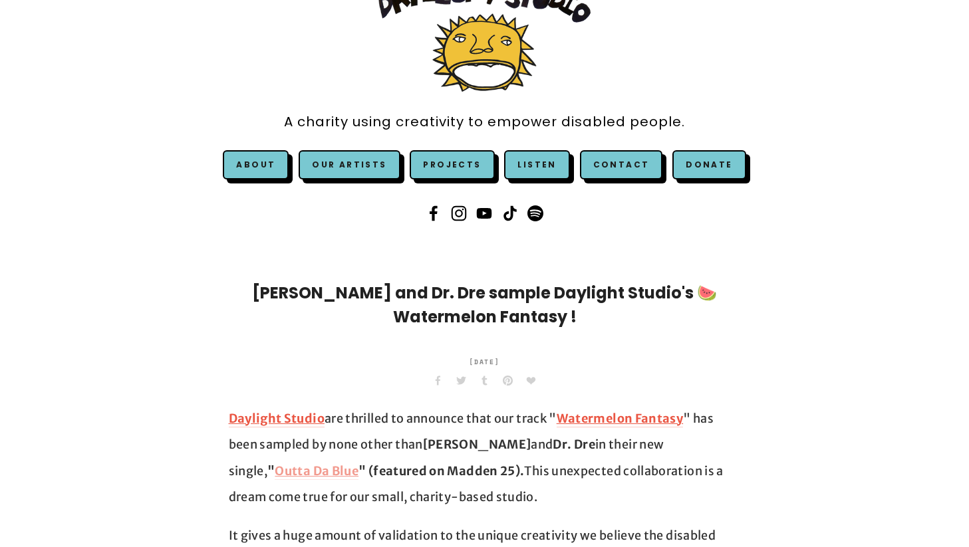
click at [358, 463] on strong "Outta Da Blue" at bounding box center [317, 470] width 84 height 15
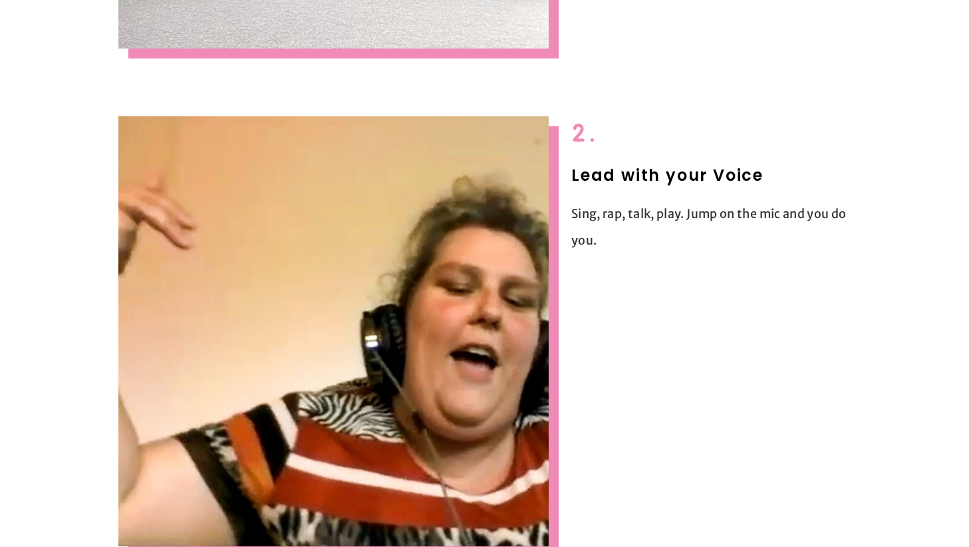
scroll to position [928, 0]
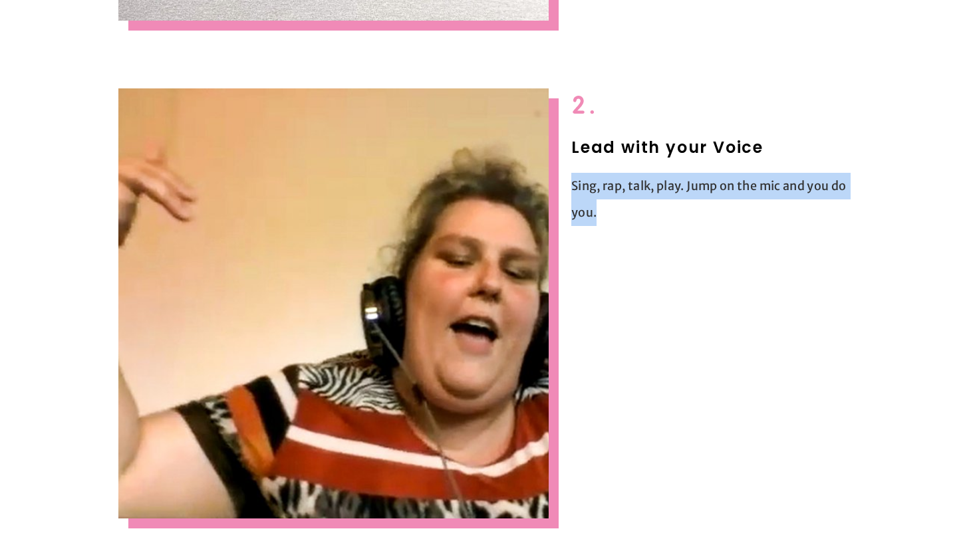
drag, startPoint x: 618, startPoint y: 210, endPoint x: 571, endPoint y: 182, distance: 54.3
click at [571, 182] on p "Sing, rap, talk, play. Jump on the mic and you do you." at bounding box center [710, 199] width 279 height 53
click at [589, 193] on p "Sing, rap, talk, play. Jump on the mic and you do you." at bounding box center [710, 199] width 279 height 53
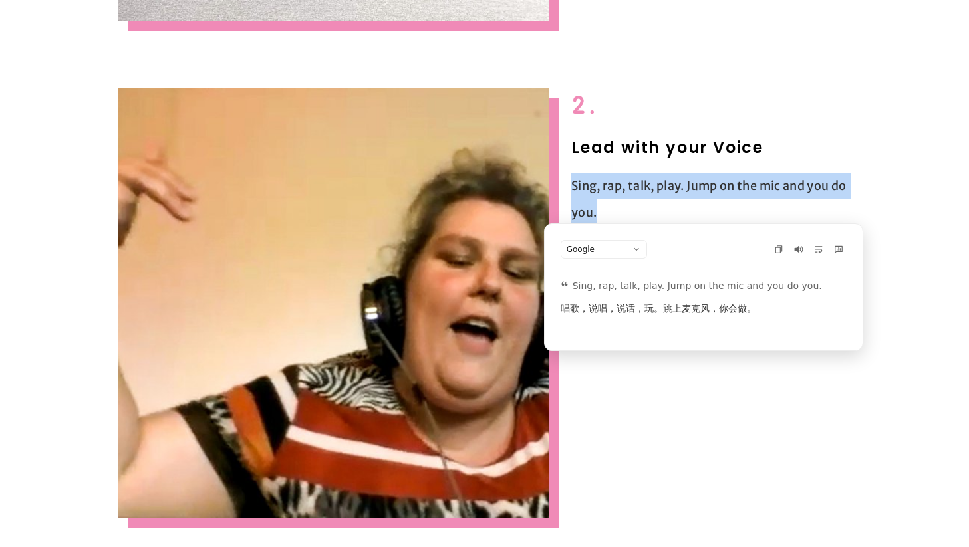
click at [620, 205] on p "Sing, rap, talk, play. Jump on the mic and you do you." at bounding box center [710, 199] width 279 height 53
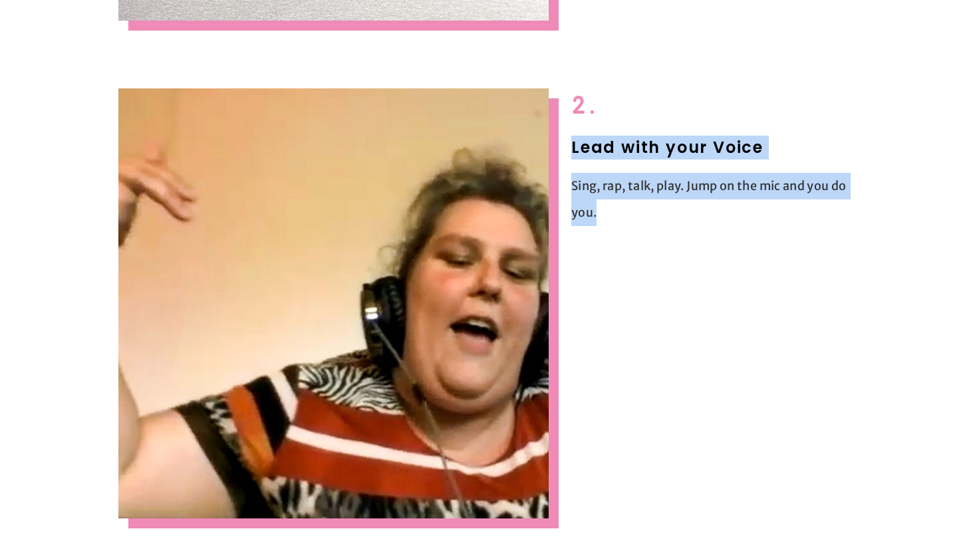
drag, startPoint x: 630, startPoint y: 215, endPoint x: 570, endPoint y: 144, distance: 93.5
click at [570, 144] on div "2. Lead with your Voice Sing, rap, talk, play. Jump on the mic and you do you." at bounding box center [711, 157] width 302 height 160
click at [584, 150] on h2 "Lead with your Voice" at bounding box center [710, 148] width 279 height 24
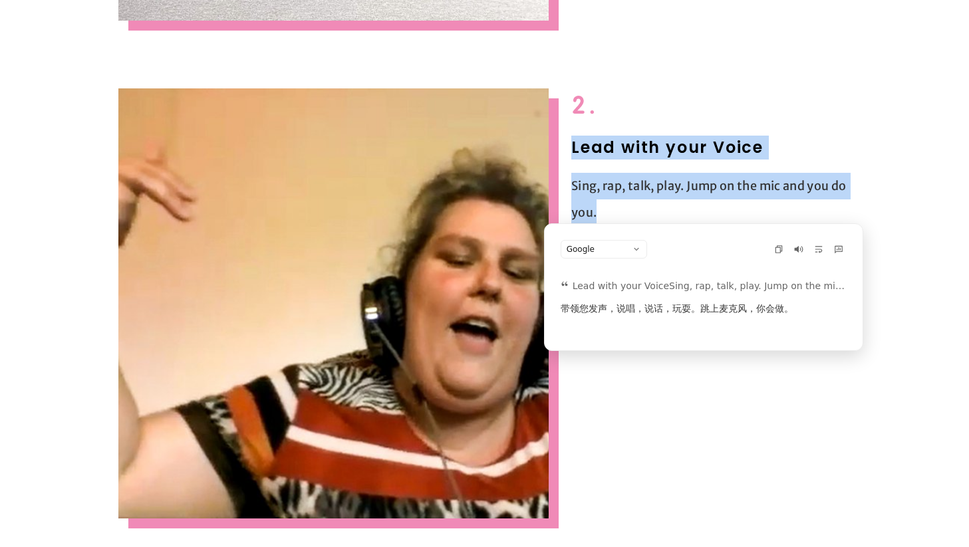
click at [608, 174] on p "Sing, rap, talk, play. Jump on the mic and you do you." at bounding box center [710, 199] width 279 height 53
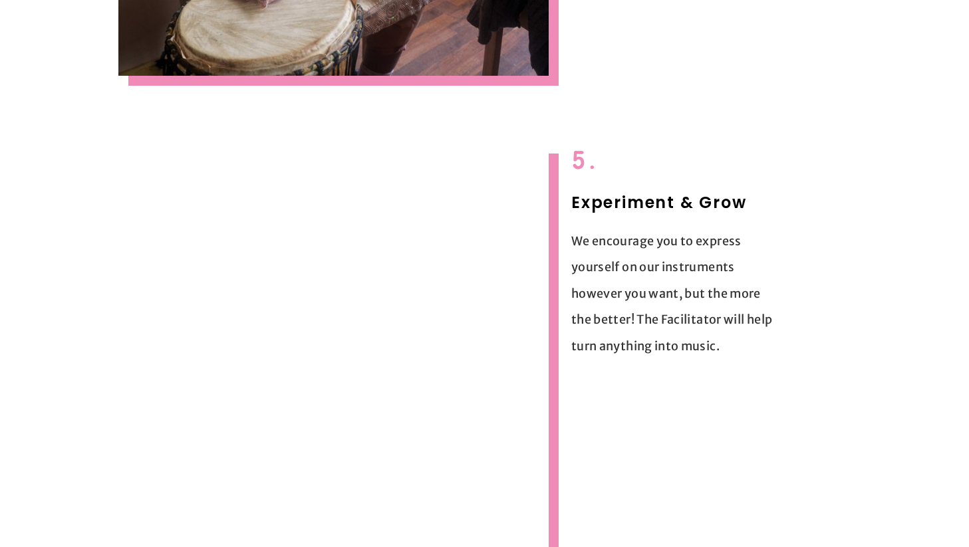
scroll to position [2325, 0]
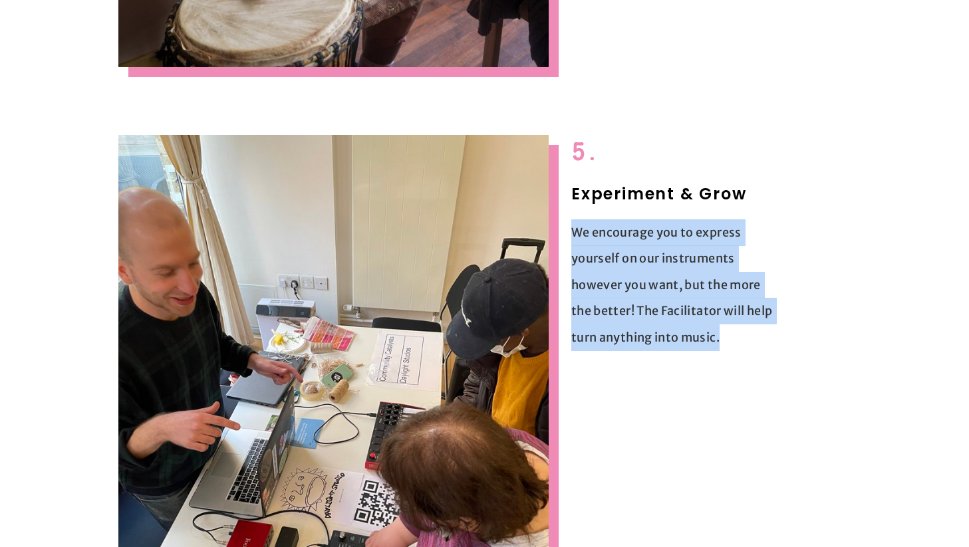
drag, startPoint x: 722, startPoint y: 330, endPoint x: 669, endPoint y: 209, distance: 131.6
click at [669, 209] on div "5. Experiment & Grow We encourage you to express yourself on our instruments ho…" at bounding box center [672, 243] width 203 height 216
click at [669, 247] on p "We encourage you to express yourself on our instruments however you want, but t…" at bounding box center [672, 285] width 203 height 132
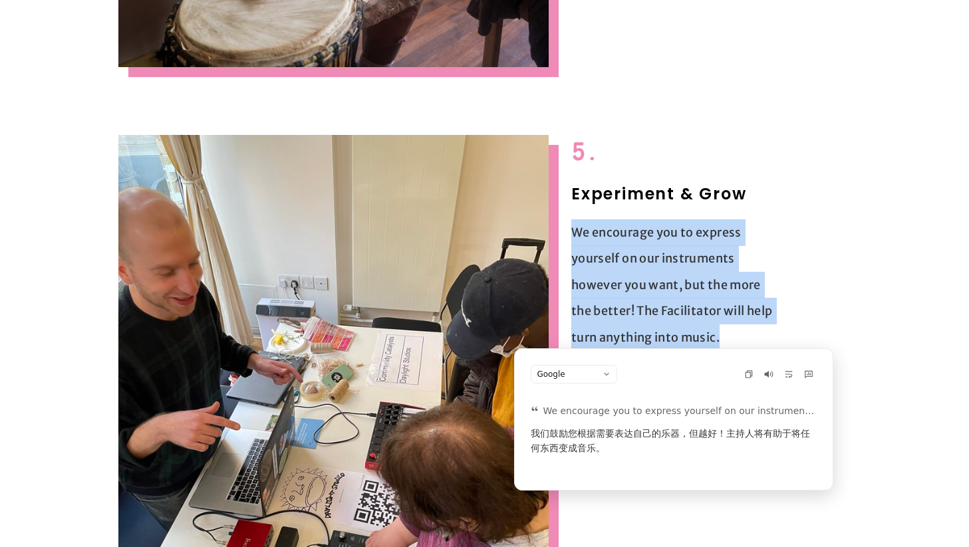
click at [673, 283] on p "We encourage you to express yourself on our instruments however you want, but t…" at bounding box center [672, 285] width 203 height 132
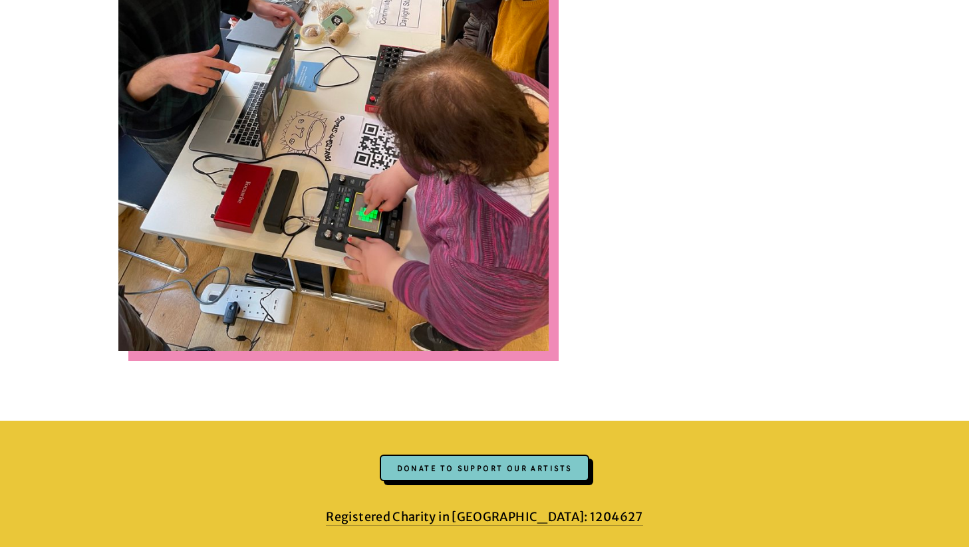
scroll to position [2563, 0]
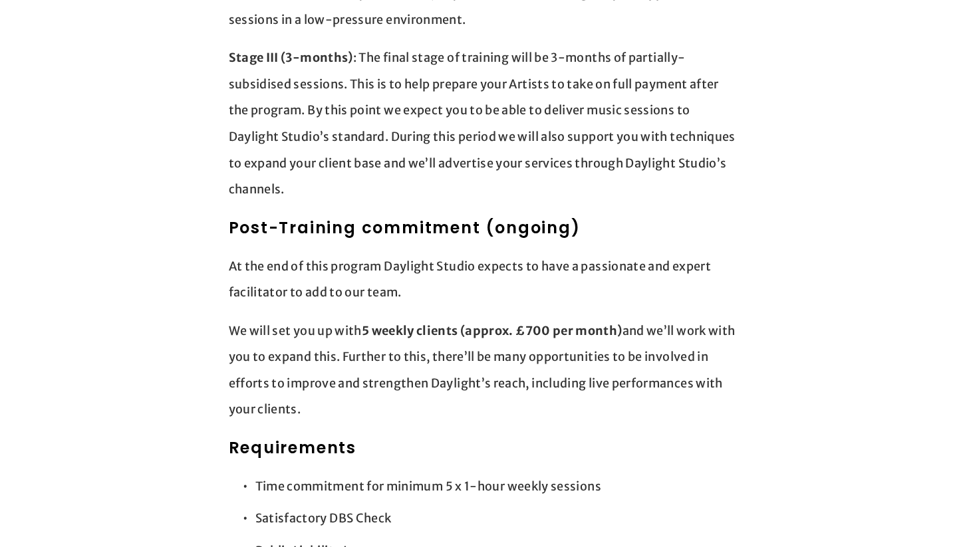
scroll to position [1330, 0]
